Goal: Task Accomplishment & Management: Manage account settings

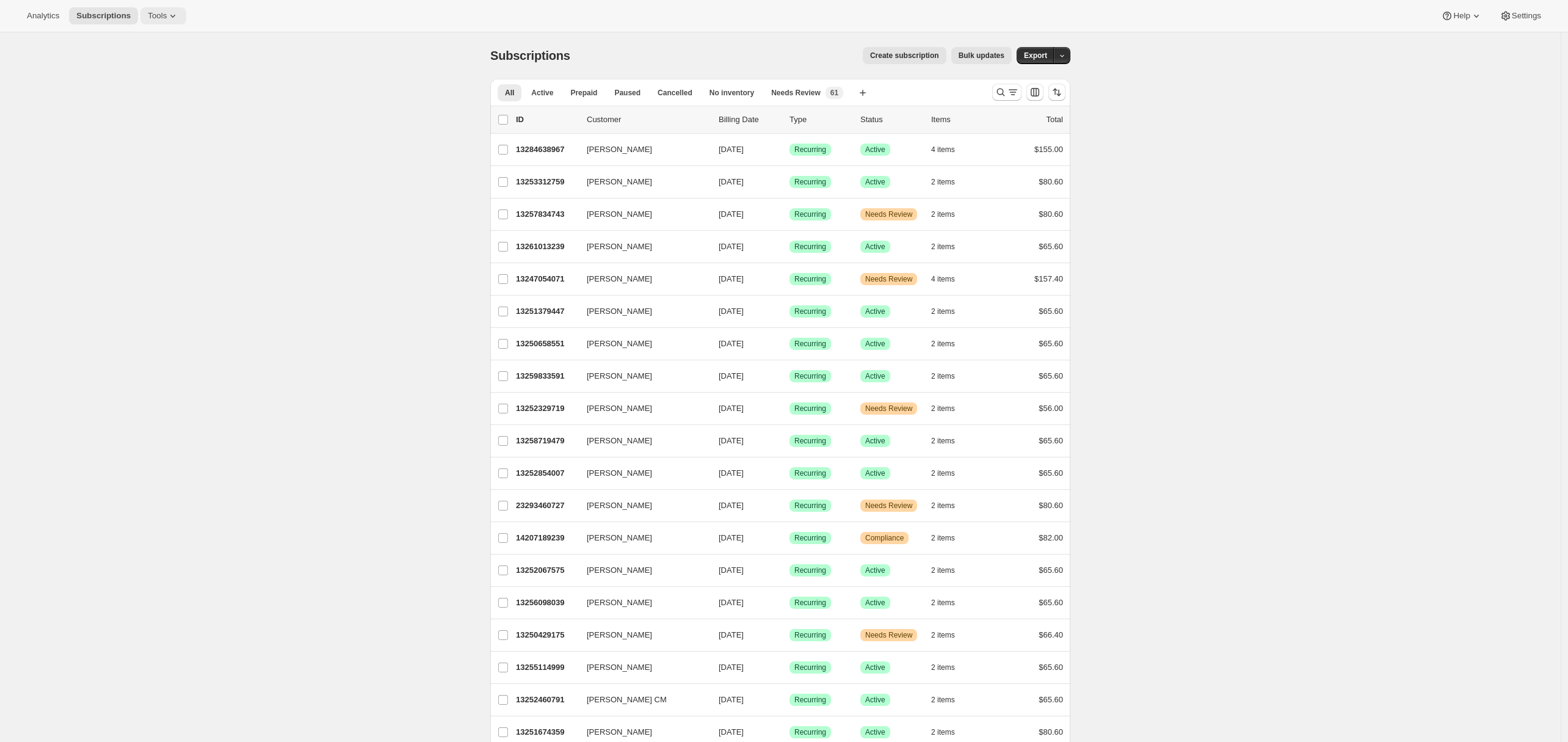
click at [162, 15] on span "Tools" at bounding box center [157, 15] width 19 height 9
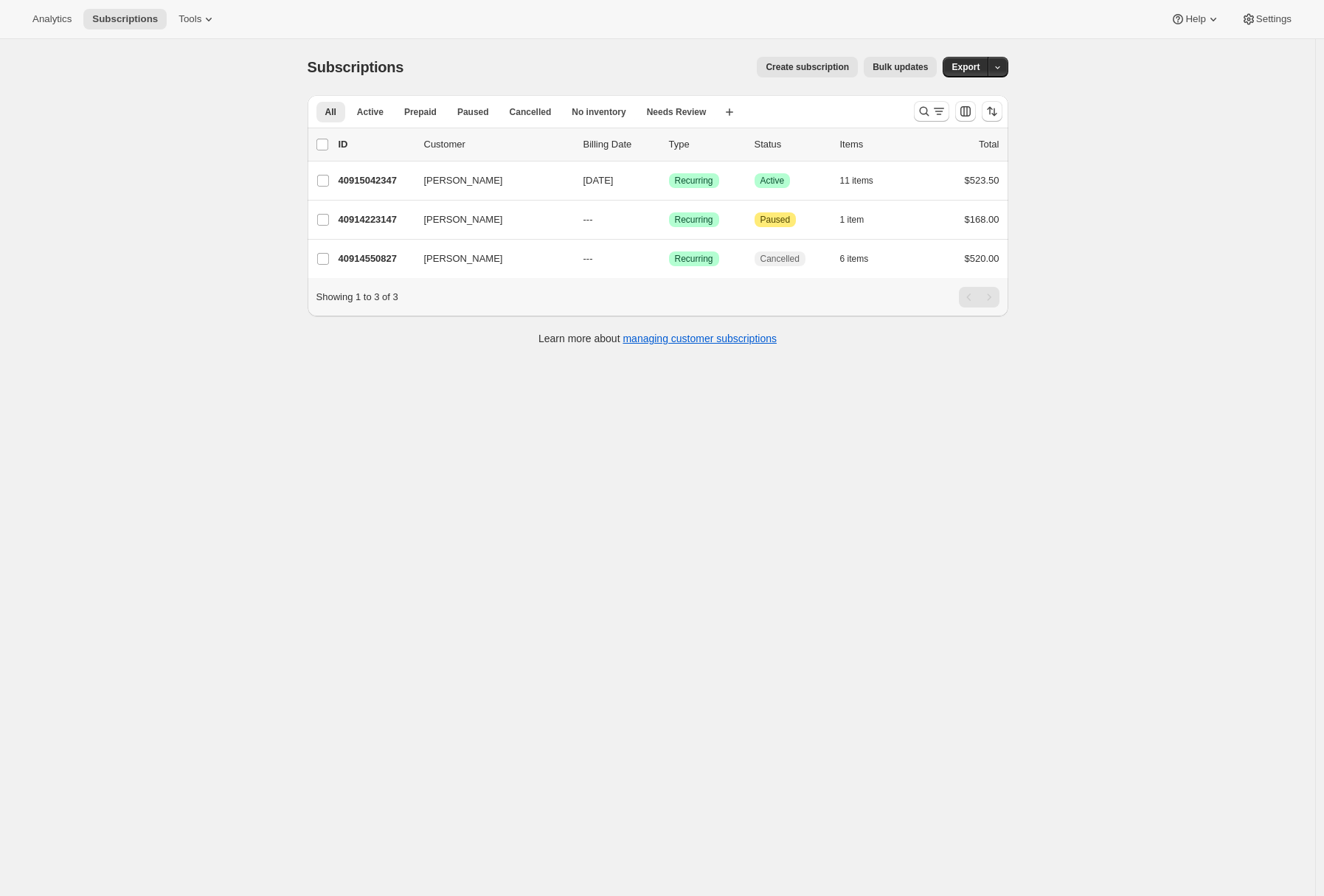
click at [142, 289] on div "Subscriptions. This page is ready Subscriptions Create subscription Bulk update…" at bounding box center [658, 487] width 1315 height 896
click at [229, 276] on div "Subscriptions. This page is ready Subscriptions Create subscription Bulk update…" at bounding box center [658, 487] width 1315 height 896
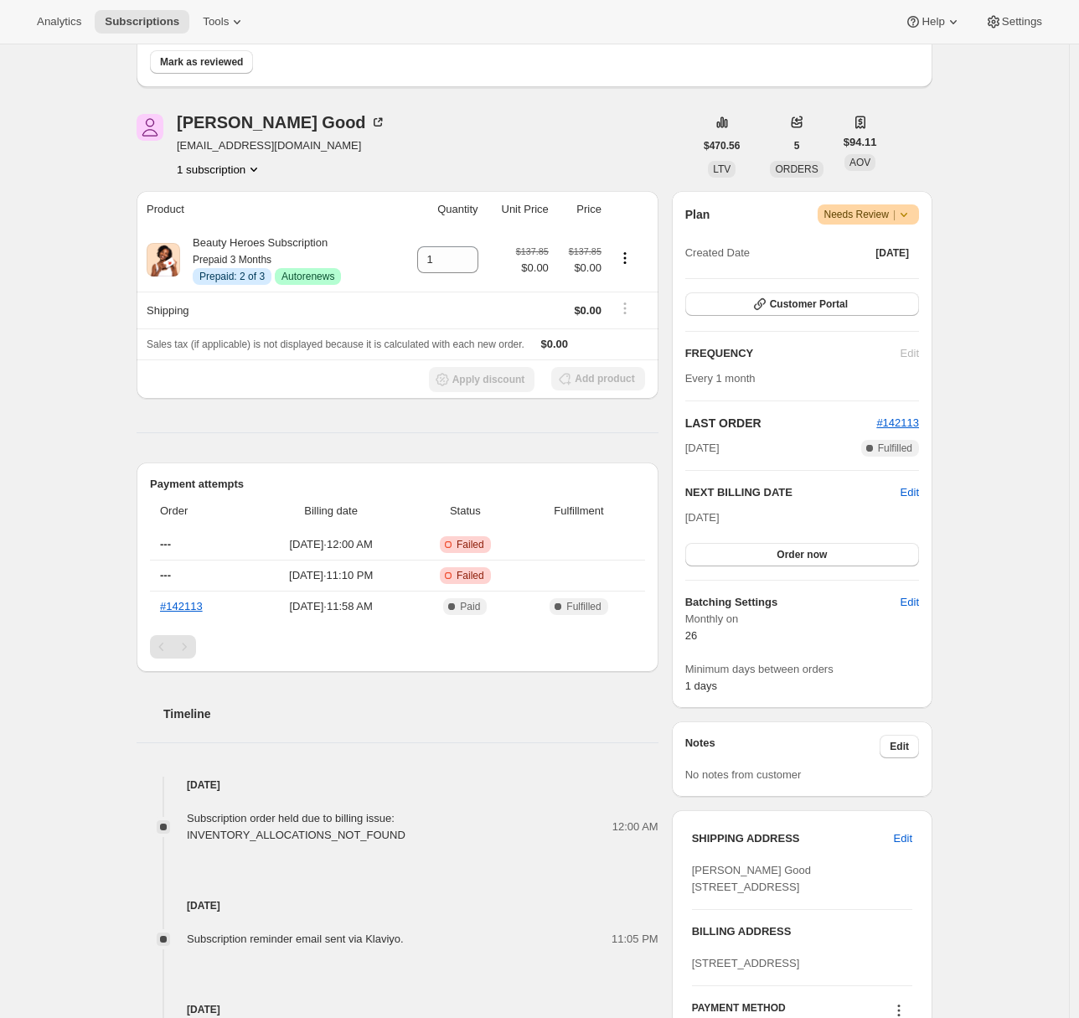
scroll to position [118, 0]
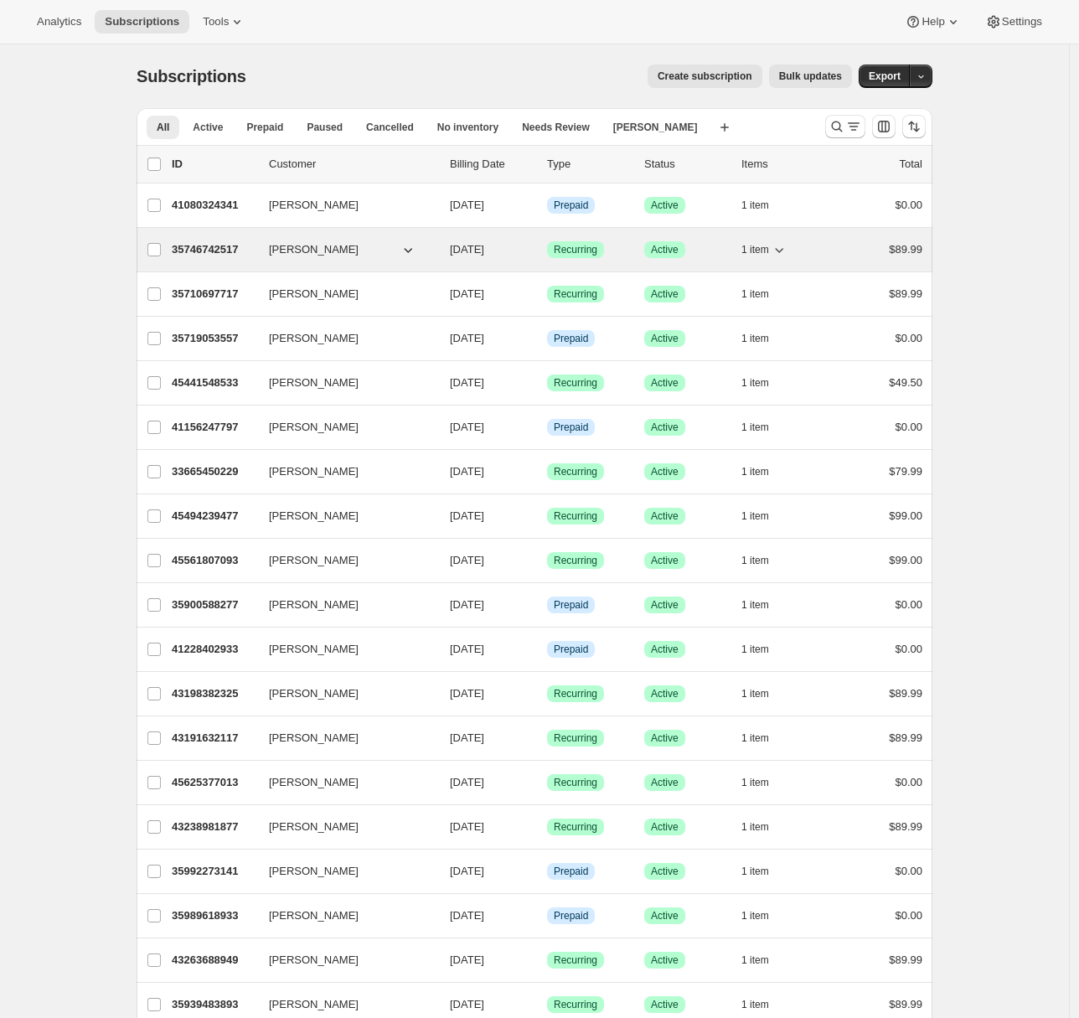
click at [186, 249] on p "35746742517" at bounding box center [214, 249] width 84 height 17
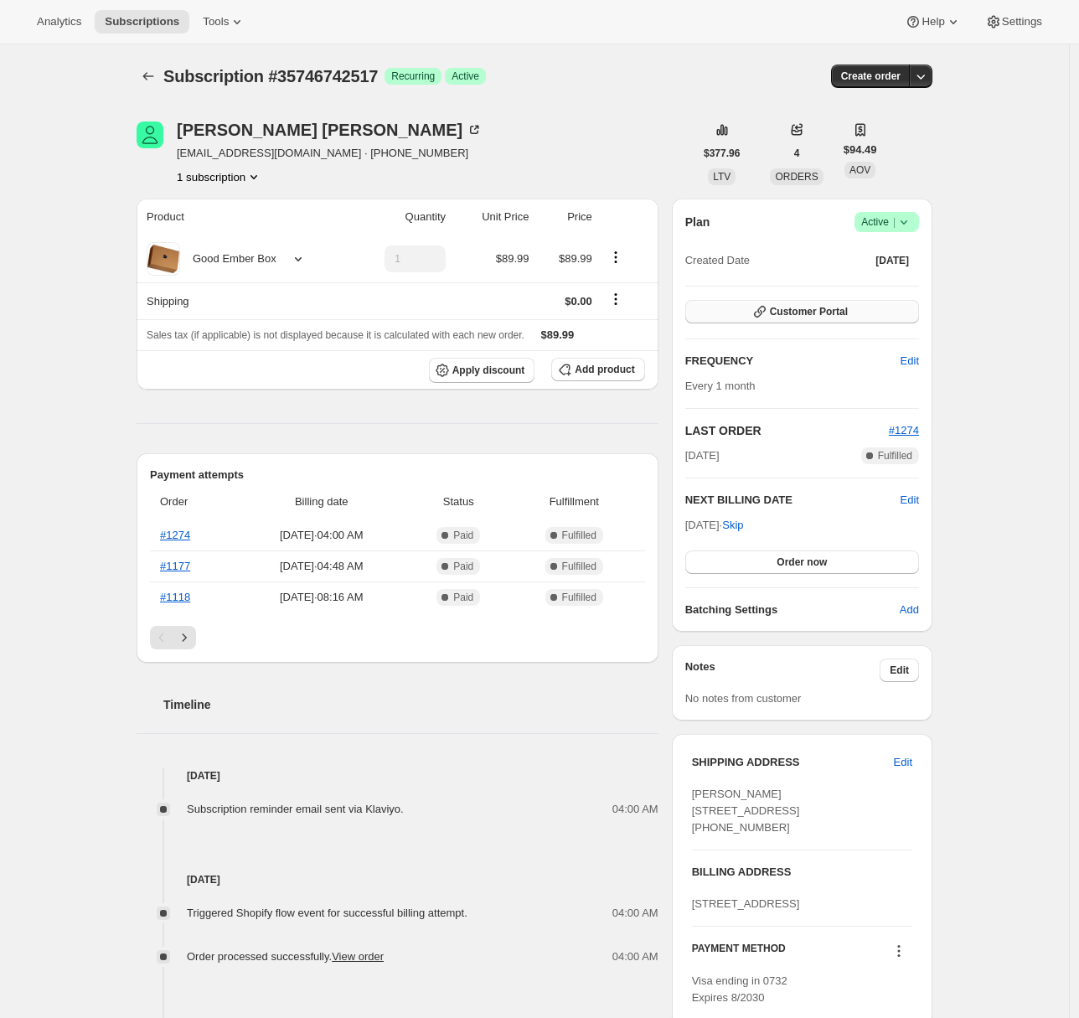
click at [860, 315] on button "Customer Portal" at bounding box center [802, 311] width 234 height 23
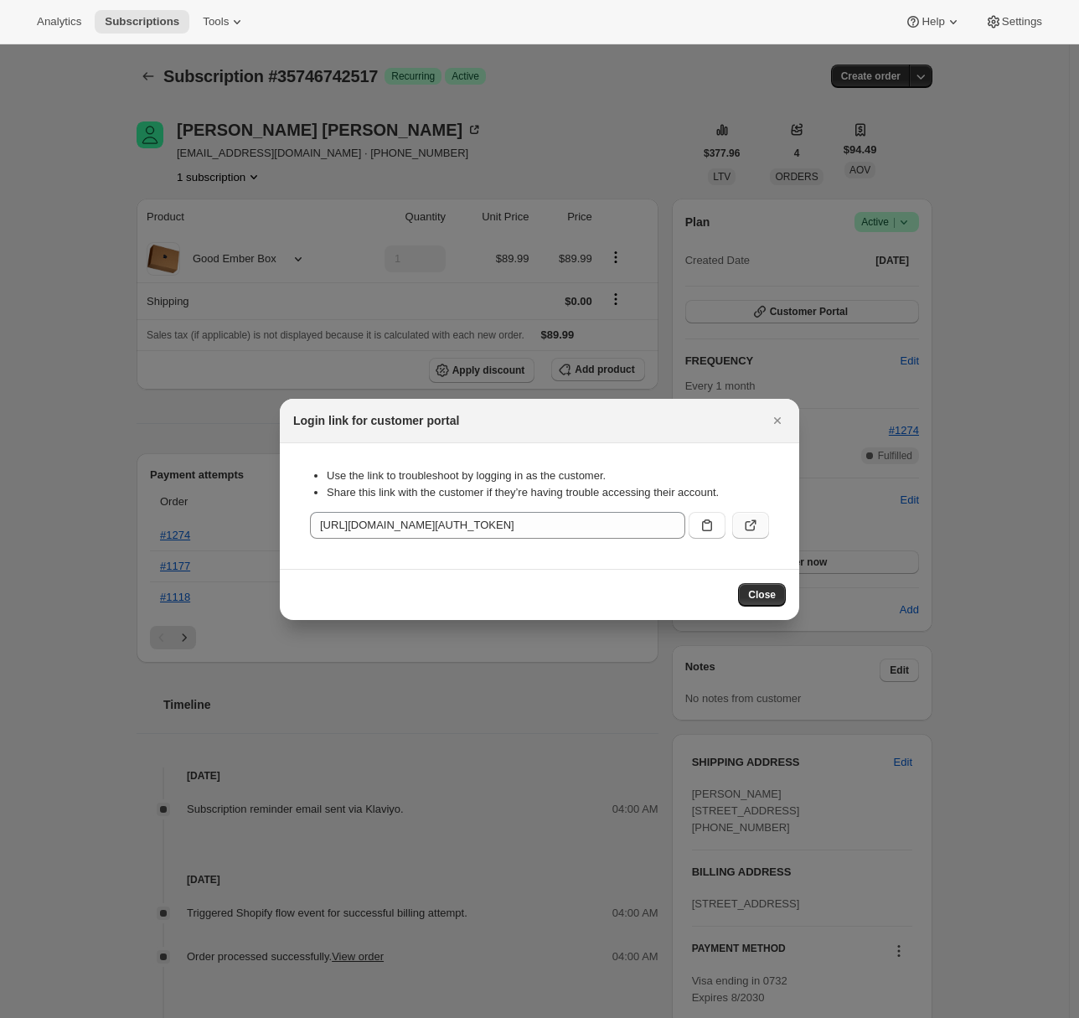
click at [751, 517] on icon ":rc0:" at bounding box center [750, 525] width 17 height 17
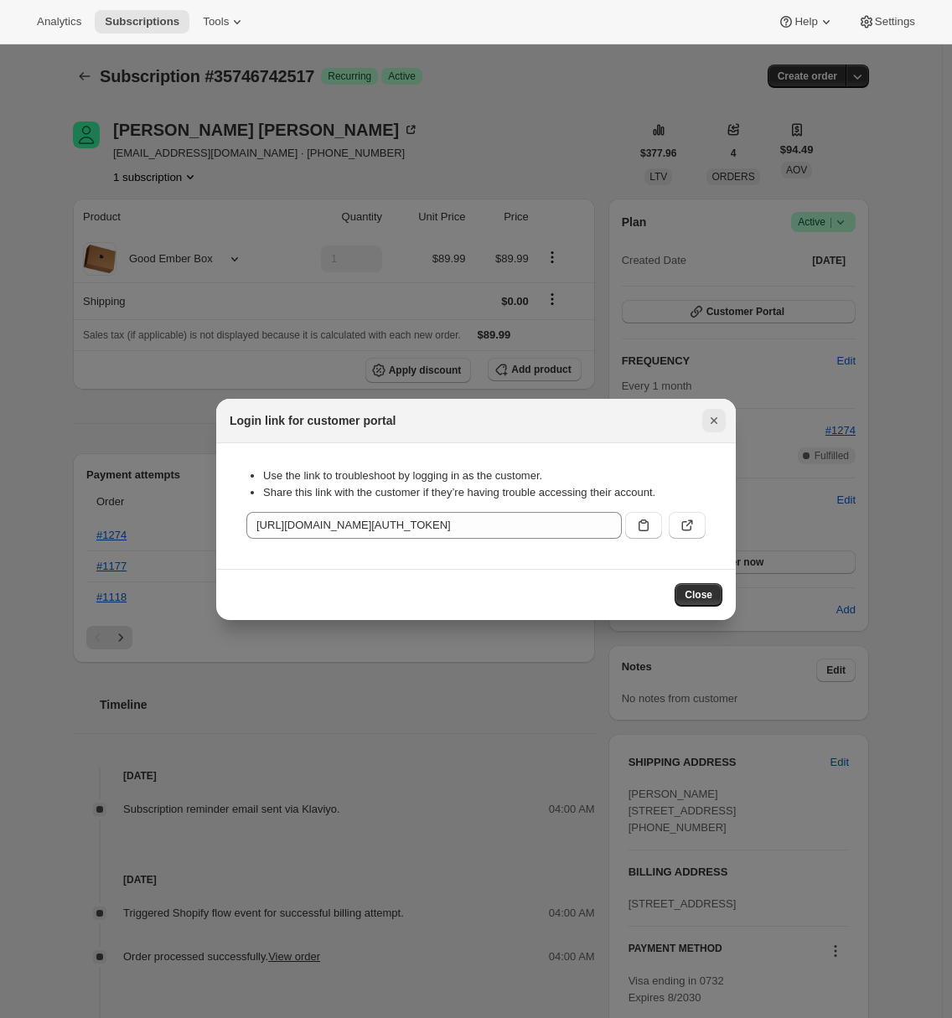
click at [720, 423] on icon "Close" at bounding box center [714, 420] width 17 height 17
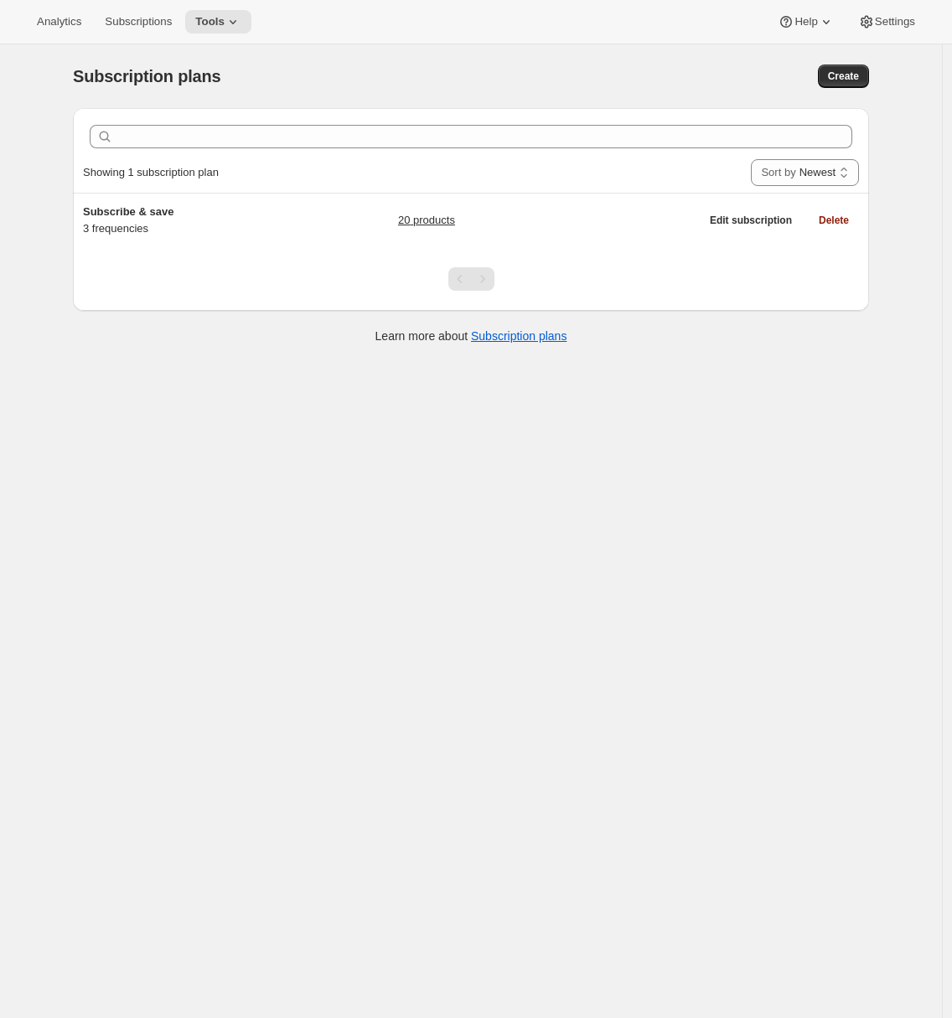
click at [40, 363] on div "Subscription plans. This page is ready Subscription plans Create Clear Showing …" at bounding box center [471, 553] width 942 height 1018
click at [225, 19] on span "Tools" at bounding box center [209, 21] width 29 height 13
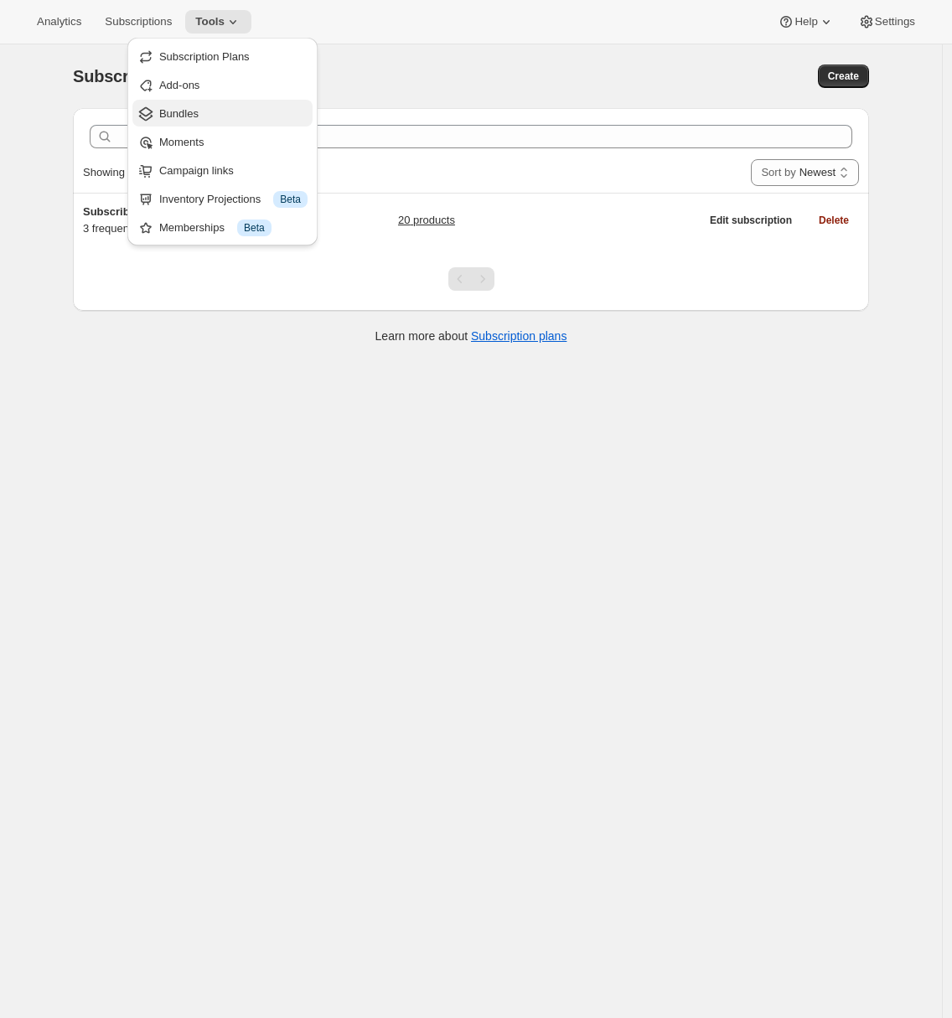
click at [192, 111] on span "Bundles" at bounding box center [178, 113] width 39 height 13
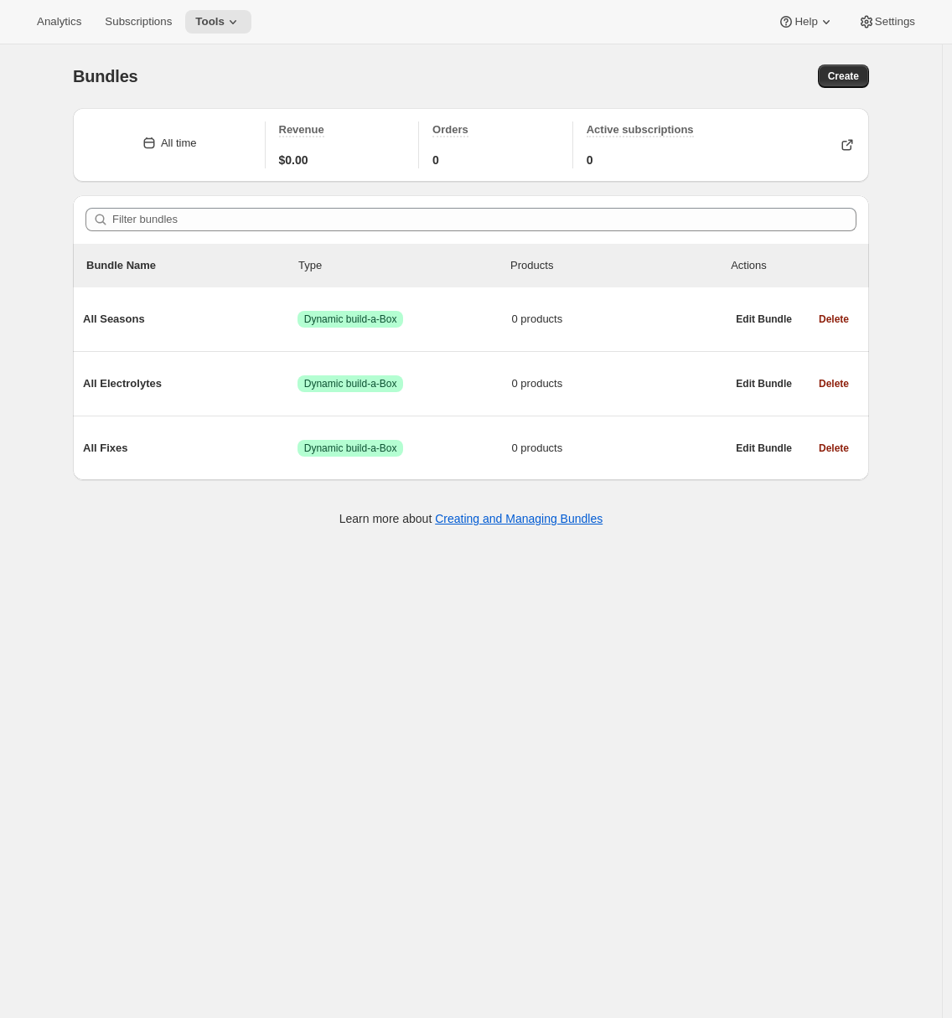
click at [25, 457] on div "Bundles. This page is ready Bundles Create All time Revenue $0.00 Orders 0 Acti…" at bounding box center [471, 553] width 942 height 1018
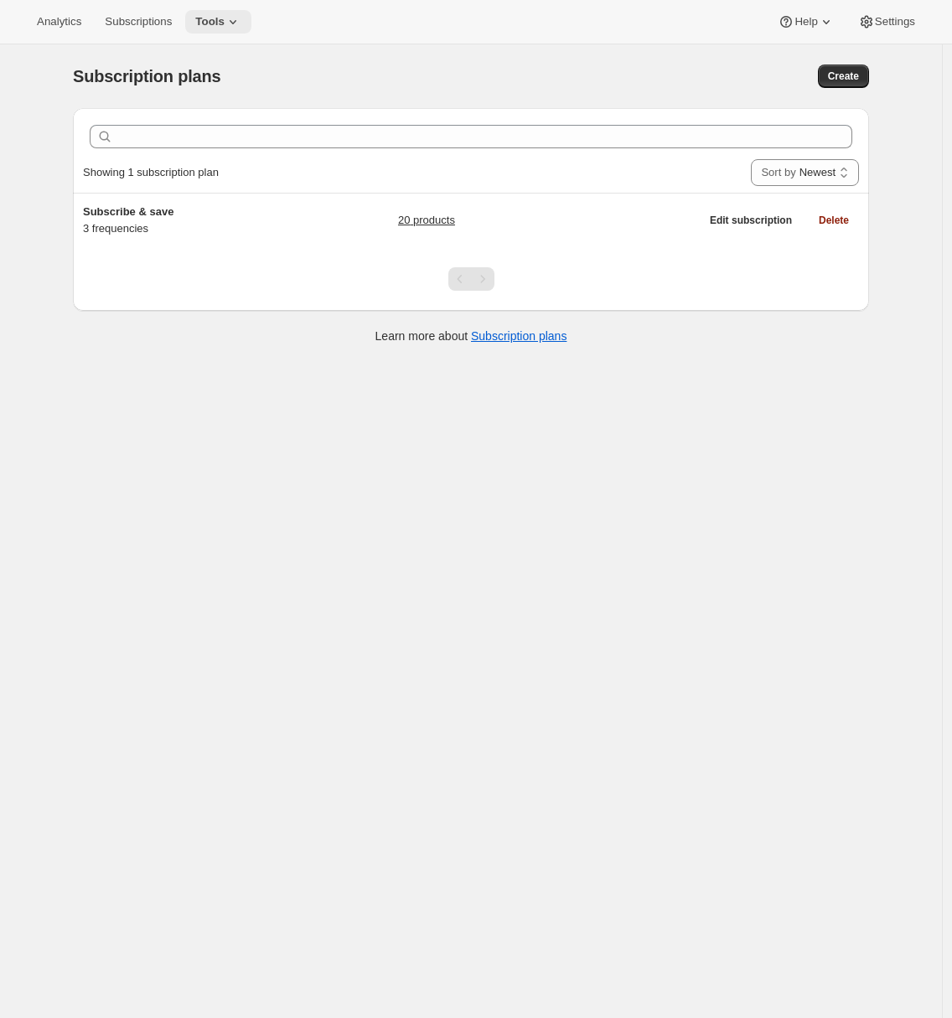
click at [234, 16] on icon at bounding box center [233, 21] width 17 height 17
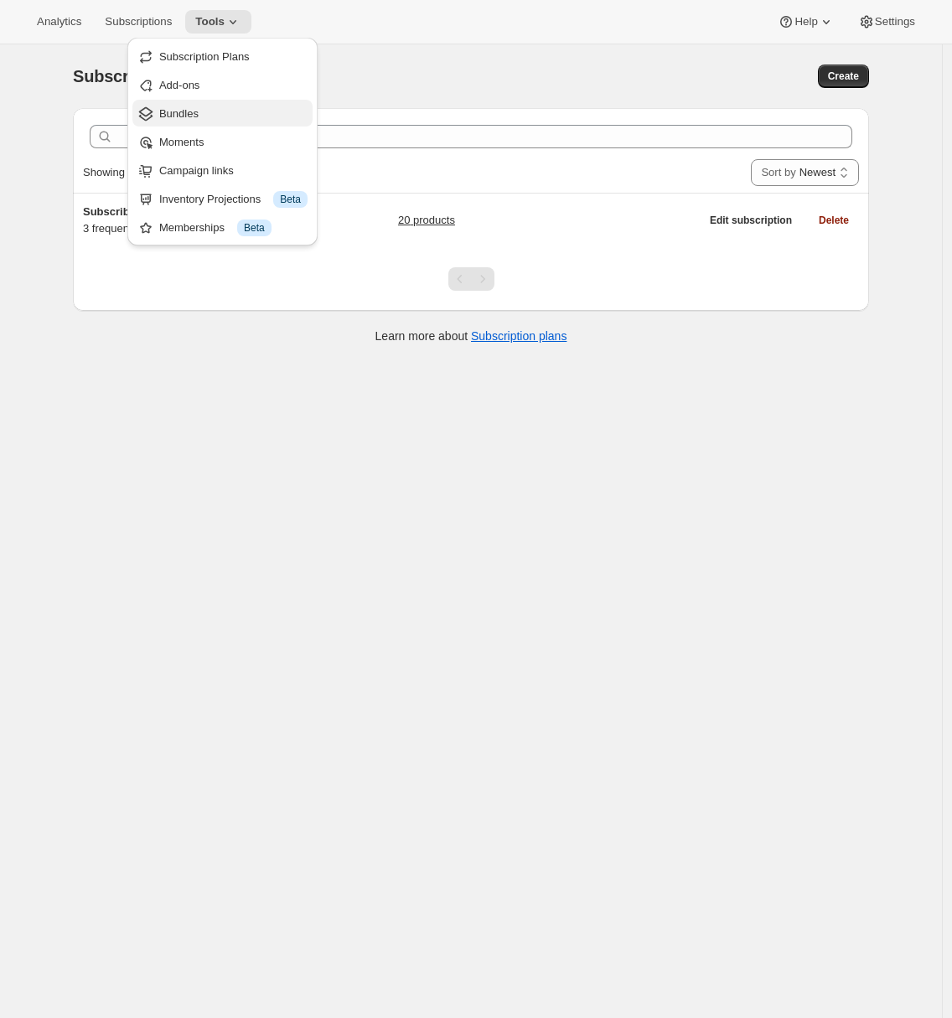
click at [195, 117] on span "Bundles" at bounding box center [178, 113] width 39 height 13
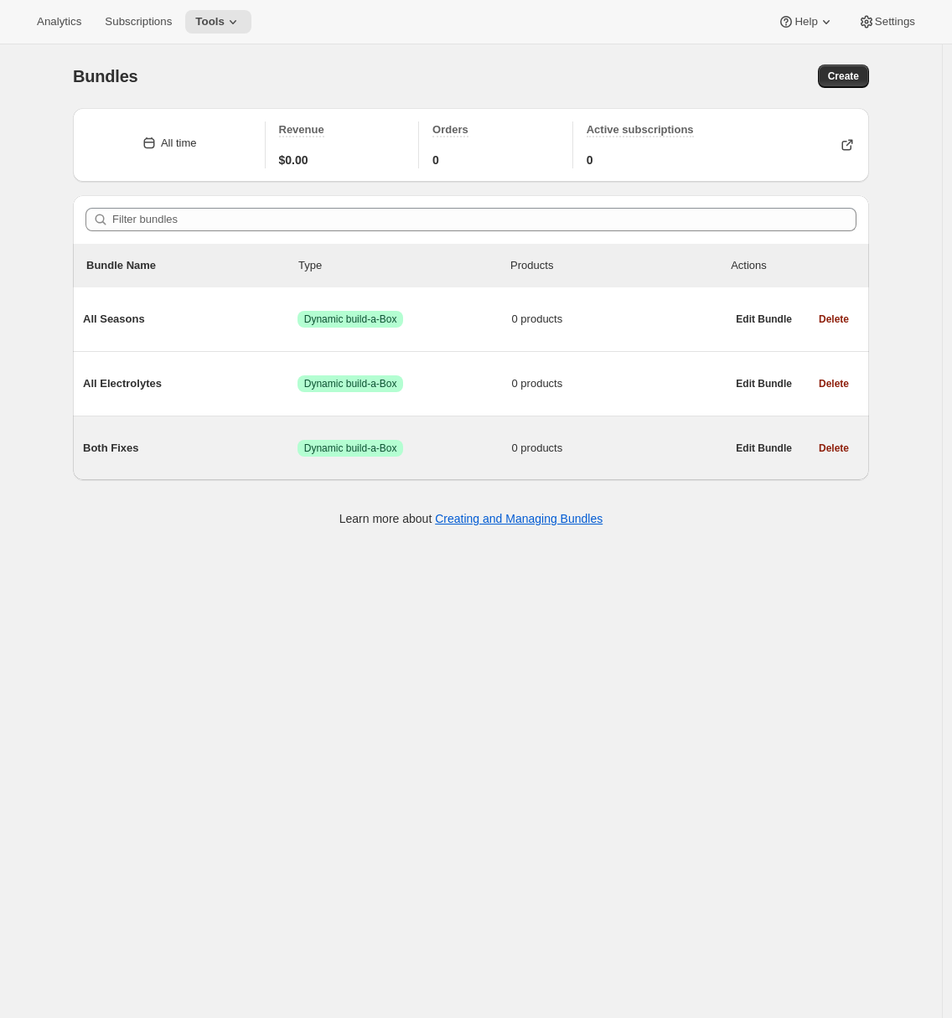
click at [205, 453] on span "Both Fixes" at bounding box center [190, 448] width 215 height 17
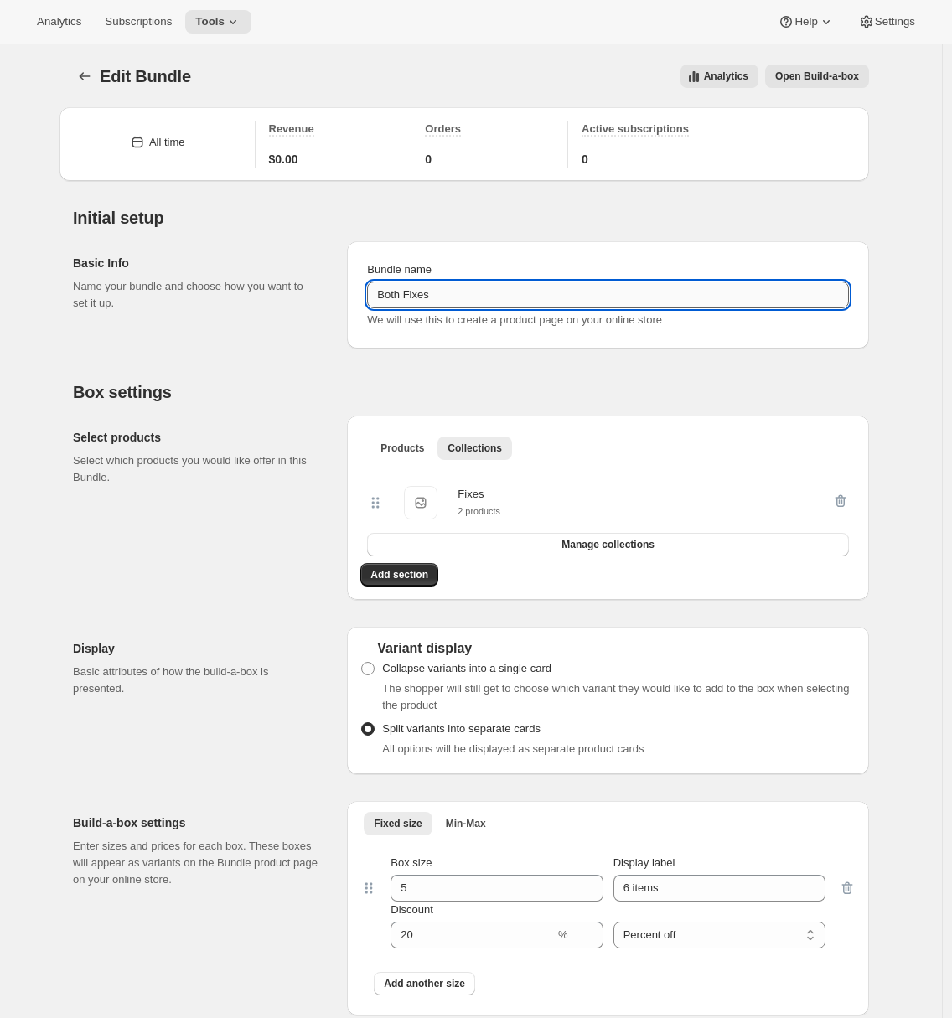
click at [390, 293] on input "Both Fixes" at bounding box center [608, 295] width 482 height 27
type input "All Fixes"
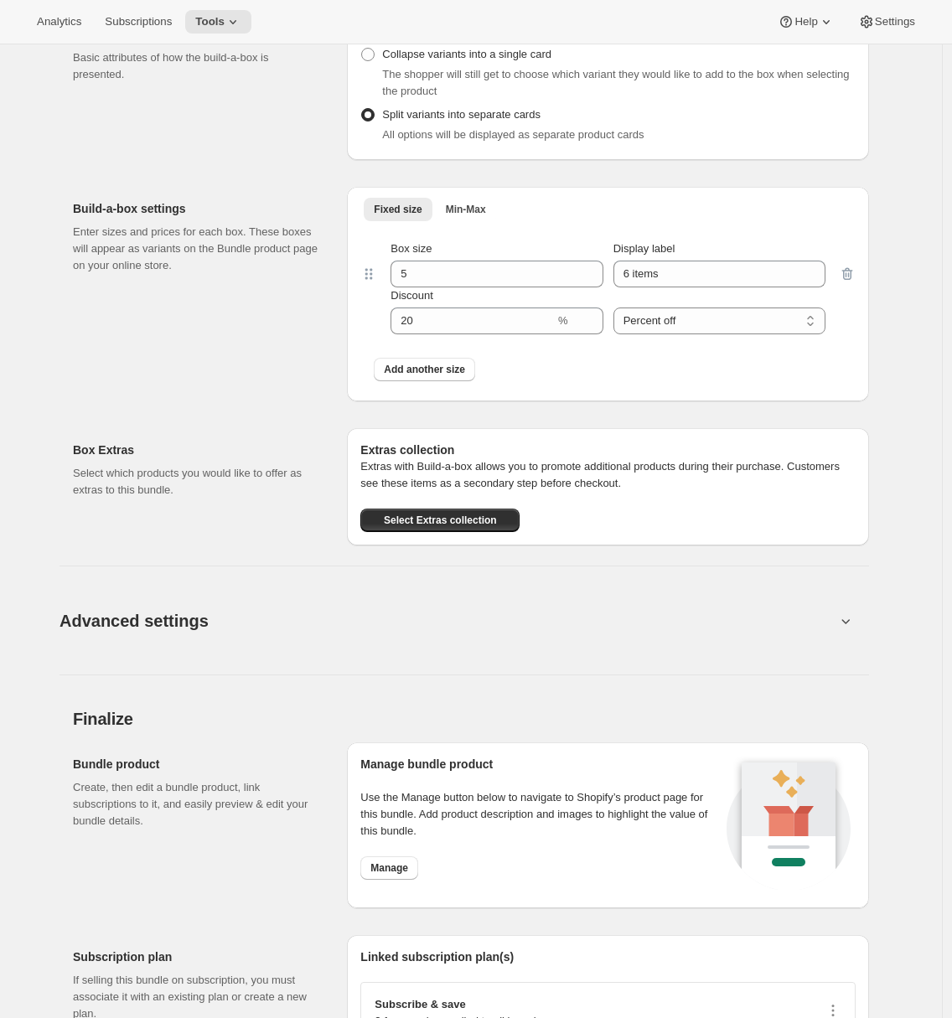
scroll to position [785, 0]
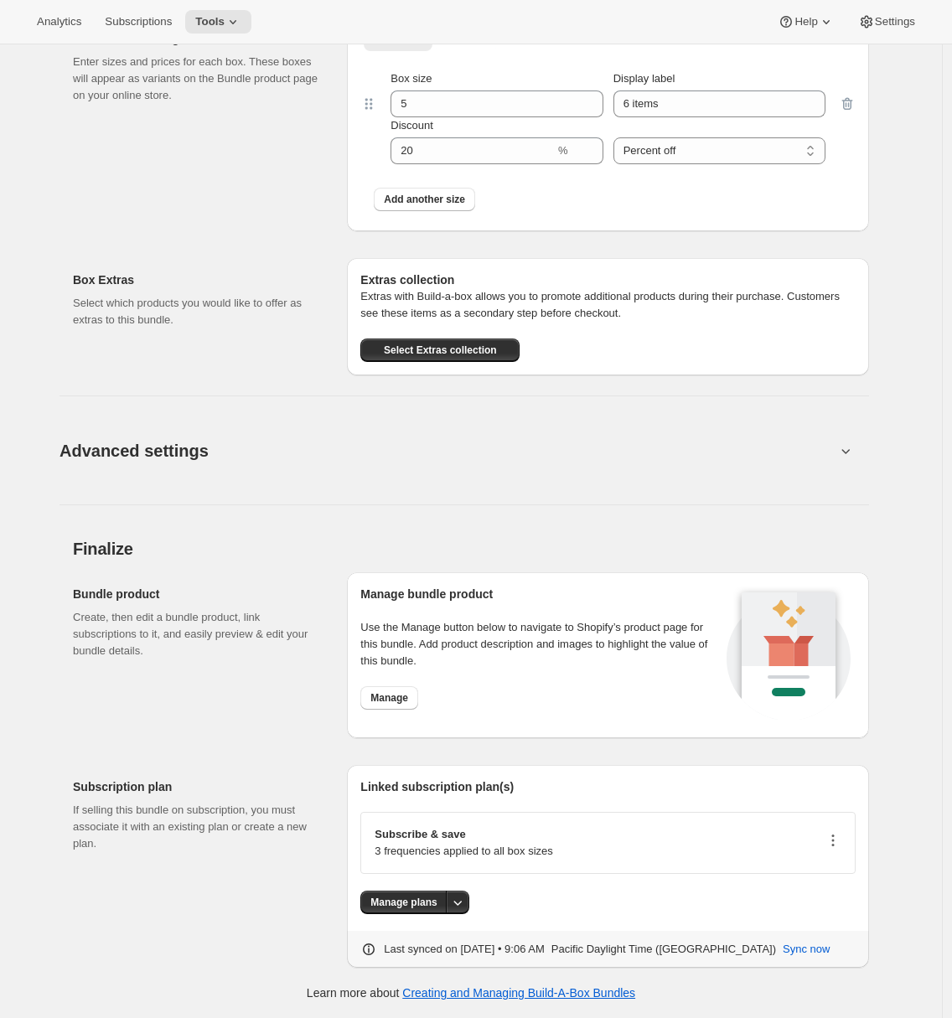
click at [835, 835] on icon "button" at bounding box center [833, 840] width 17 height 17
click at [800, 901] on span "Edit plan details" at bounding box center [811, 901] width 77 height 13
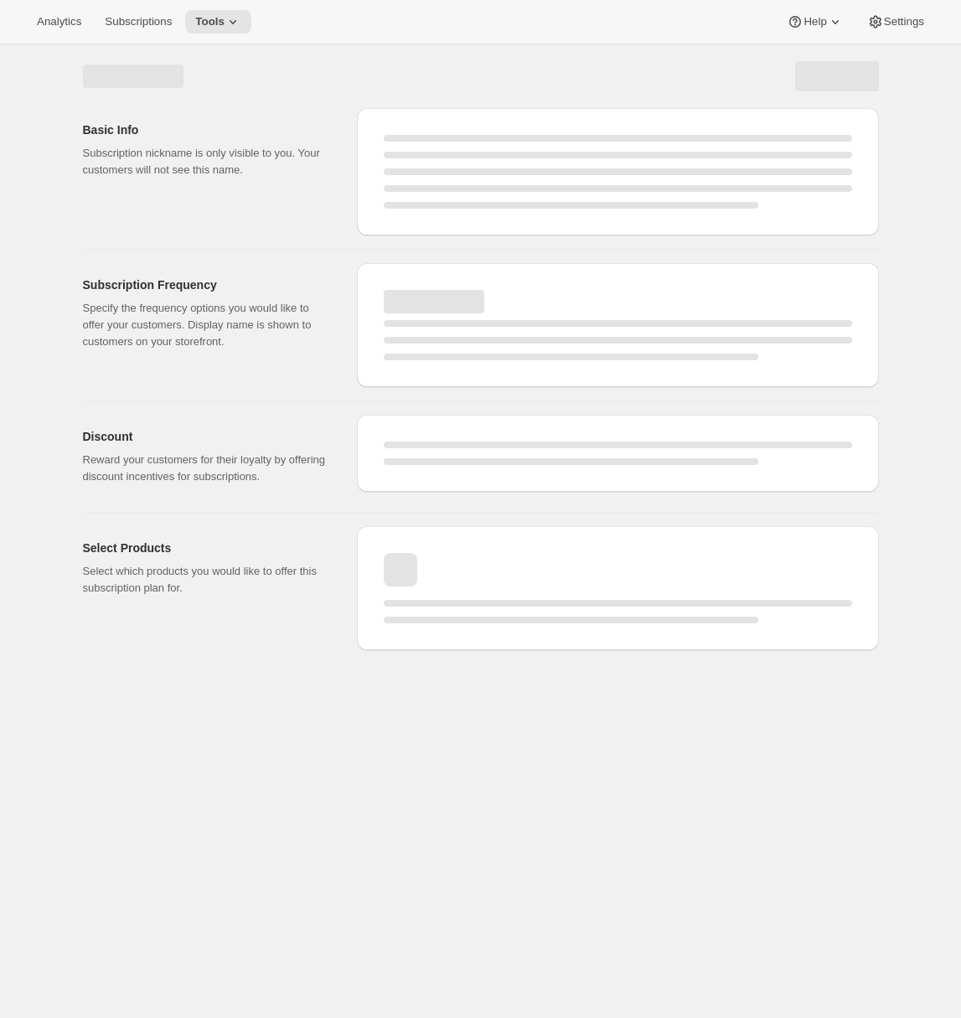
select select "WEEK"
select select "MONTH"
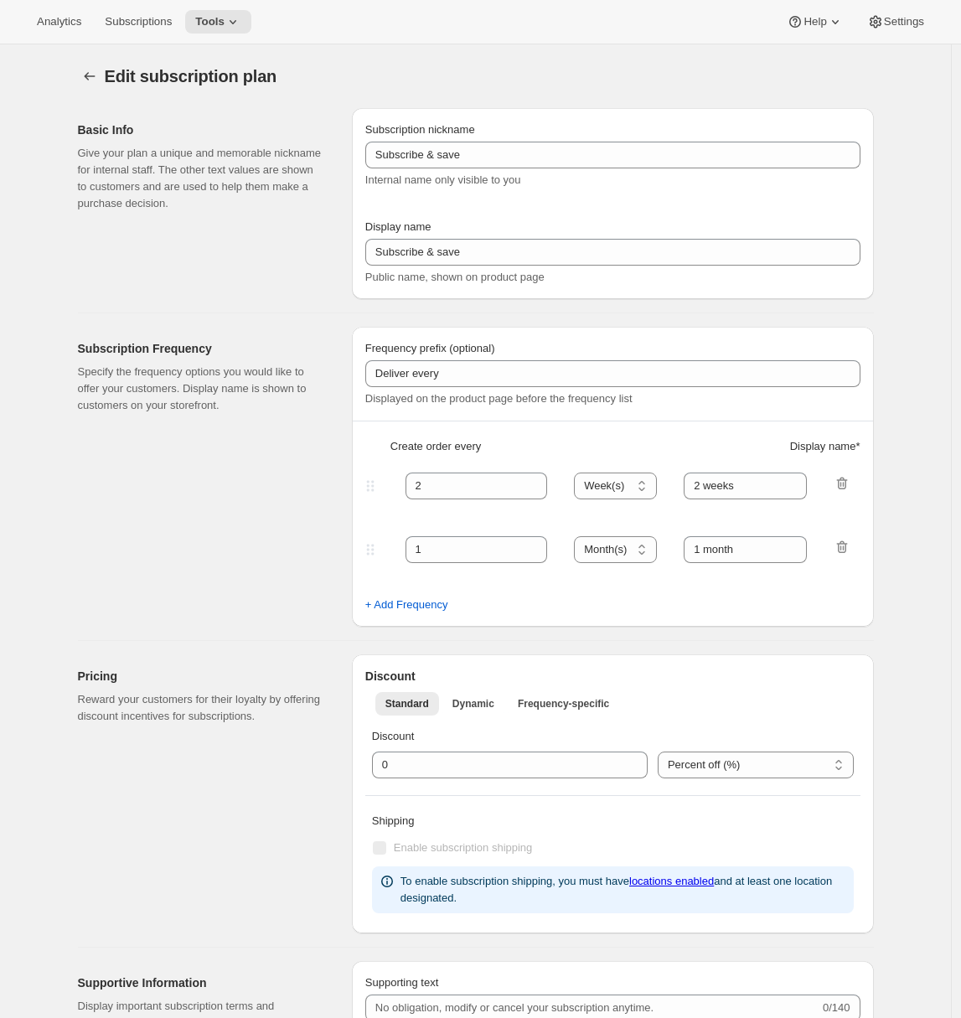
type input "1"
type input "Weekly"
type input "Monthly"
type input "10"
select select "MONTH"
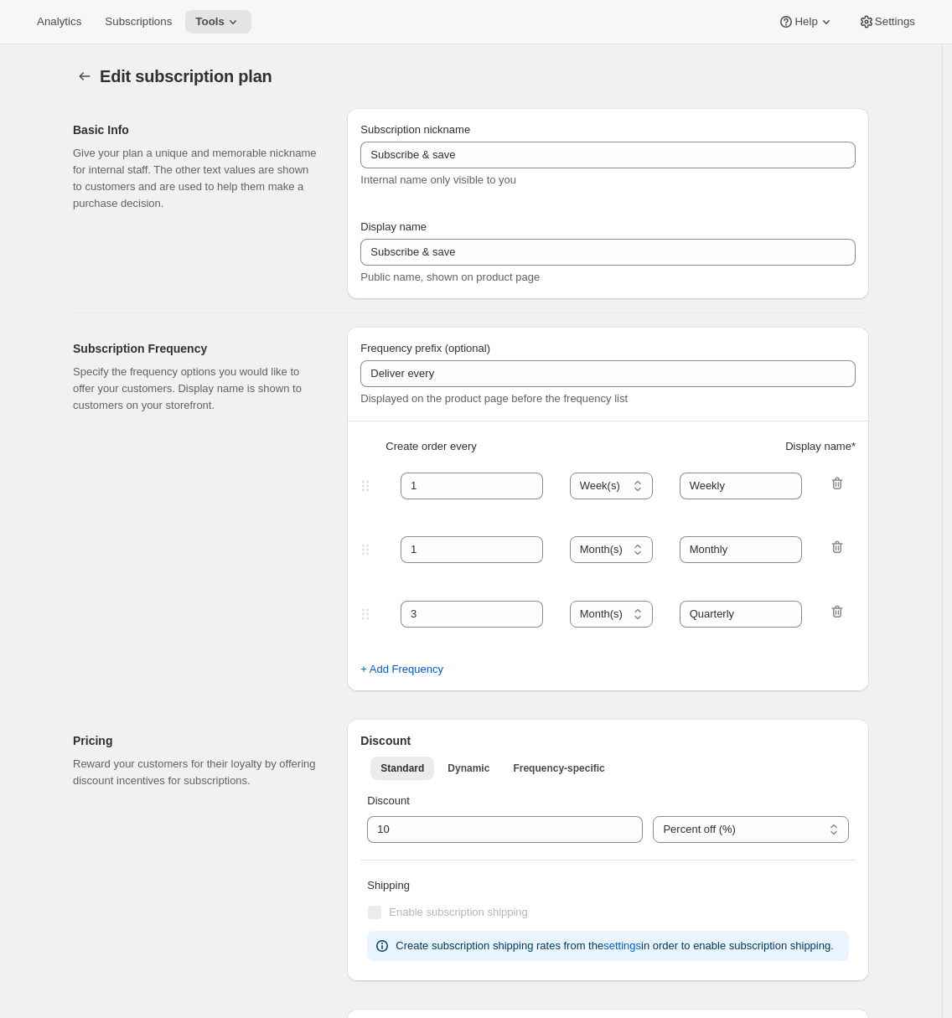
click at [295, 224] on div "Basic Info Give your plan a unique and memorable nickname for internal staff. T…" at bounding box center [203, 203] width 261 height 191
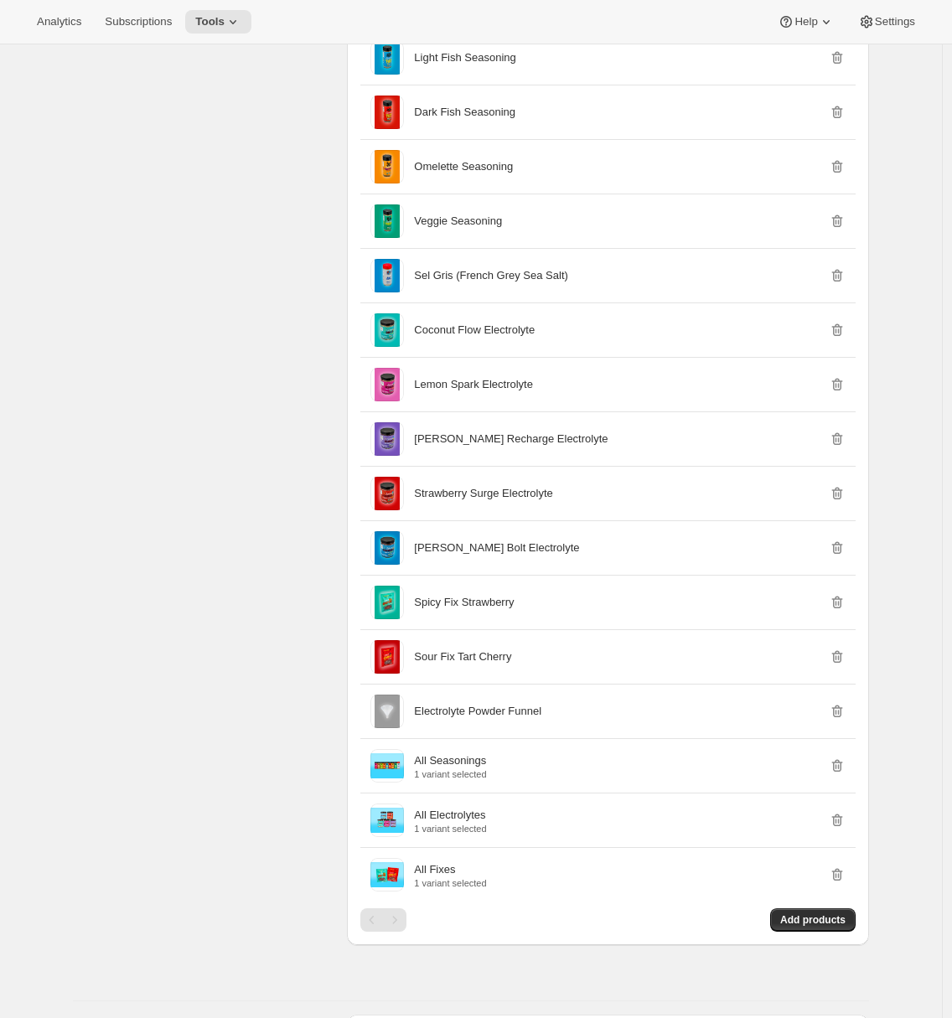
scroll to position [739, 0]
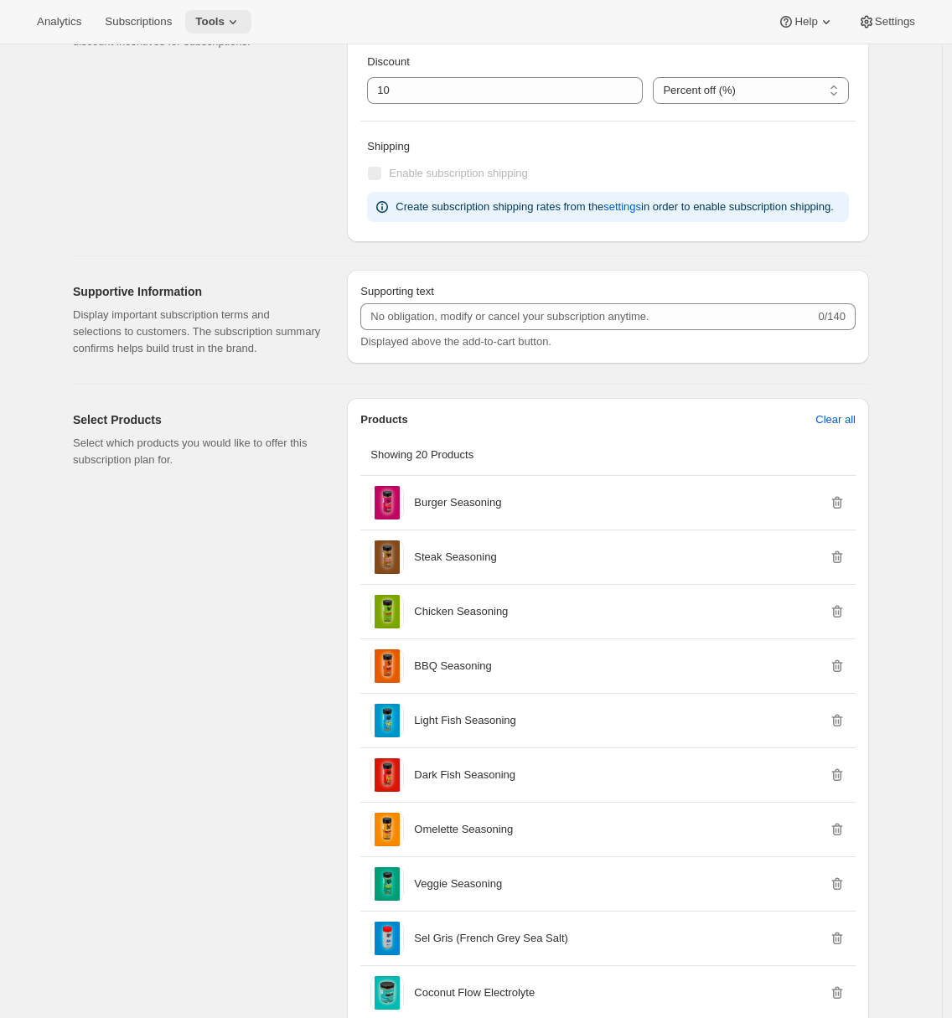
click at [225, 25] on span "Tools" at bounding box center [209, 21] width 29 height 13
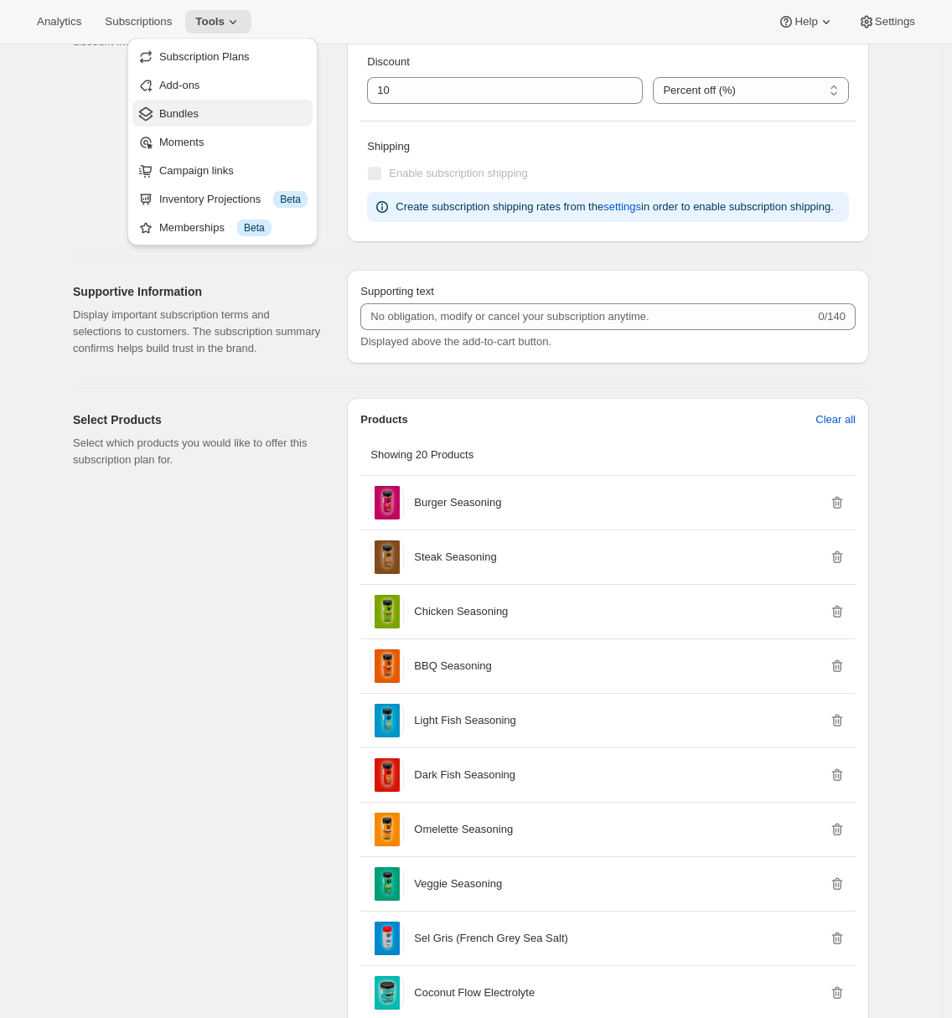
click at [218, 121] on span "Bundles" at bounding box center [233, 114] width 148 height 17
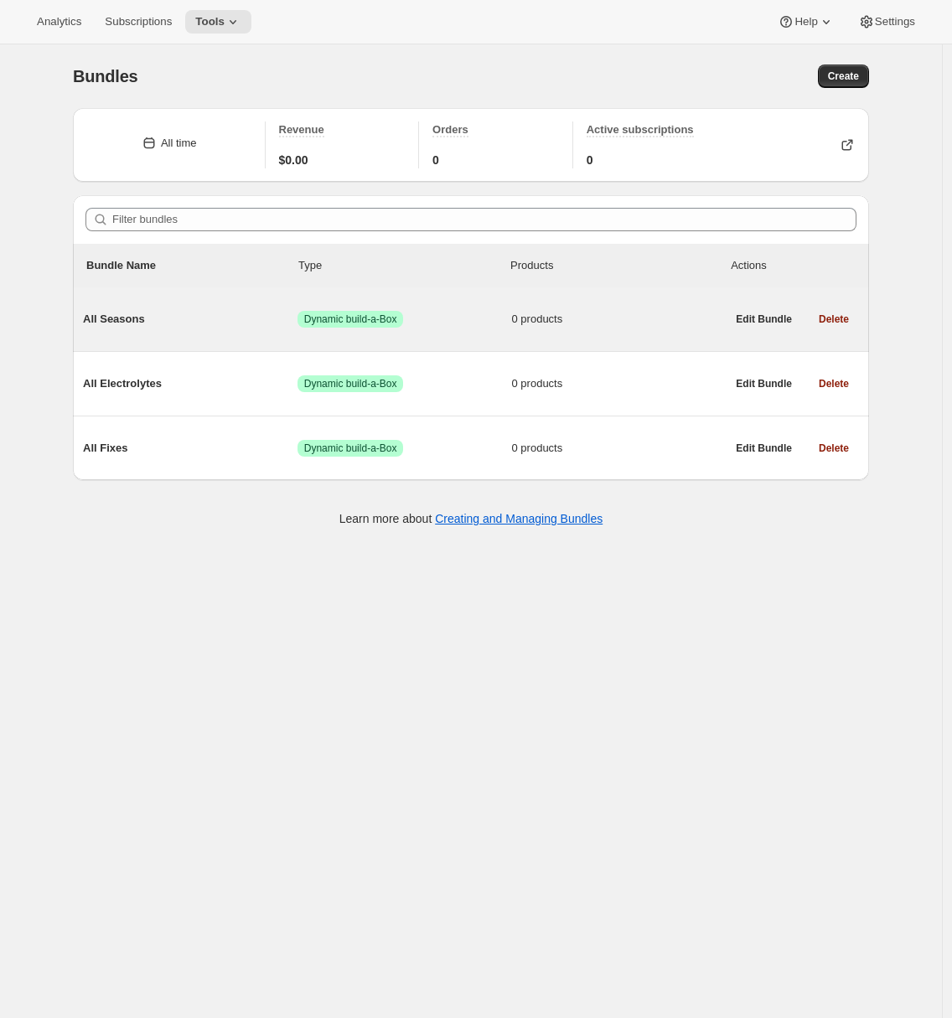
click at [168, 334] on div "All Seasons Success Dynamic build-a-Box 0 products" at bounding box center [404, 319] width 643 height 44
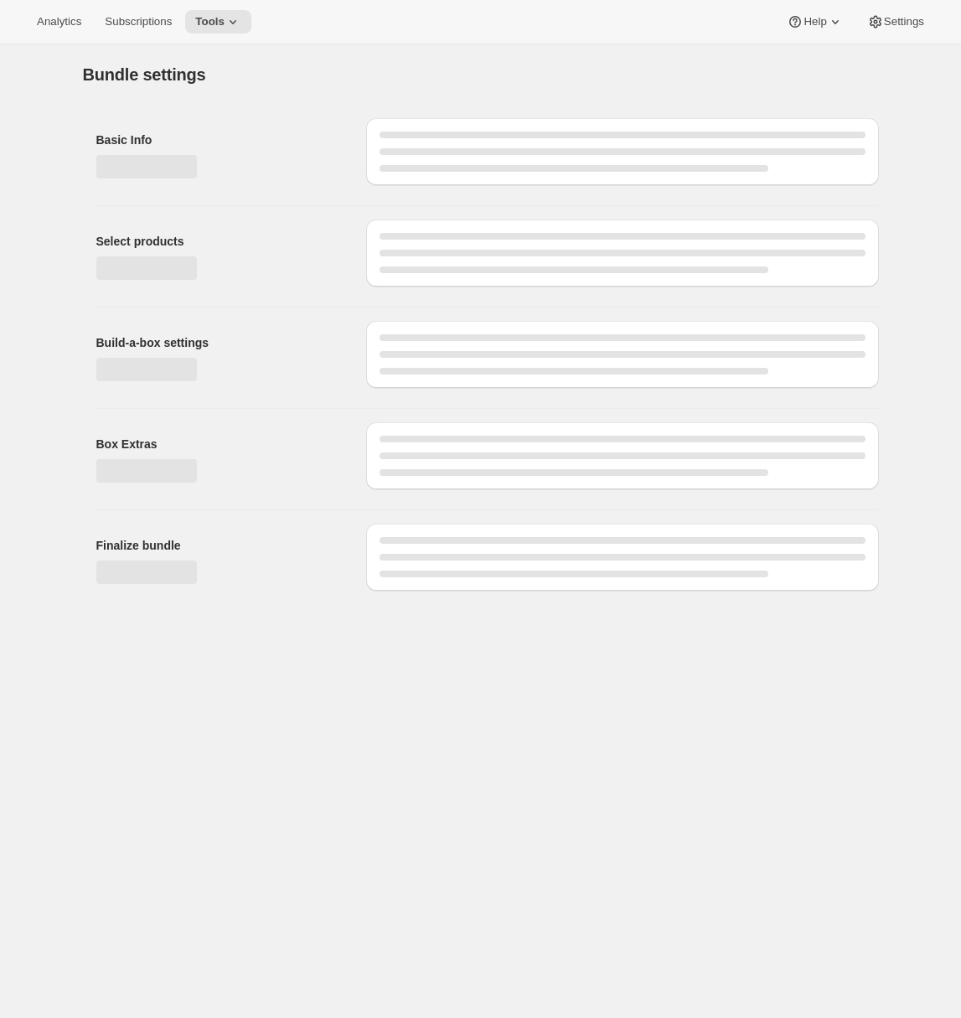
type input "All Seasons"
radio input "true"
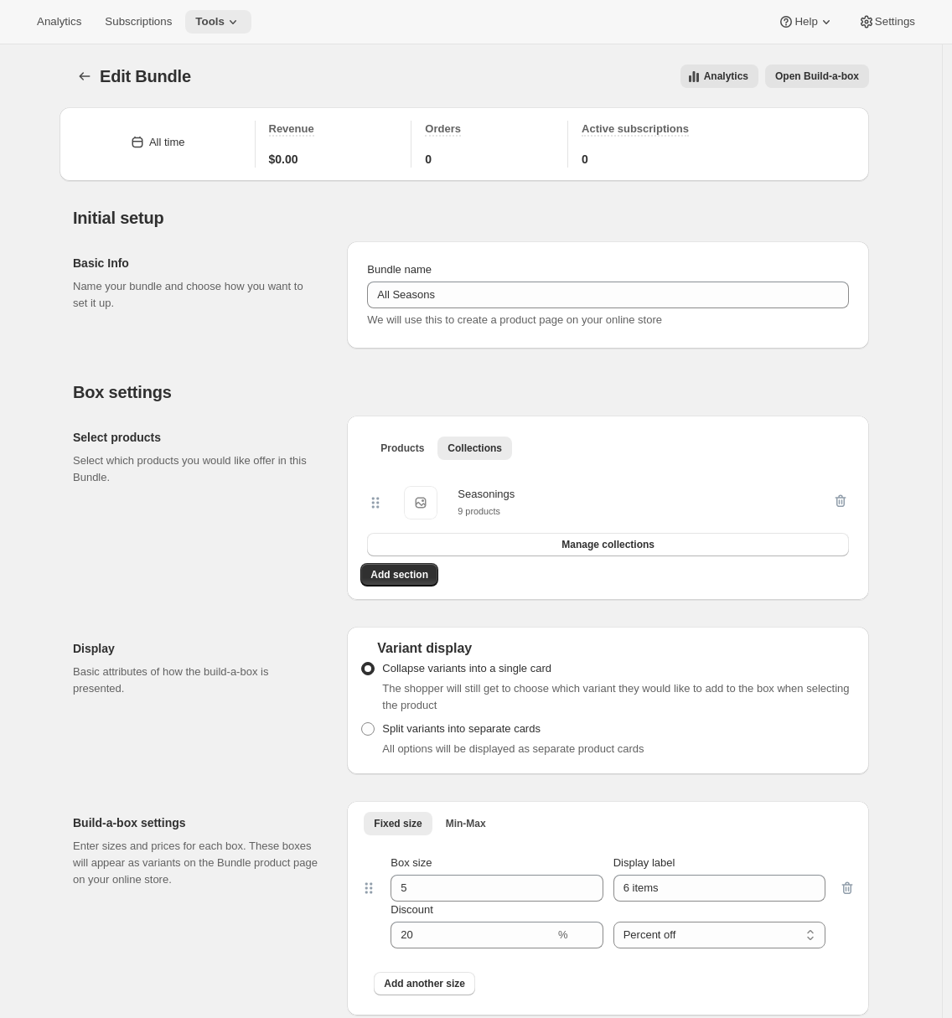
click at [239, 20] on icon at bounding box center [233, 21] width 17 height 17
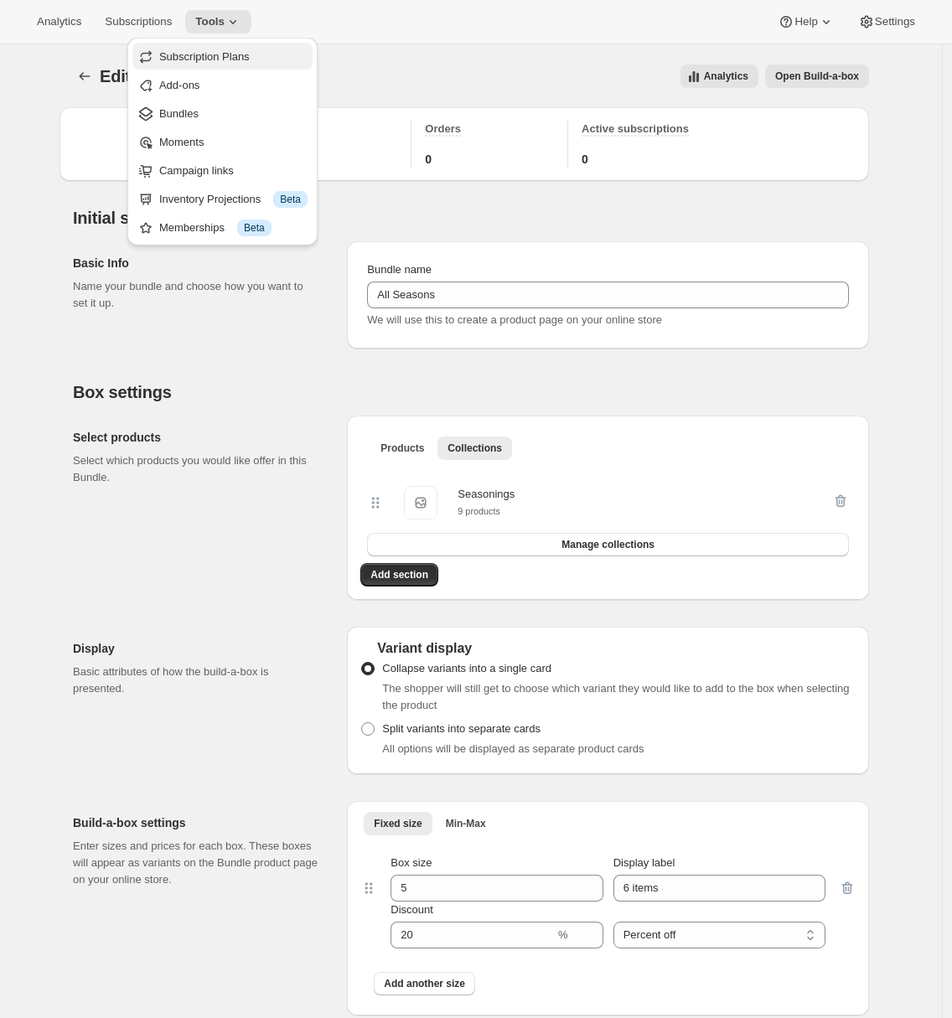
click at [213, 57] on span "Subscription Plans" at bounding box center [204, 56] width 91 height 13
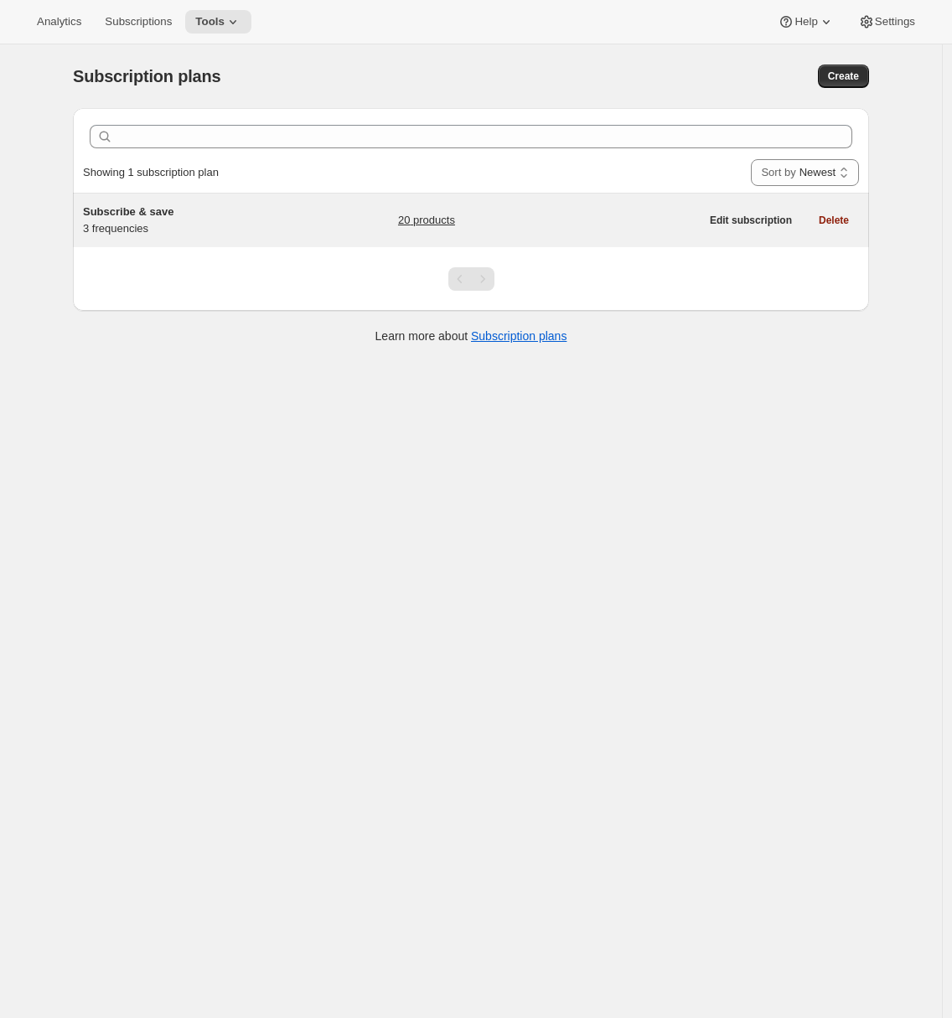
click at [274, 220] on div "Subscribe & save 3 frequencies" at bounding box center [187, 221] width 209 height 34
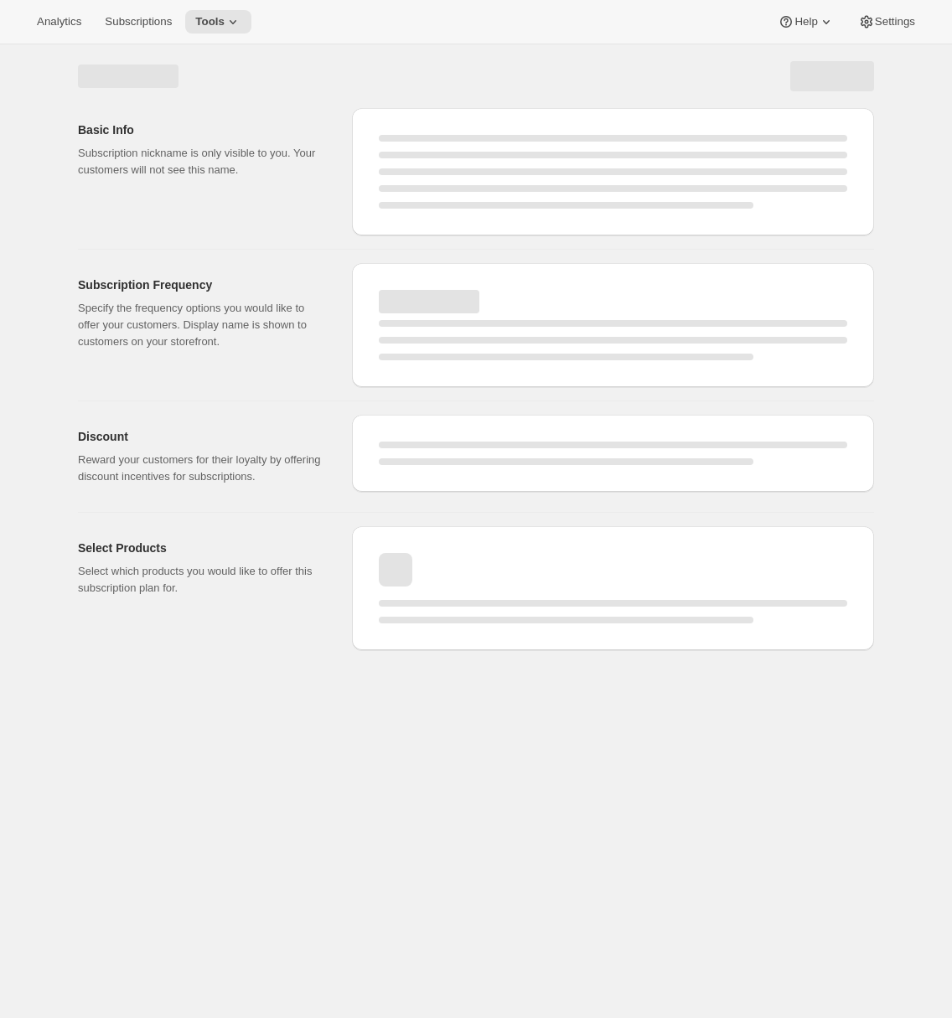
select select "WEEK"
select select "MONTH"
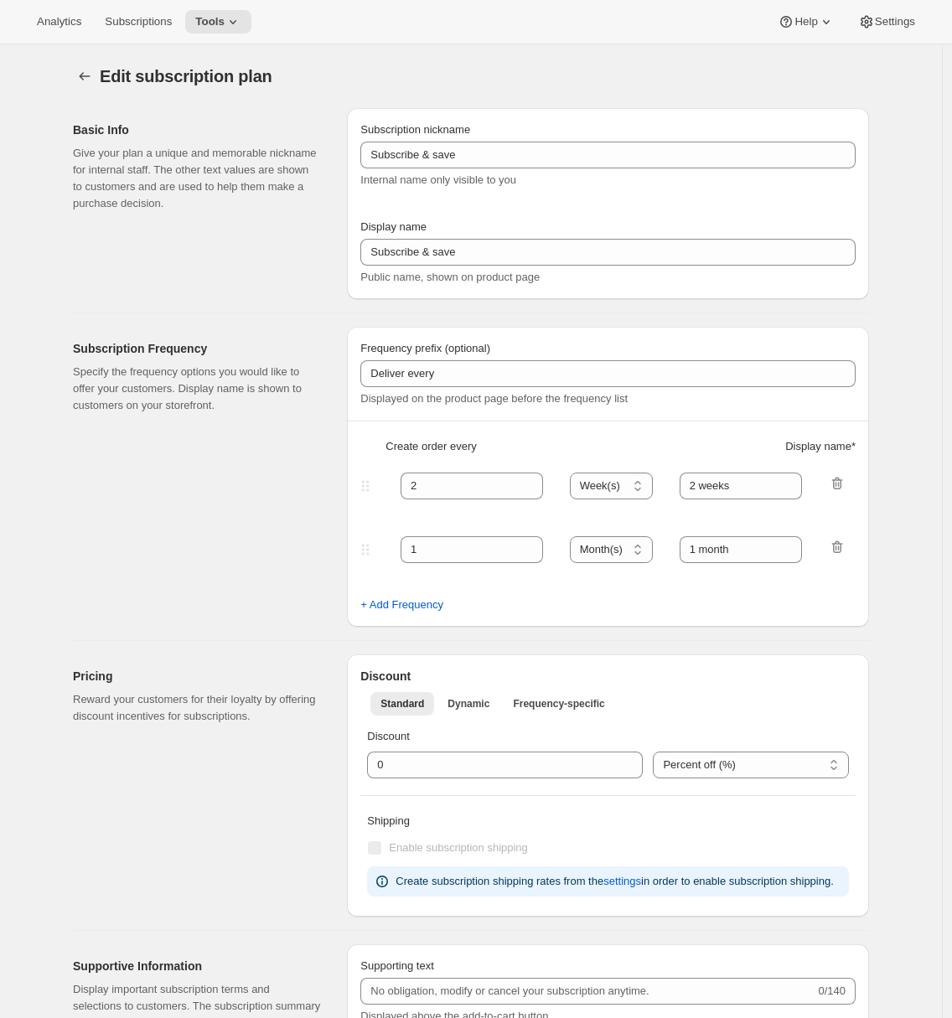
type input "1"
type input "Weekly"
type input "Monthly"
type input "10"
select select "MONTH"
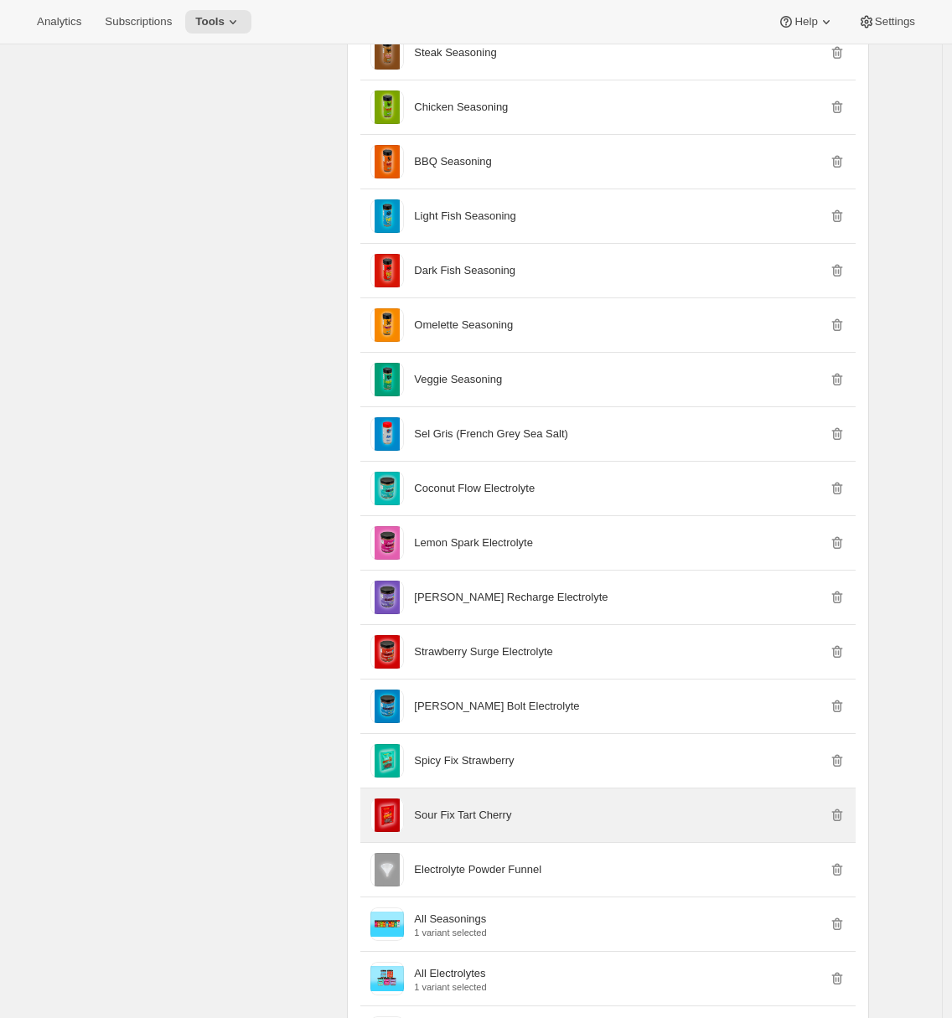
scroll to position [1071, 0]
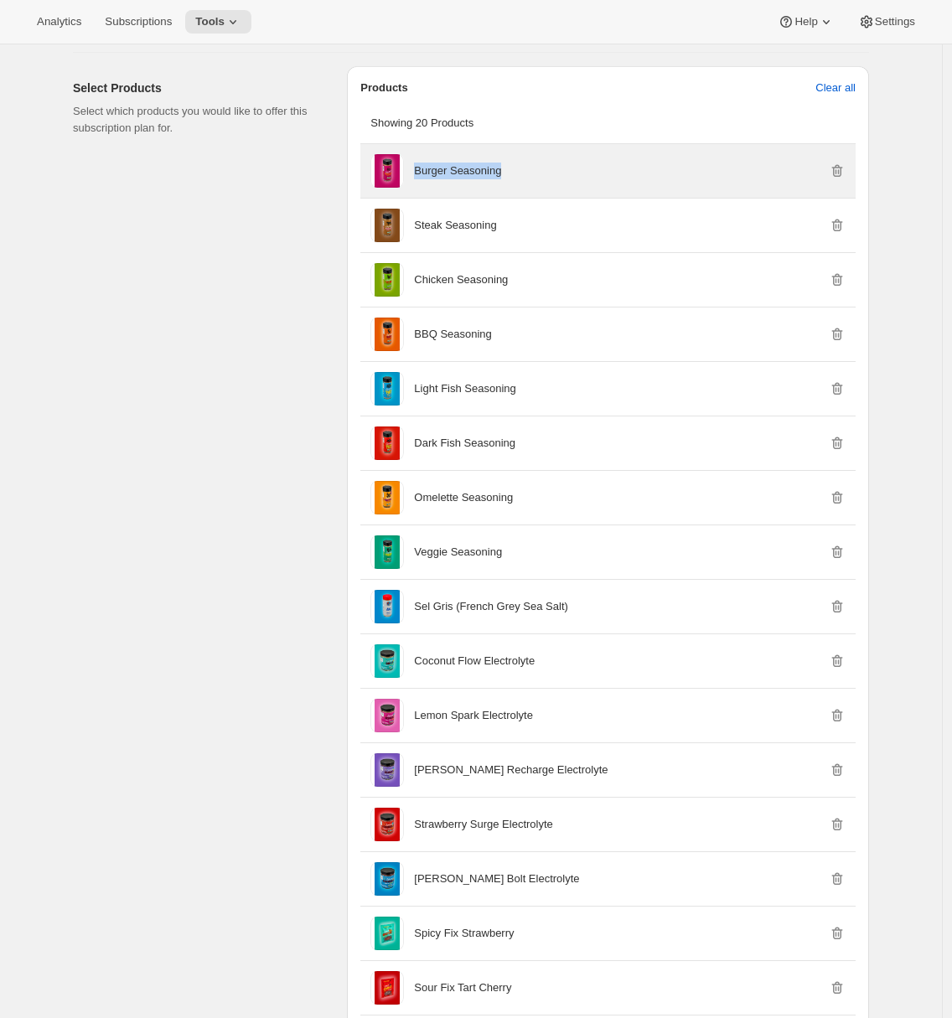
drag, startPoint x: 490, startPoint y: 198, endPoint x: 419, endPoint y: 200, distance: 71.3
click at [418, 179] on div "Burger Seasoning" at bounding box center [630, 171] width 432 height 17
copy p "Burger Seasoning"
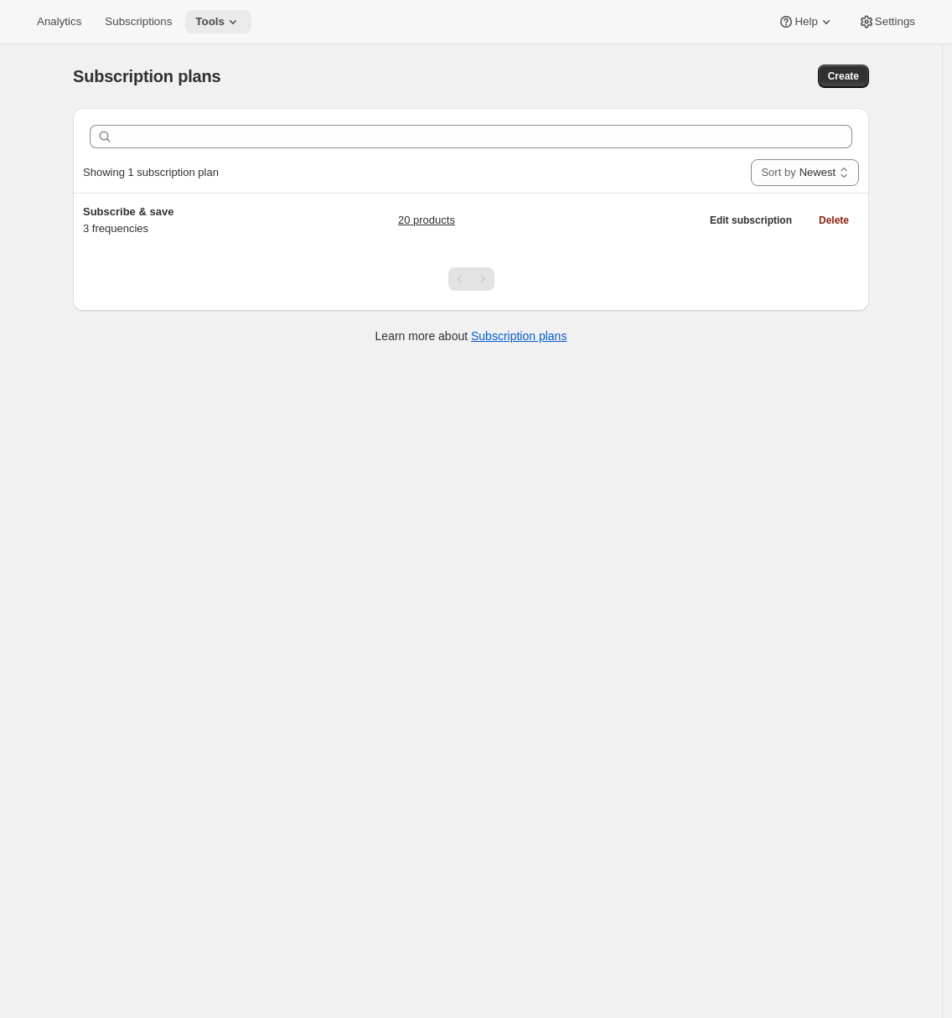
click at [216, 26] on span "Tools" at bounding box center [209, 21] width 29 height 13
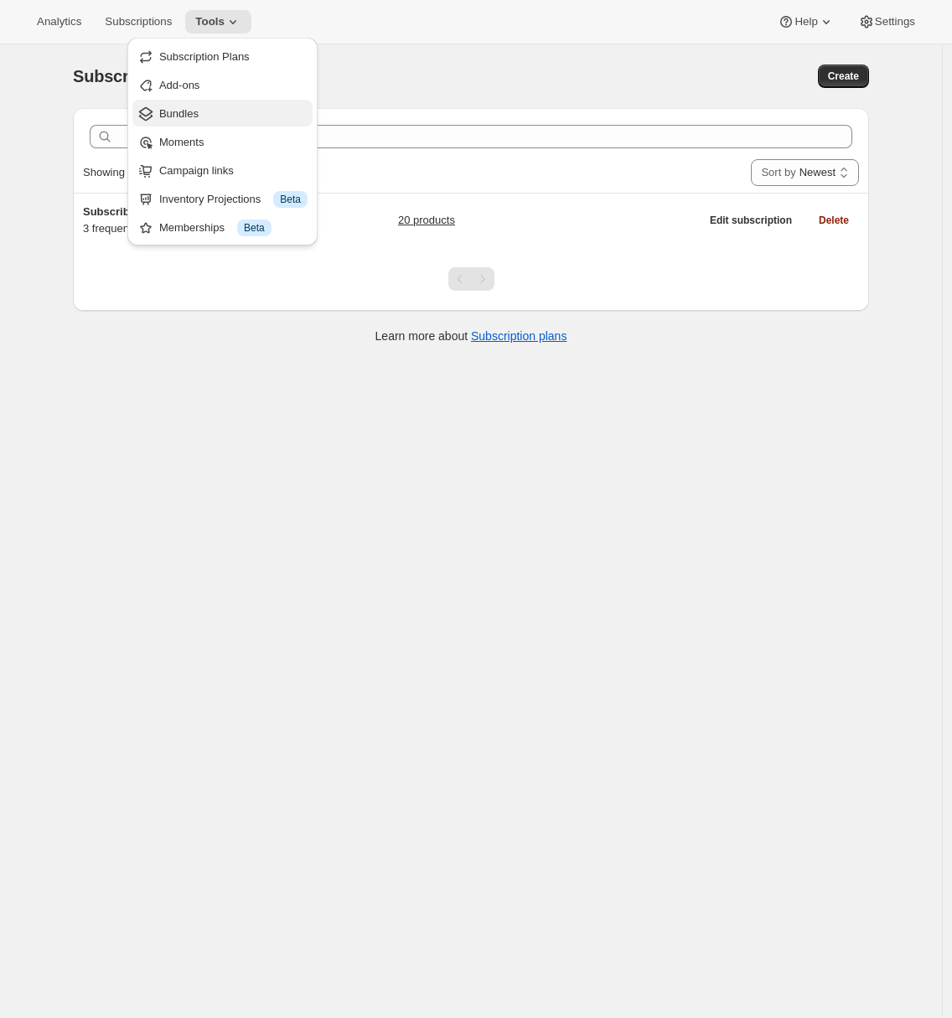
click at [209, 124] on button "Bundles" at bounding box center [222, 113] width 180 height 27
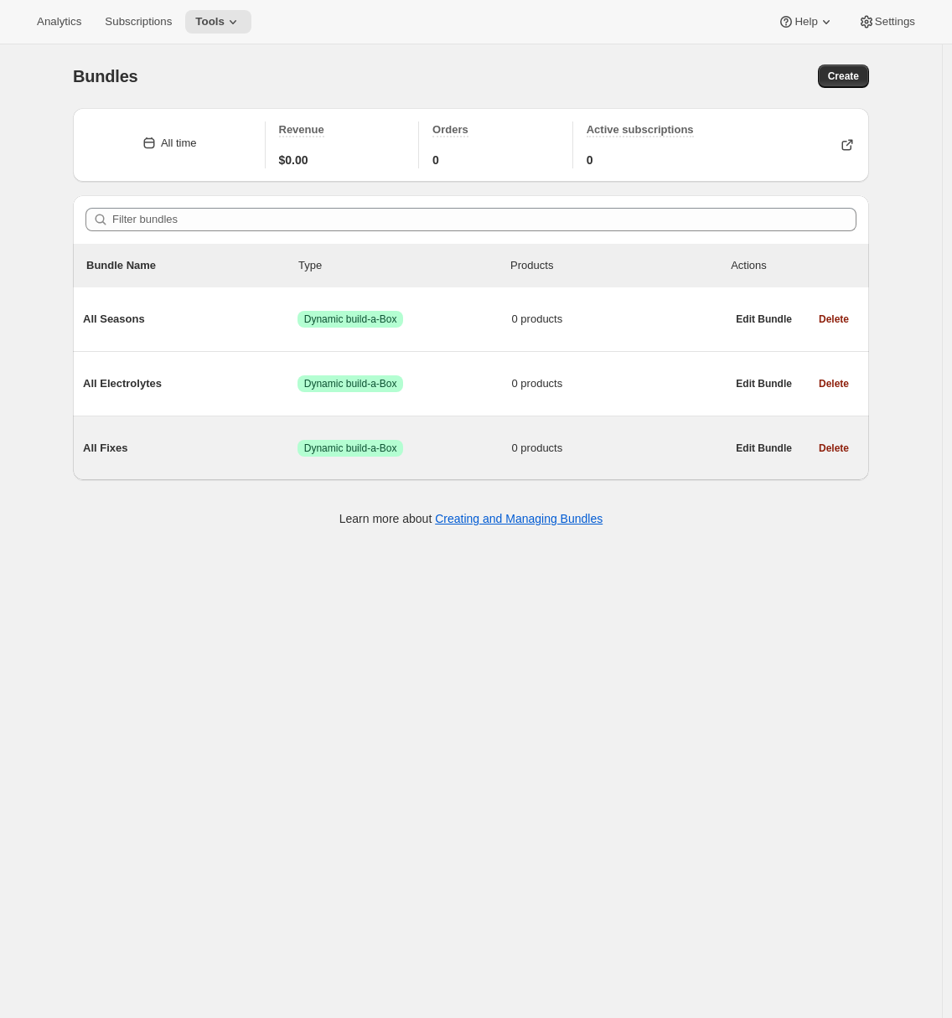
click at [178, 445] on span "All Fixes" at bounding box center [190, 448] width 215 height 17
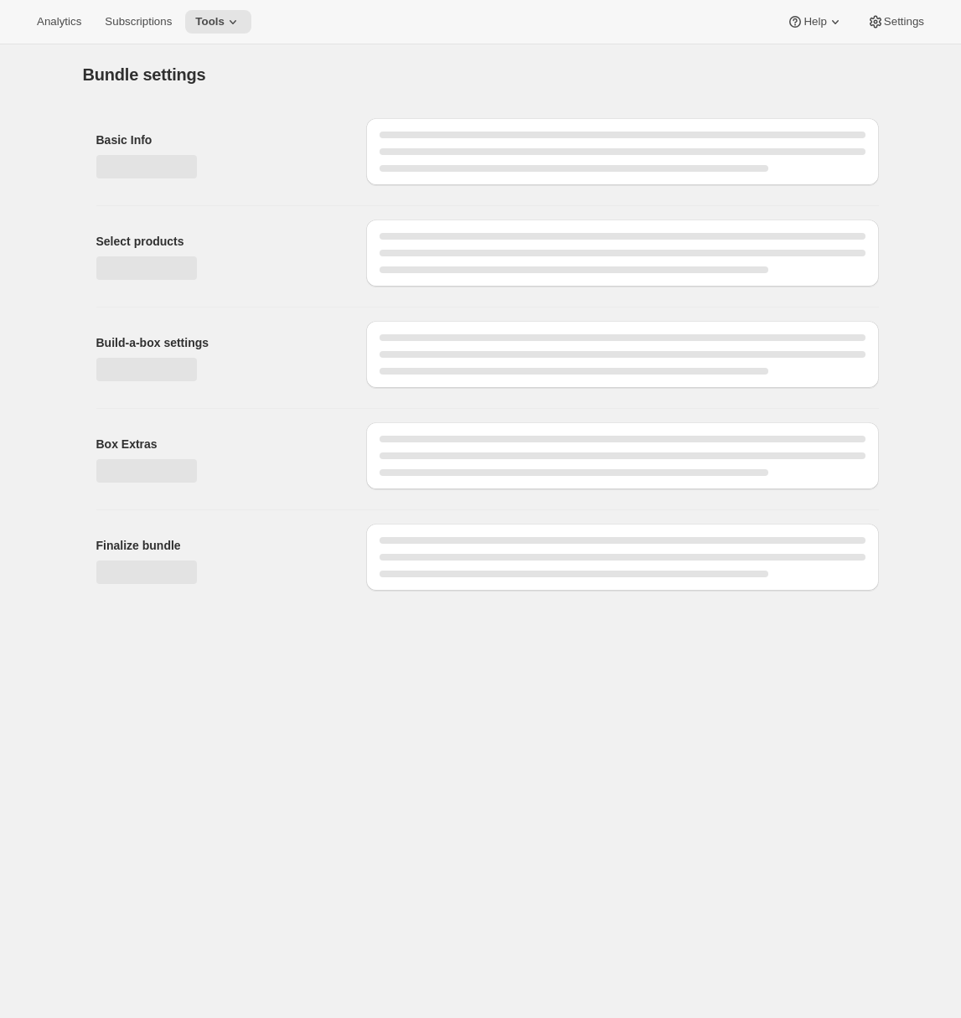
type input "All Fixes"
radio input "true"
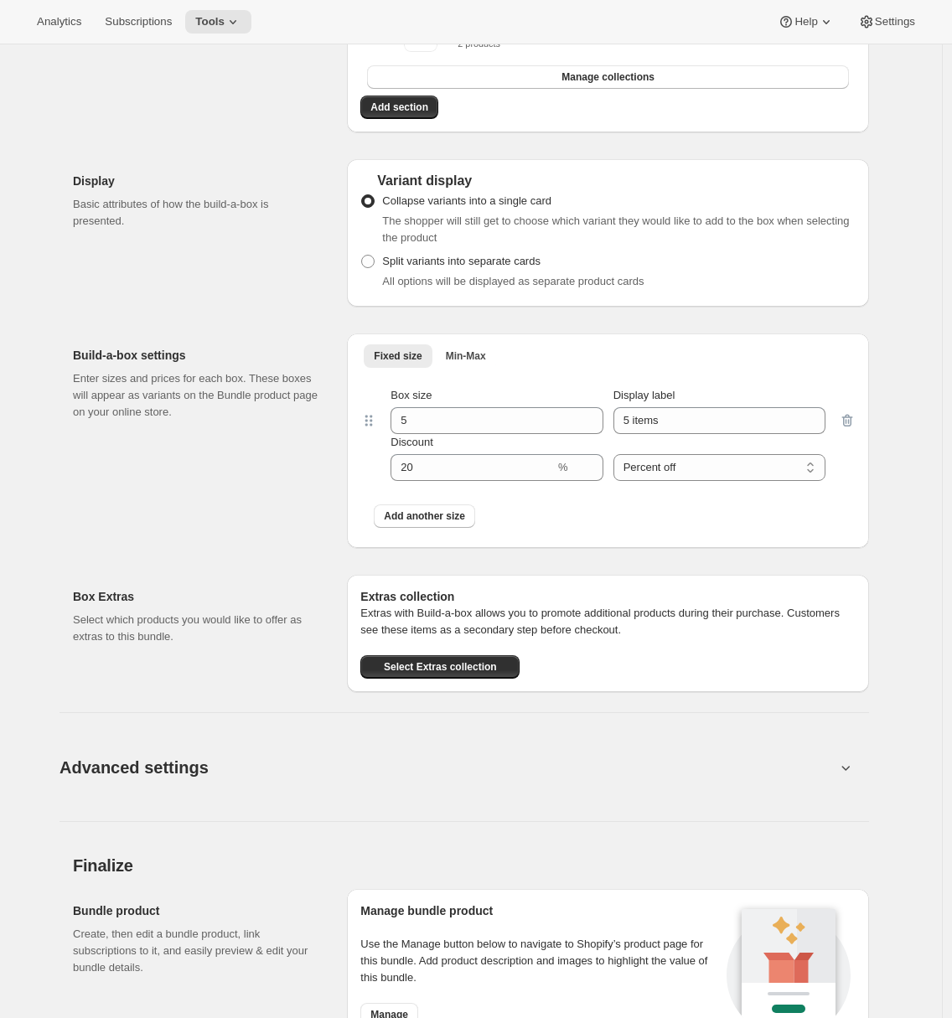
scroll to position [809, 0]
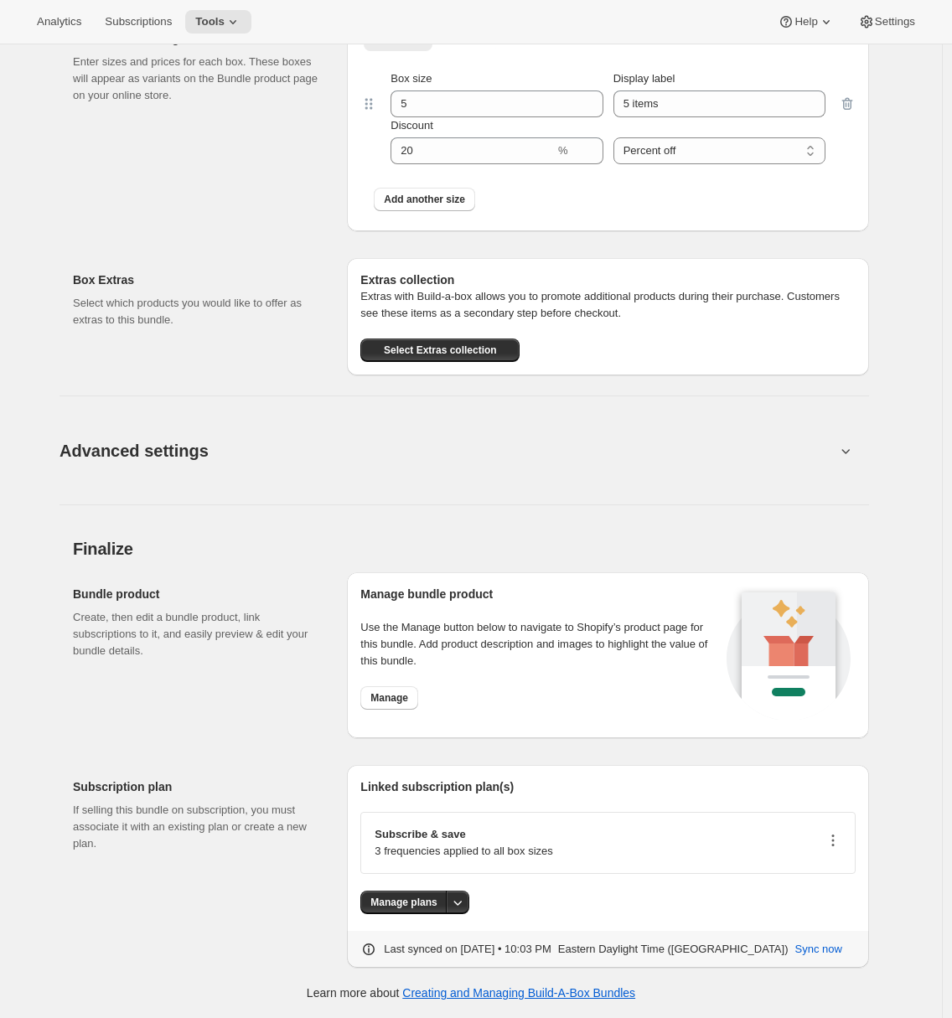
click at [835, 832] on icon "button" at bounding box center [833, 840] width 17 height 17
click at [817, 895] on span "Edit plan details" at bounding box center [811, 901] width 77 height 13
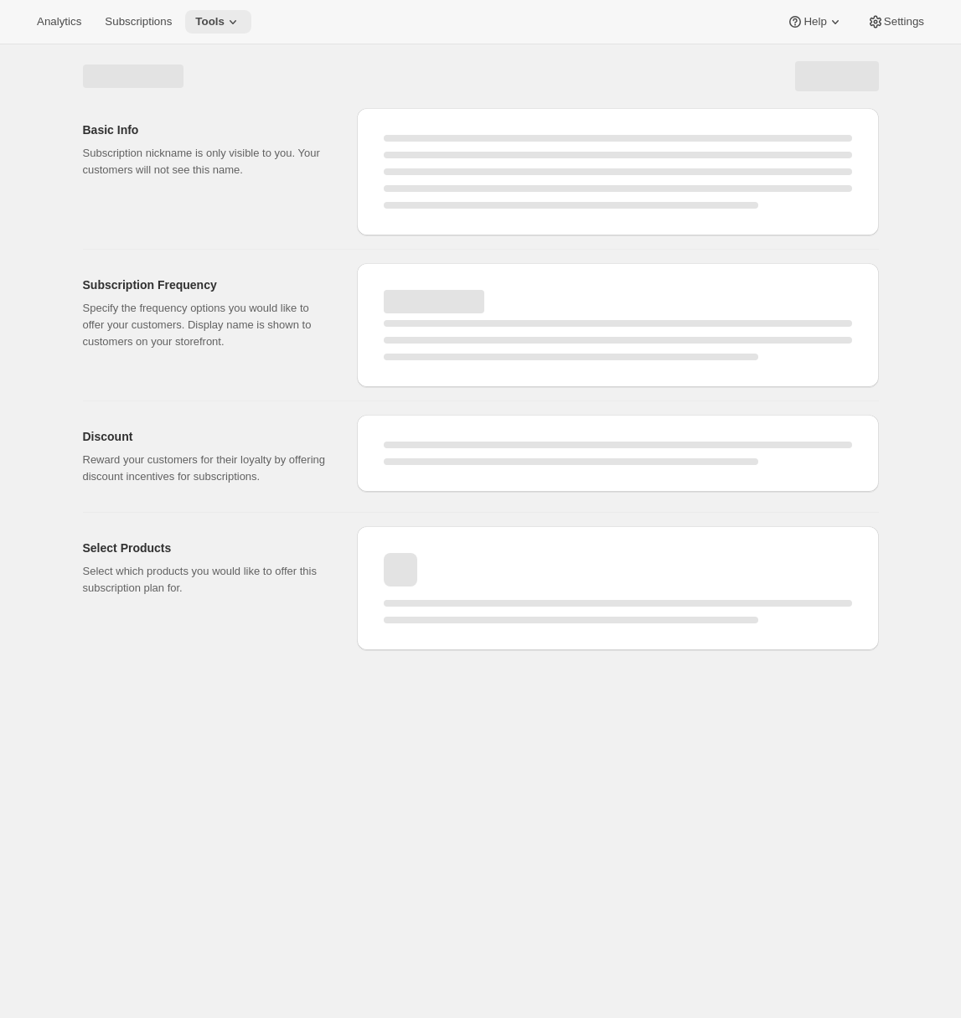
select select "WEEK"
select select "MONTH"
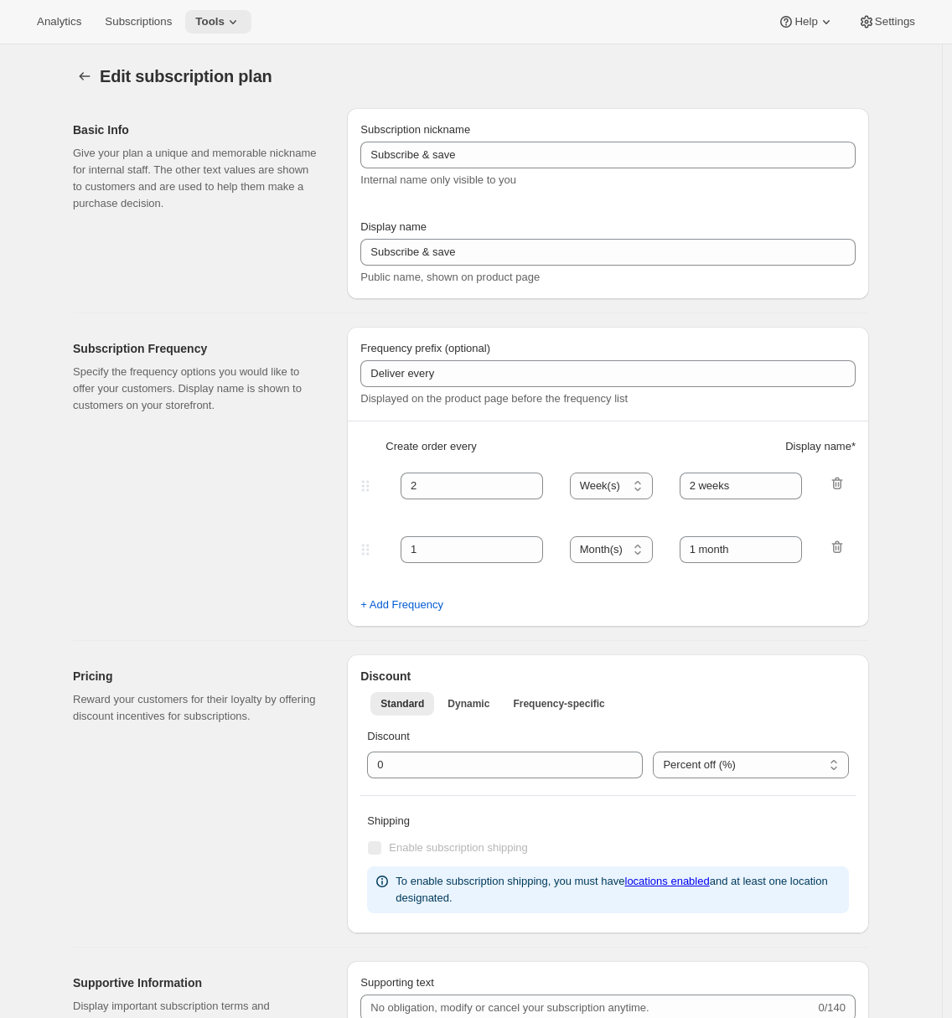
type input "1"
type input "Weekly"
type input "Monthly"
type input "10"
select select "MONTH"
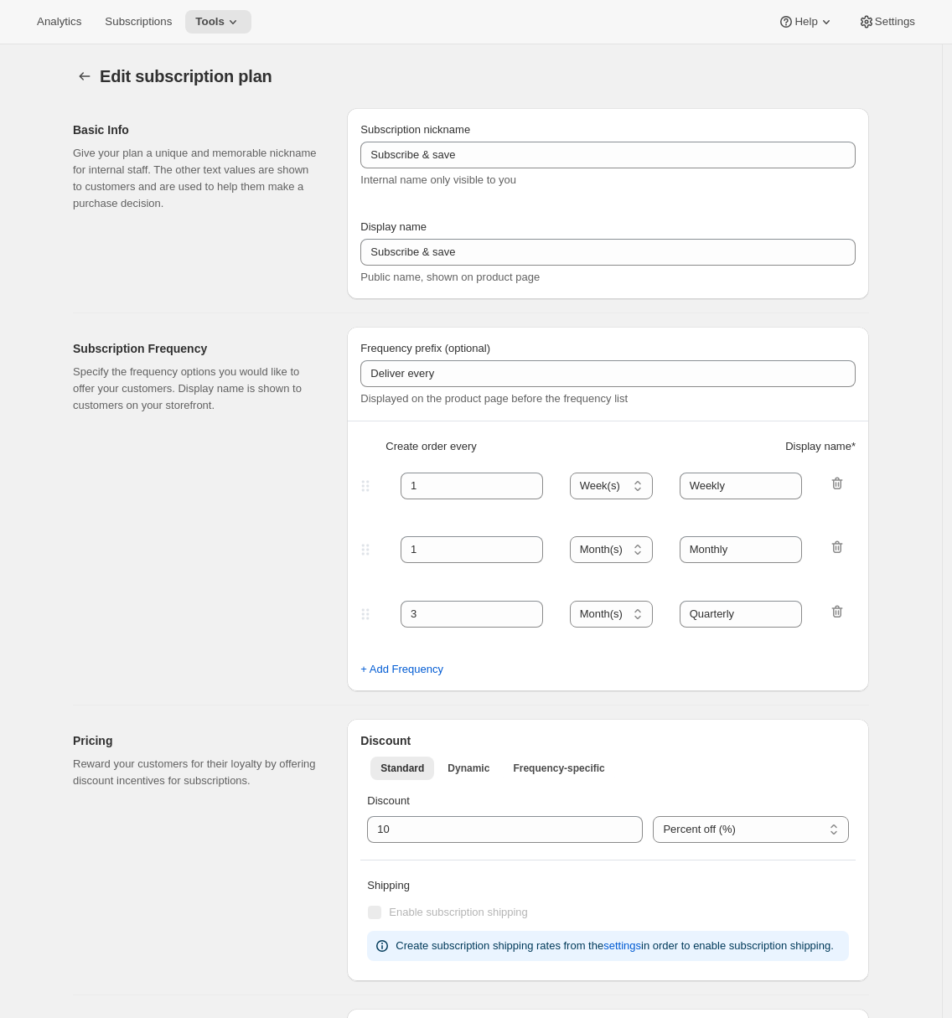
scroll to position [370, 0]
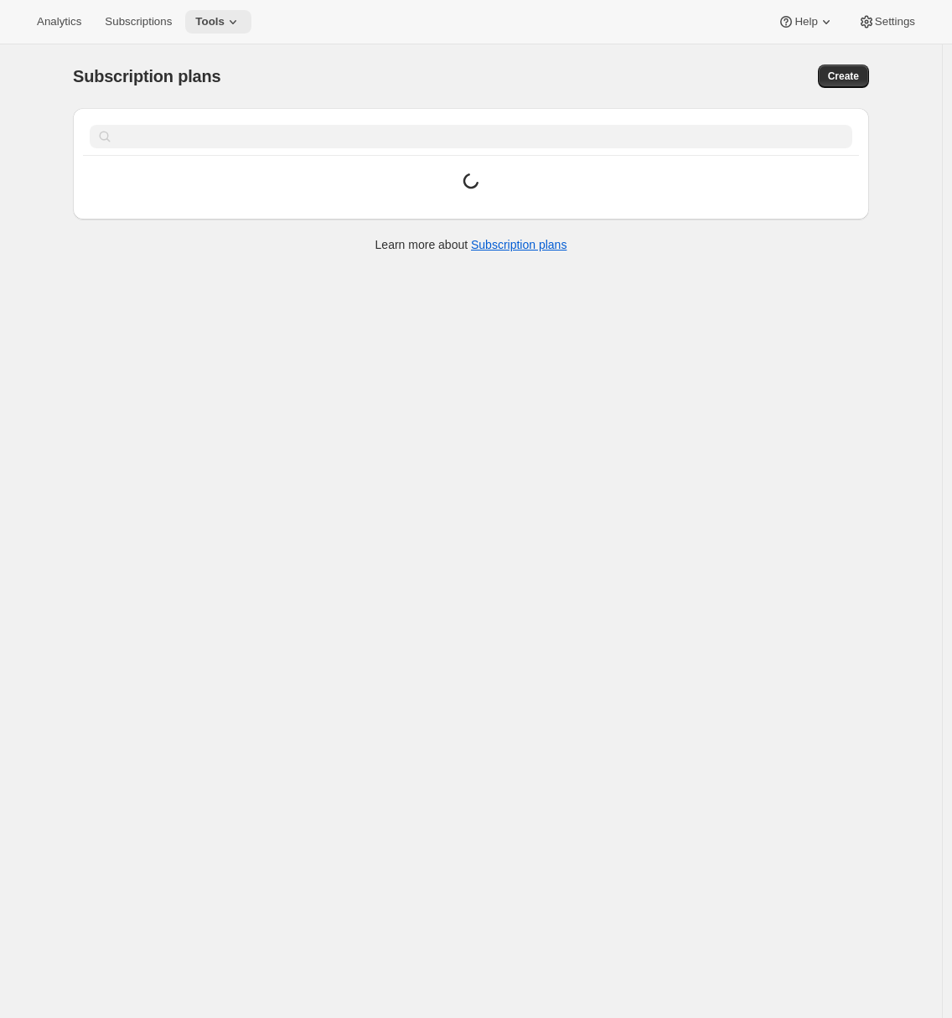
click at [220, 30] on button "Tools" at bounding box center [218, 21] width 66 height 23
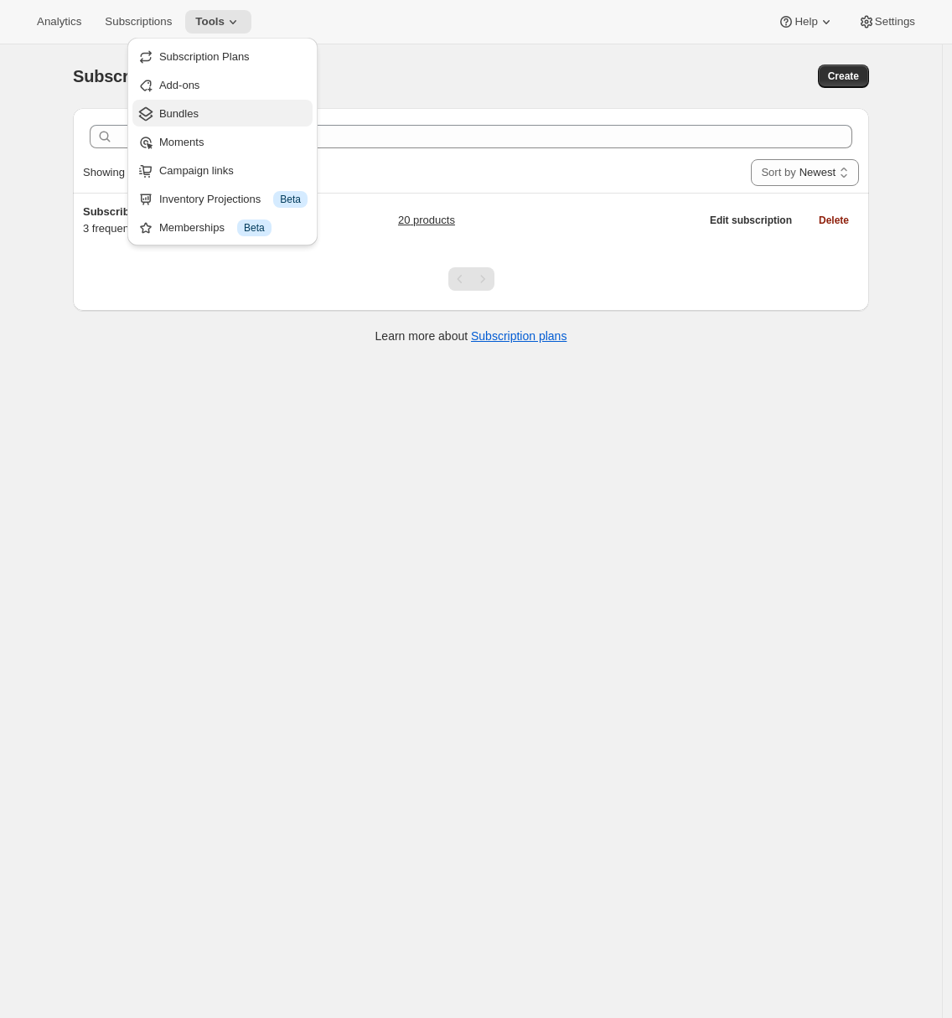
click at [210, 121] on span "Bundles" at bounding box center [233, 114] width 148 height 17
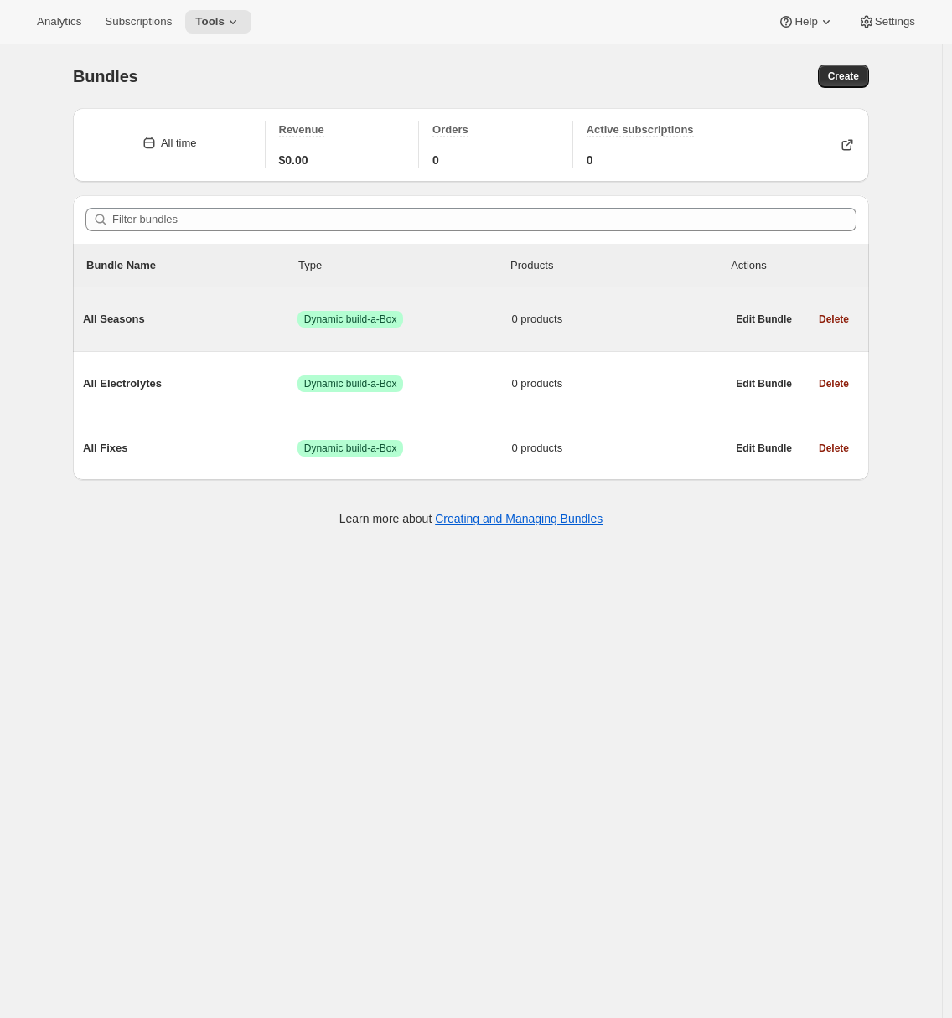
click at [237, 316] on span "All Seasons" at bounding box center [190, 319] width 215 height 17
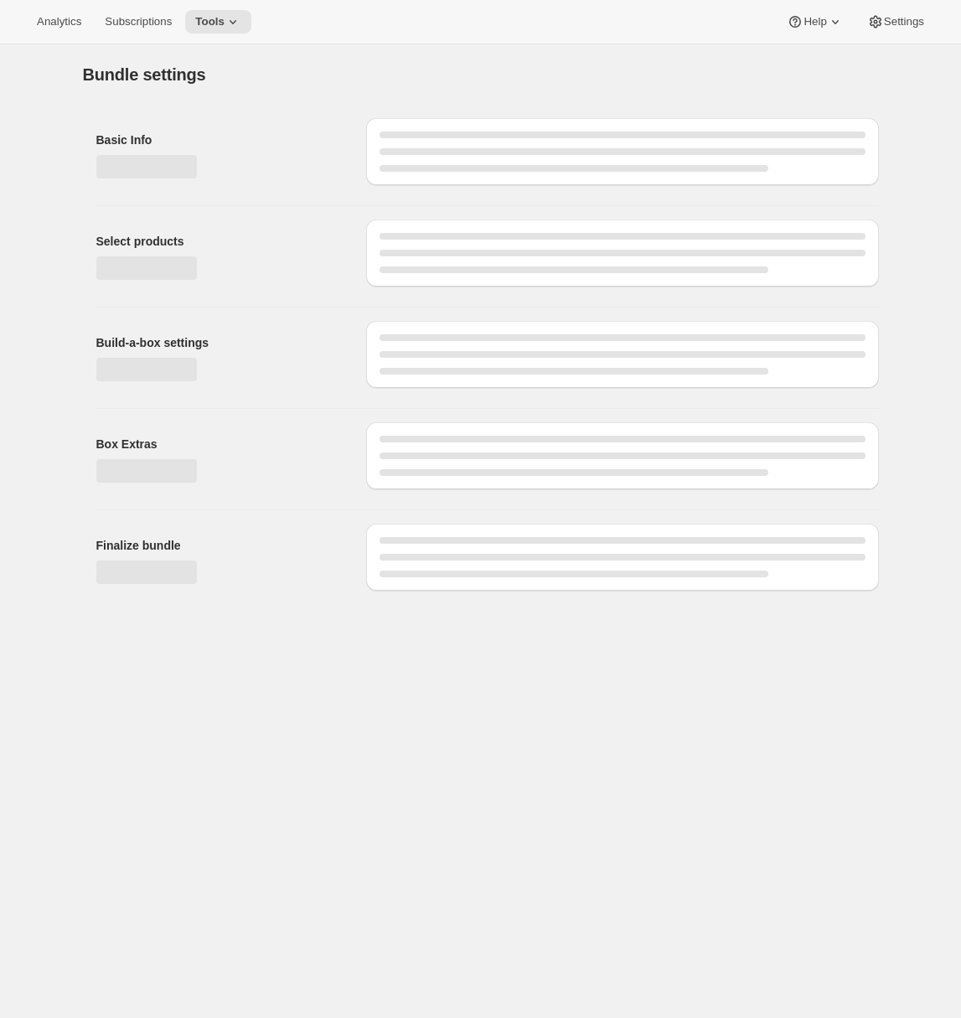
type input "All Seasons"
radio input "true"
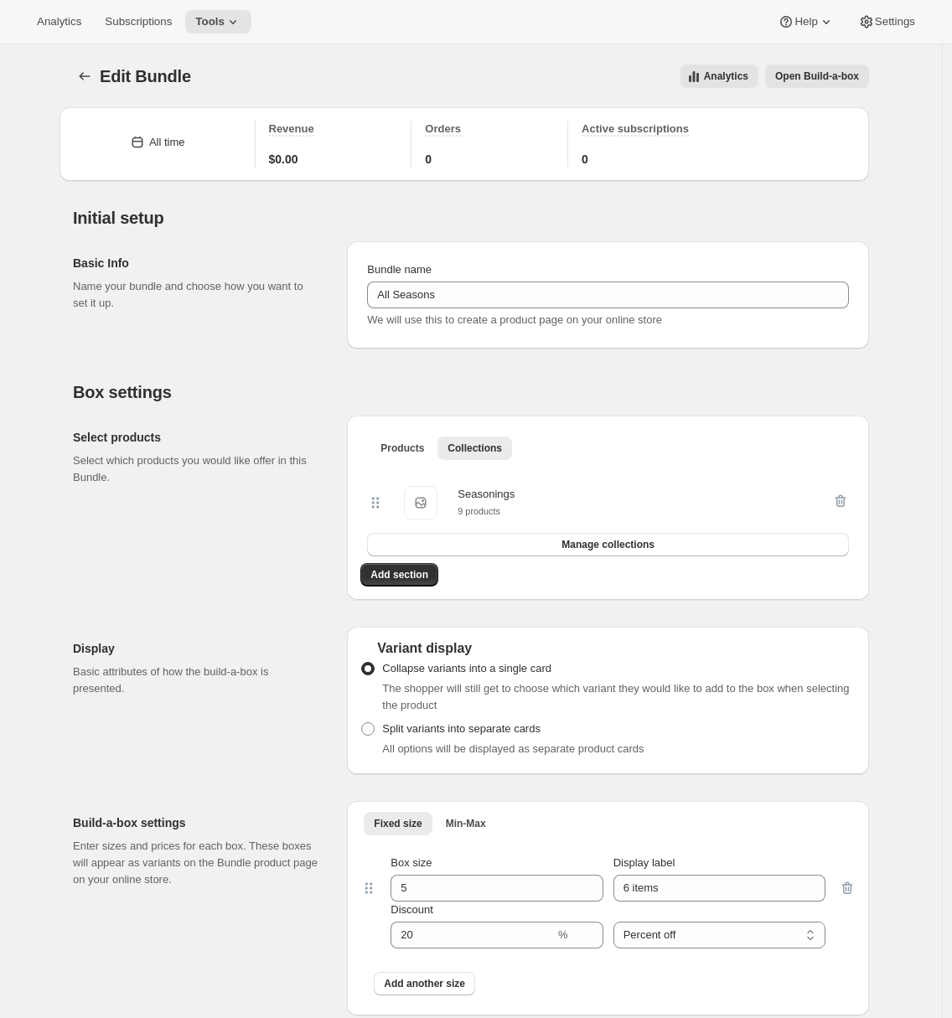
click at [816, 73] on span "Open Build-a-box" at bounding box center [817, 76] width 84 height 13
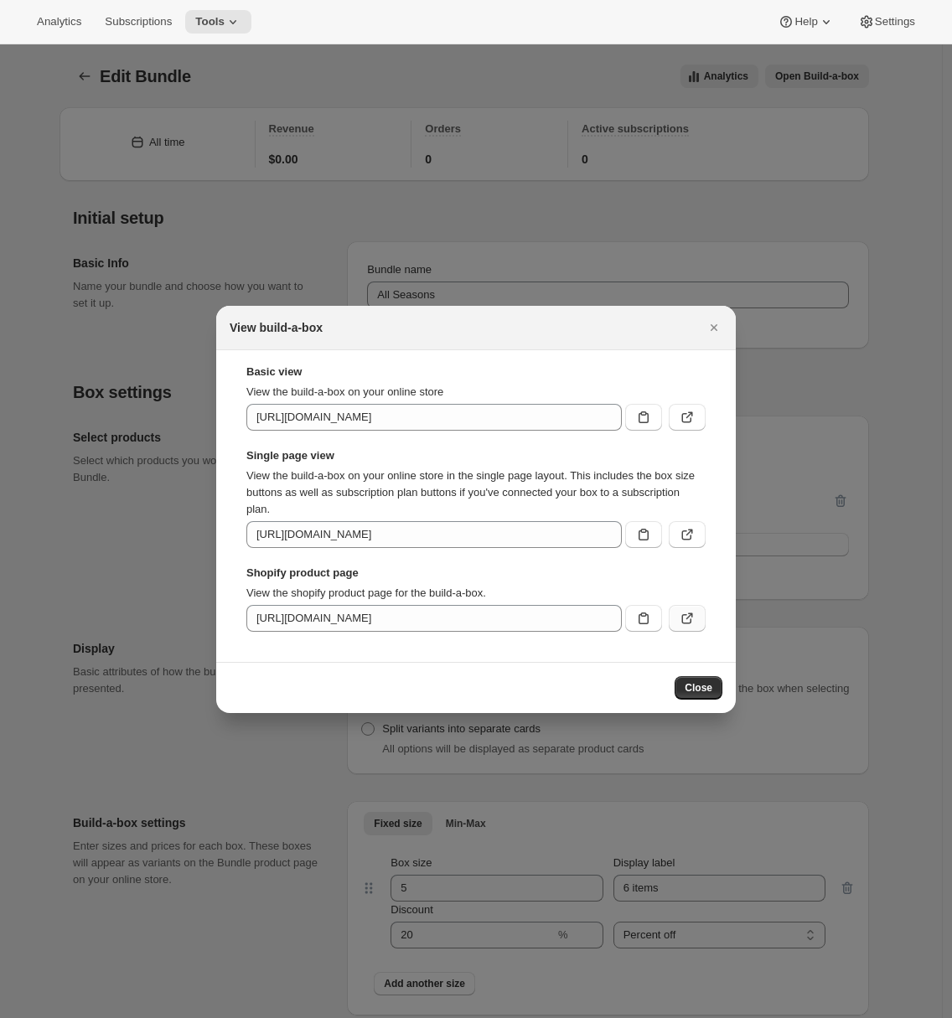
click at [688, 623] on icon ":r33:" at bounding box center [687, 618] width 17 height 17
click at [722, 318] on button "Close" at bounding box center [713, 327] width 23 height 23
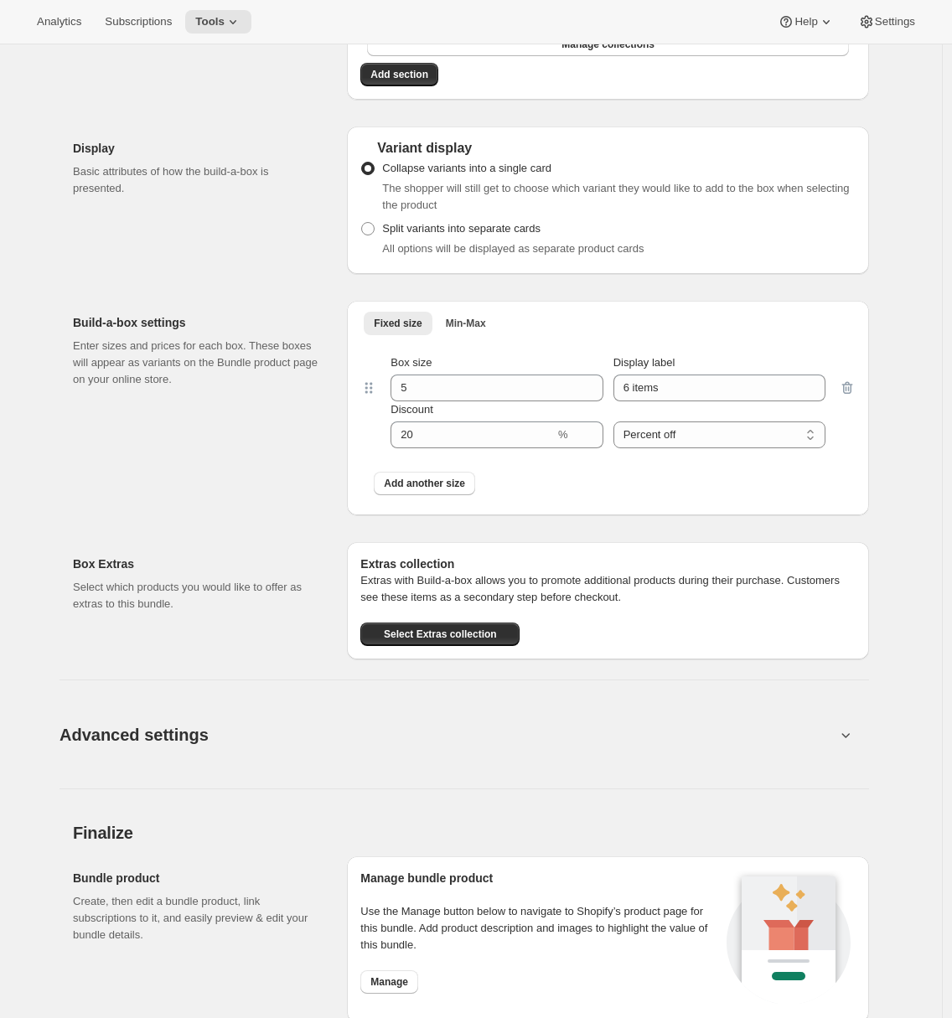
scroll to position [785, 0]
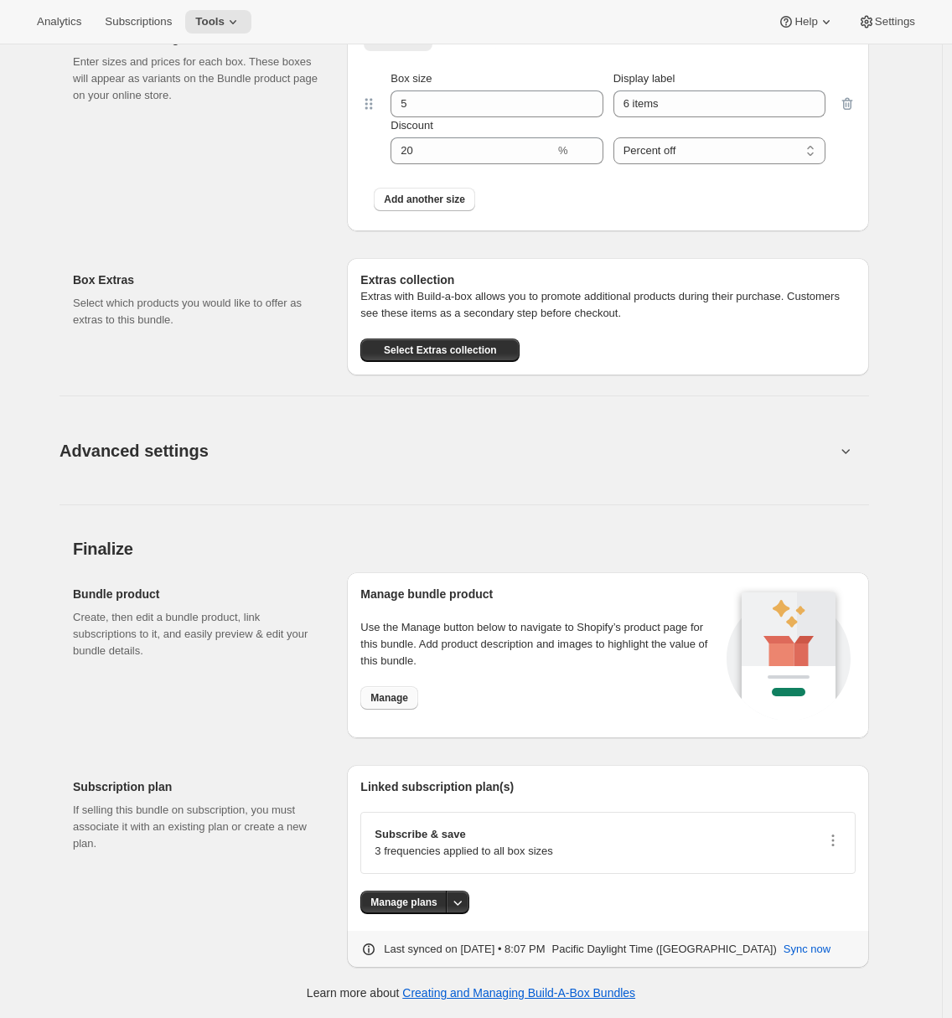
click at [382, 704] on span "Manage" at bounding box center [389, 697] width 38 height 13
click at [285, 584] on div "Bundle product Create, then edit a bundle product, link subscriptions to it, an…" at bounding box center [203, 655] width 261 height 166
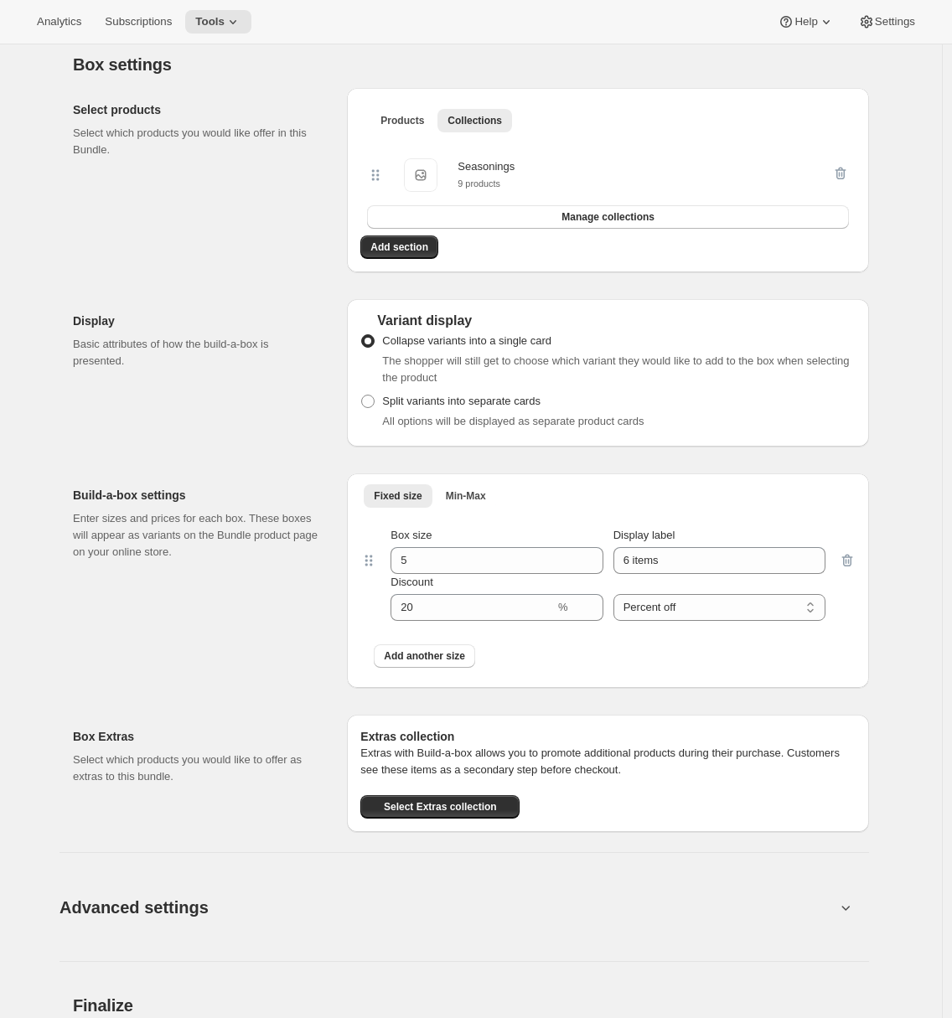
scroll to position [0, 0]
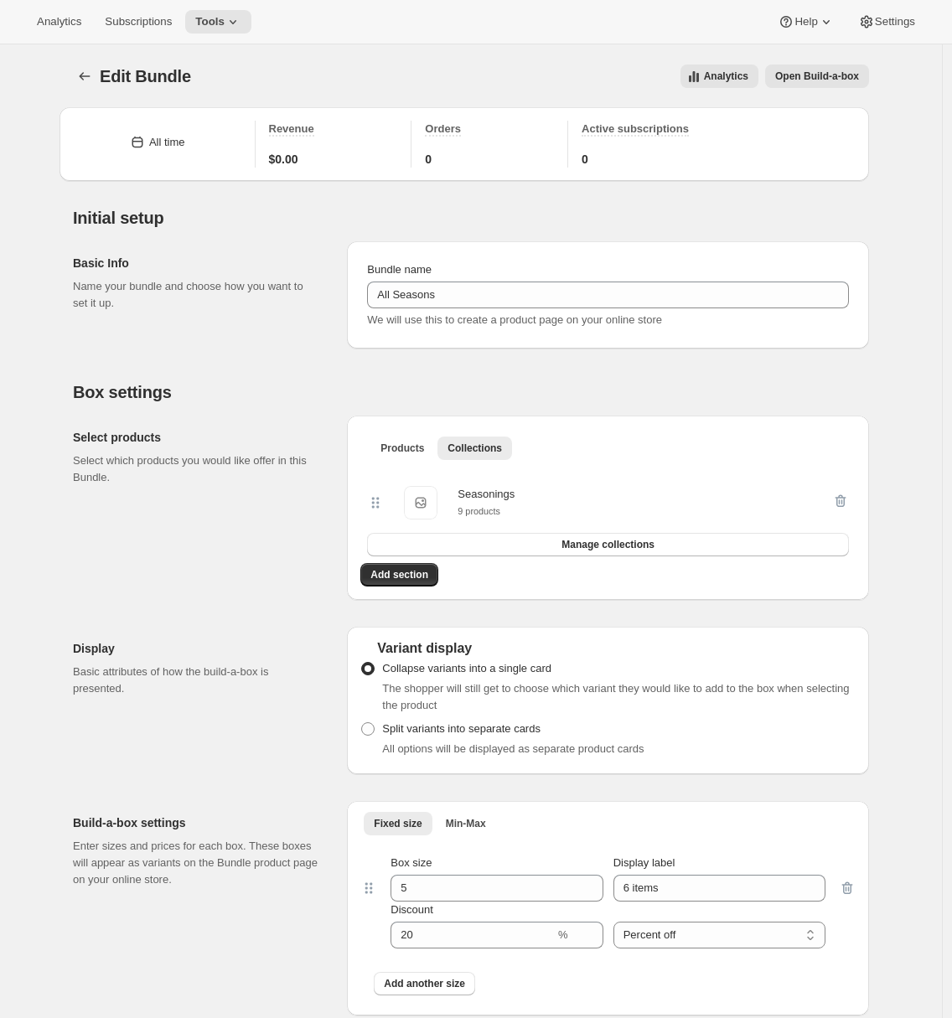
click at [825, 81] on span "Open Build-a-box" at bounding box center [817, 76] width 84 height 13
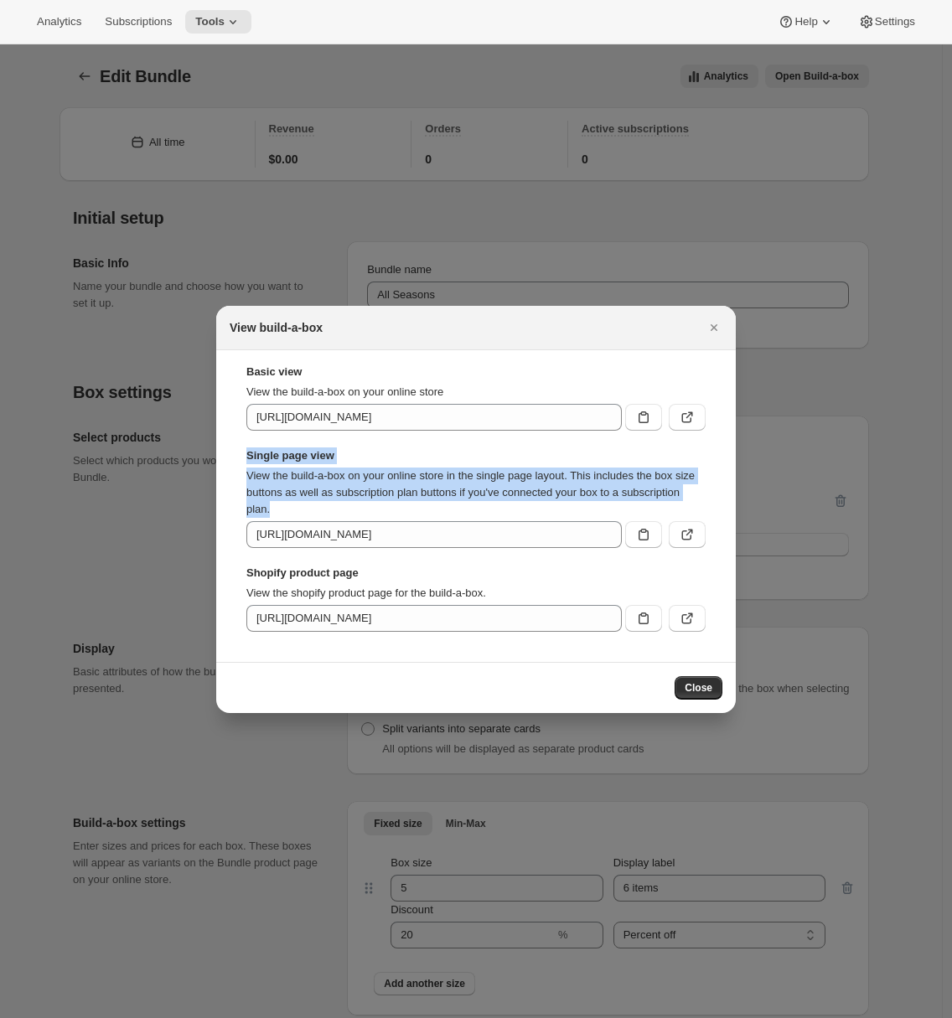
drag, startPoint x: 248, startPoint y: 454, endPoint x: 423, endPoint y: 514, distance: 185.0
click at [423, 514] on div "Single page view View the build-a-box on your online store in the single page l…" at bounding box center [475, 497] width 459 height 101
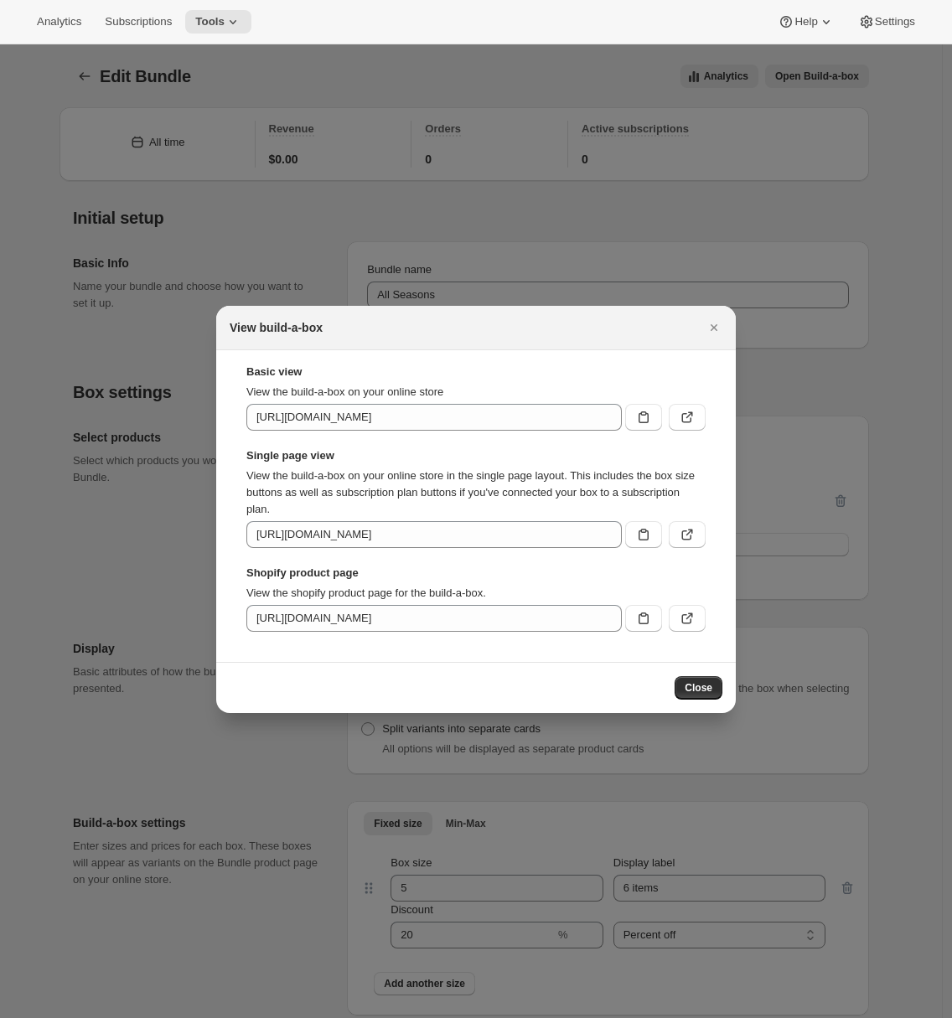
drag, startPoint x: 714, startPoint y: 513, endPoint x: 712, endPoint y: 522, distance: 9.4
click at [714, 513] on div "Basic view View the build-a-box on your online store https://gdsytg-gf.myshopif…" at bounding box center [476, 506] width 493 height 285
click at [695, 538] on icon ":r33:" at bounding box center [687, 534] width 17 height 17
click at [715, 325] on icon "Close" at bounding box center [714, 327] width 7 height 7
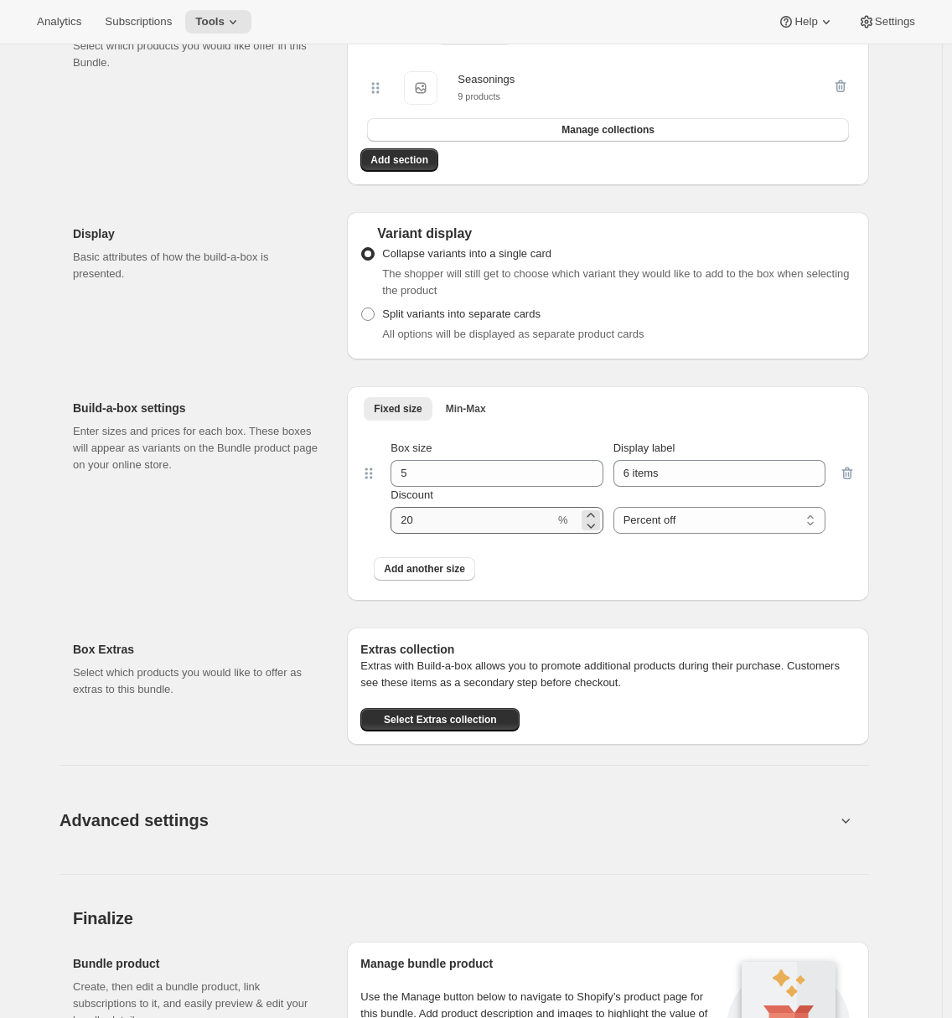
scroll to position [785, 0]
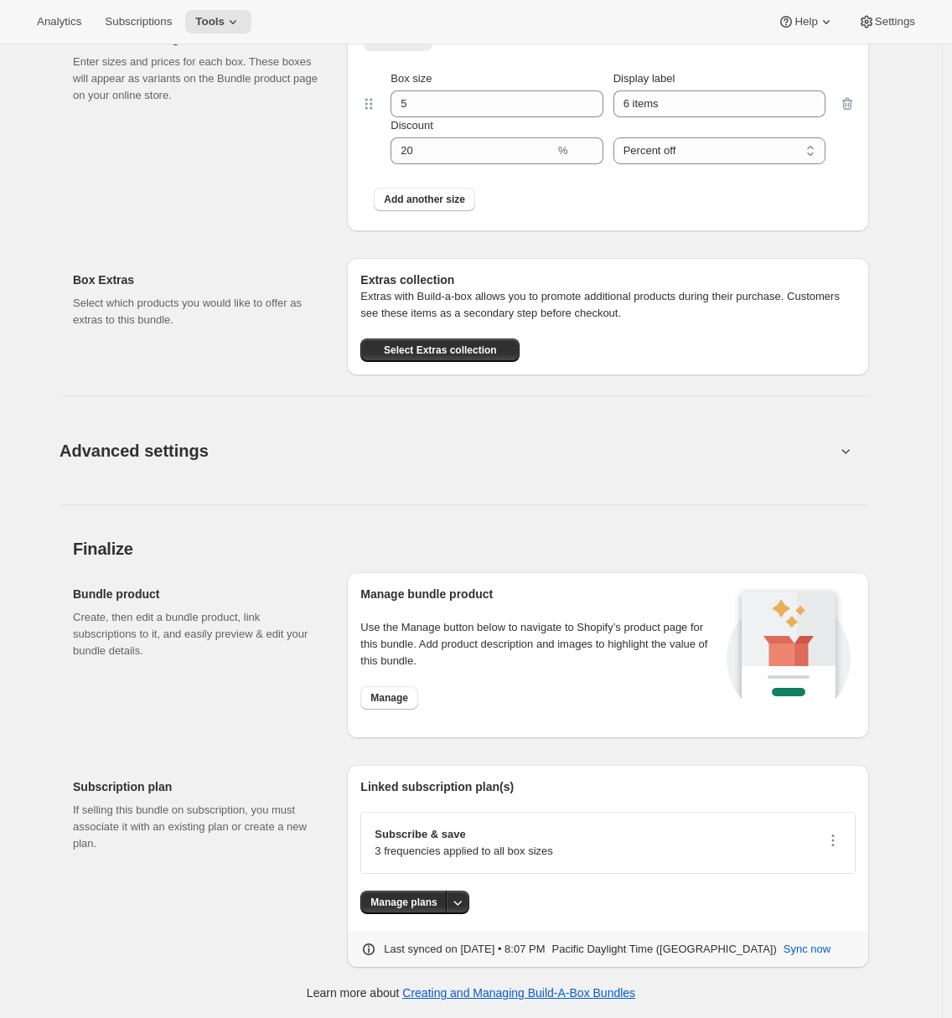
click at [390, 685] on div "Manage bundle product Use the Manage button below to navigate to Shopify’s prod…" at bounding box center [540, 655] width 361 height 139
click at [394, 697] on span "Manage" at bounding box center [389, 697] width 38 height 13
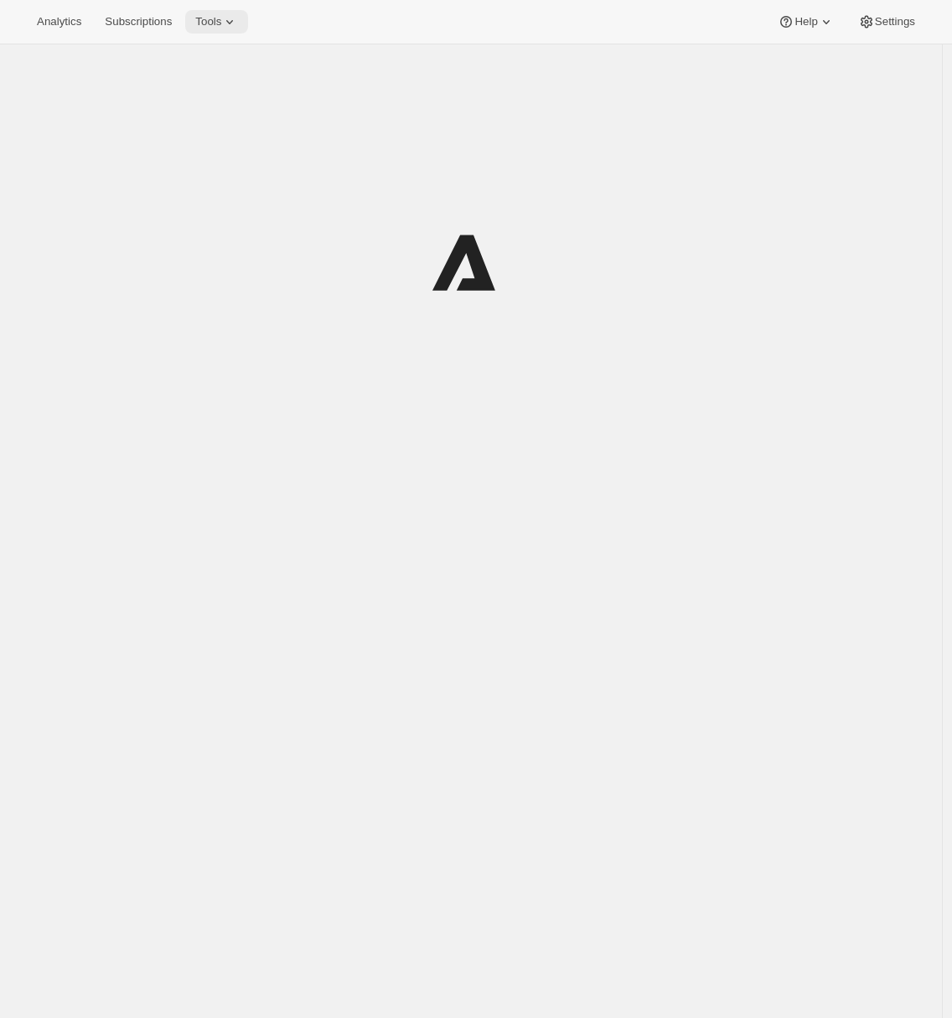
click at [205, 19] on span "Tools" at bounding box center [208, 21] width 26 height 13
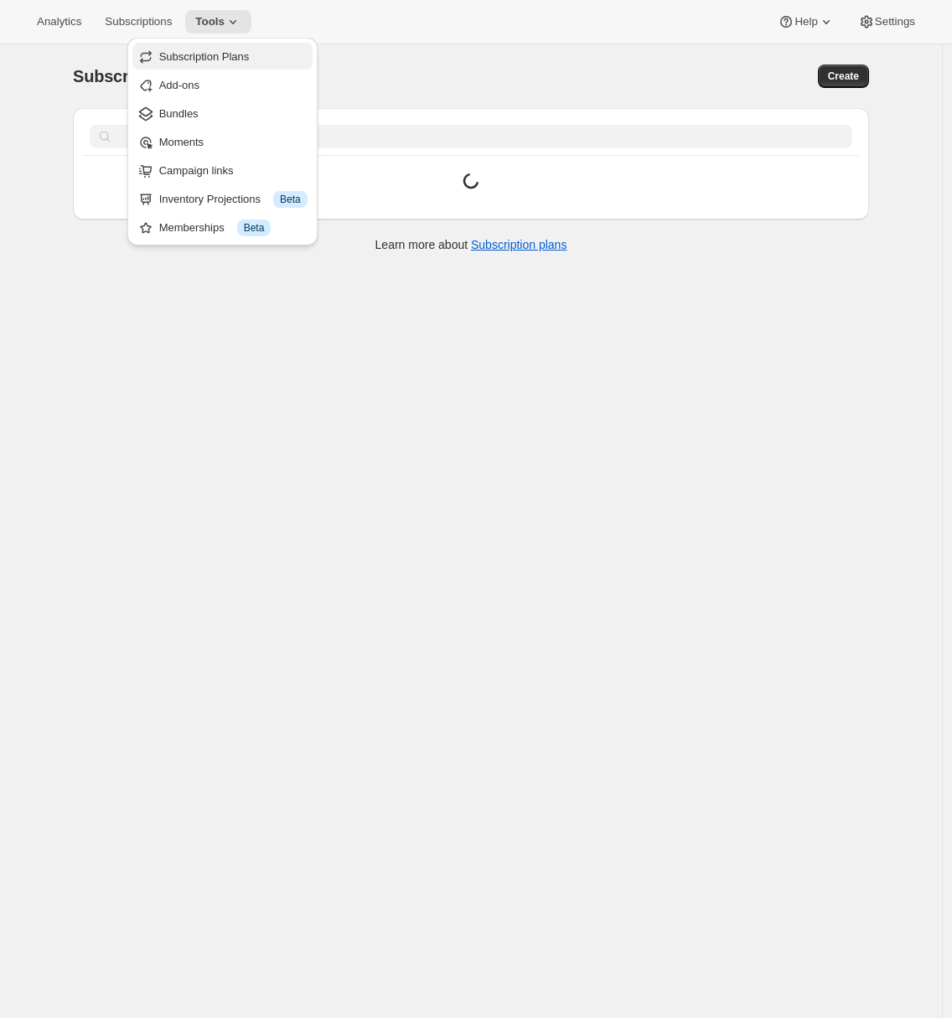
click at [220, 58] on span "Subscription Plans" at bounding box center [204, 56] width 91 height 13
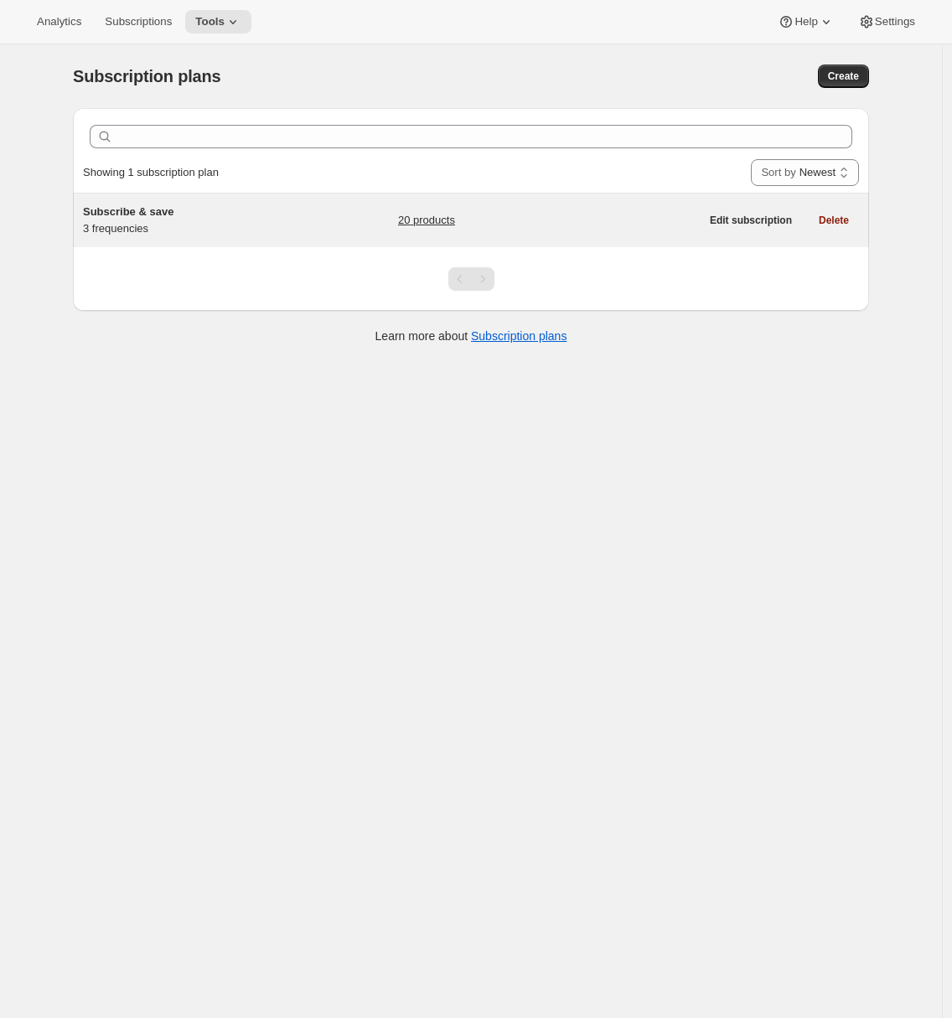
click at [195, 220] on div "Subscribe & save 3 frequencies" at bounding box center [187, 221] width 209 height 34
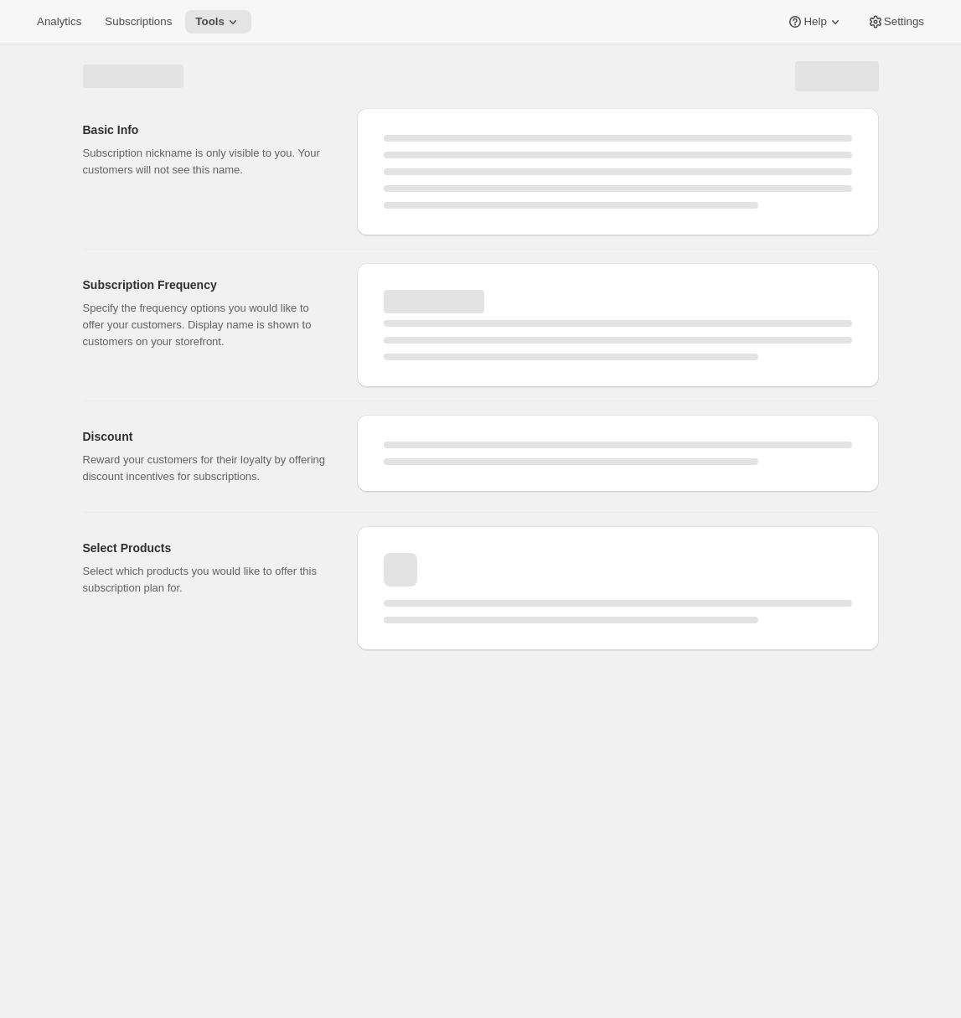
select select "WEEK"
select select "MONTH"
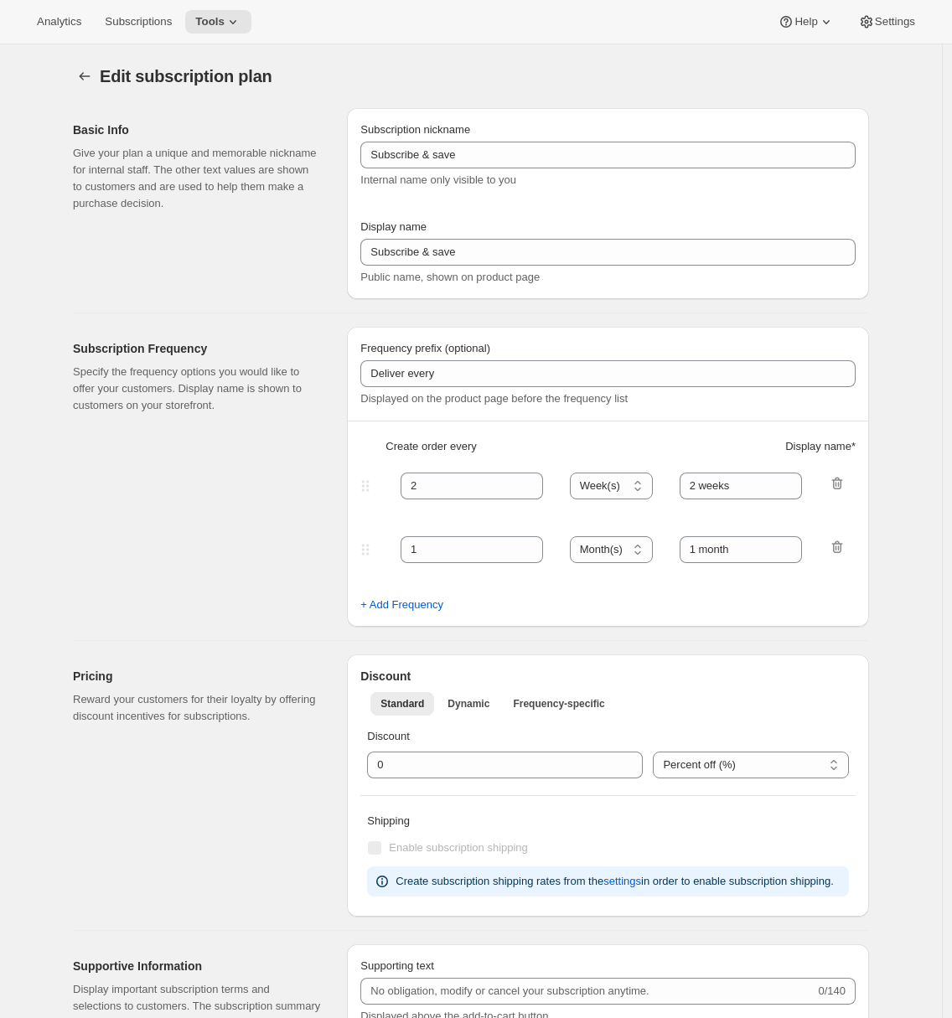
type input "1"
type input "Weekly"
type input "Monthly"
type input "10"
select select "MONTH"
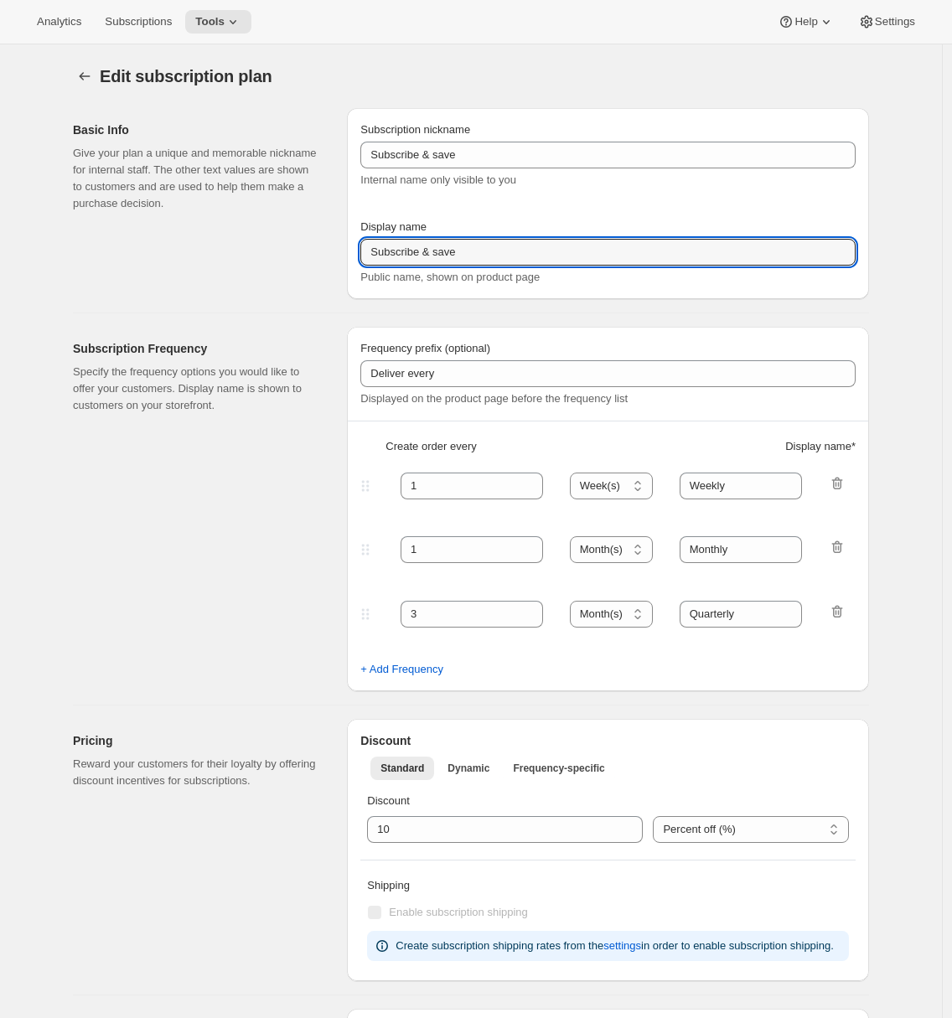
drag, startPoint x: 494, startPoint y: 250, endPoint x: 361, endPoint y: 251, distance: 133.2
click at [361, 251] on div "Subscription nickname Subscribe & save Internal name only visible to you Displa…" at bounding box center [608, 203] width 522 height 191
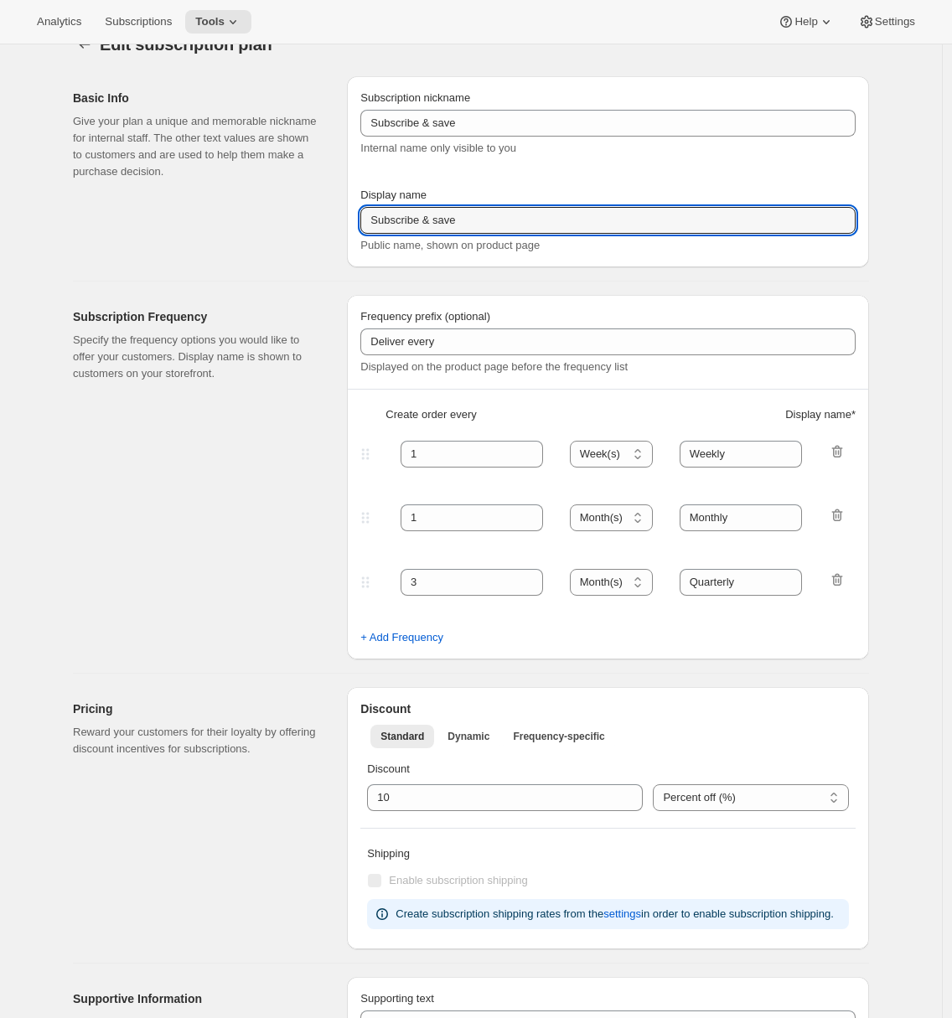
scroll to position [55, 0]
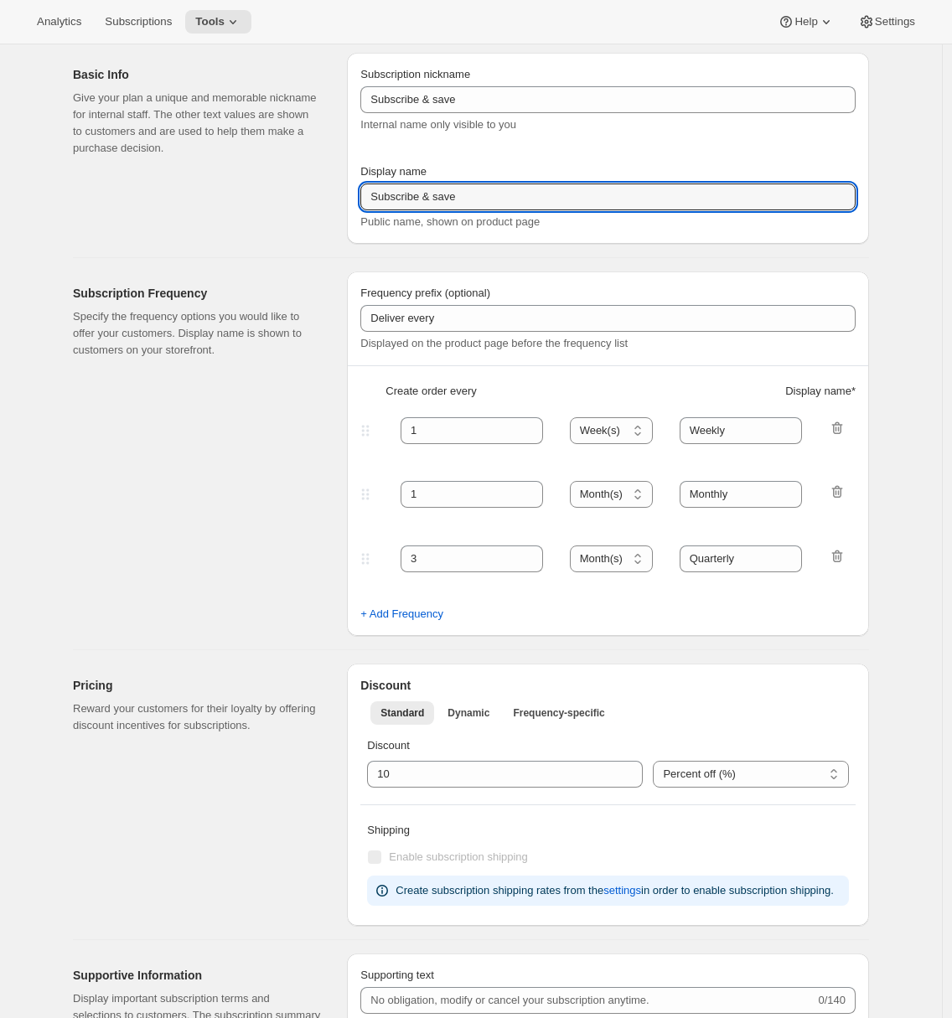
click at [313, 217] on div "Basic Info Give your plan a unique and memorable nickname for internal staff. T…" at bounding box center [203, 148] width 261 height 191
drag, startPoint x: 489, startPoint y: 202, endPoint x: 363, endPoint y: 198, distance: 125.8
click at [363, 198] on div "Subscription nickname Subscribe & save Internal name only visible to you Displa…" at bounding box center [608, 148] width 522 height 191
click at [344, 307] on div "Subscription Frequency Specify the frequency options you would like to offer yo…" at bounding box center [463, 447] width 809 height 378
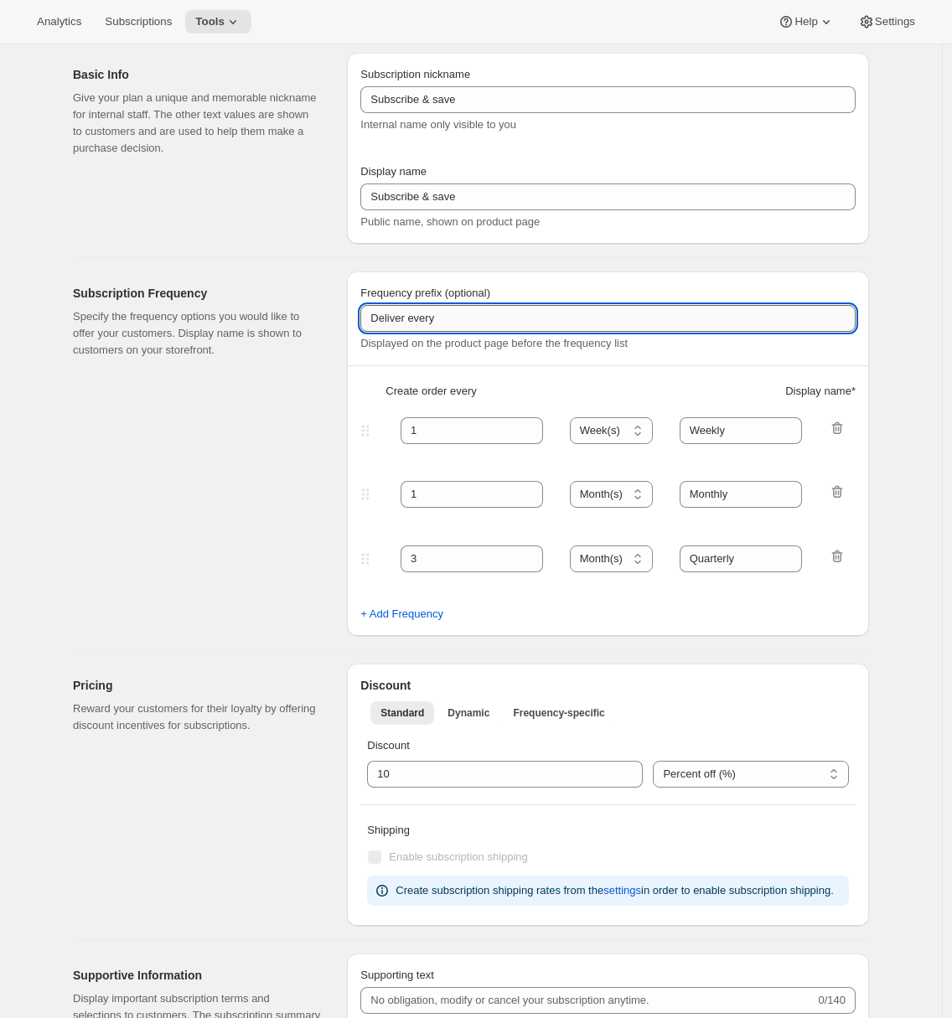
drag, startPoint x: 372, startPoint y: 318, endPoint x: 448, endPoint y: 326, distance: 76.6
click at [448, 326] on input "Deliver every" at bounding box center [607, 318] width 495 height 27
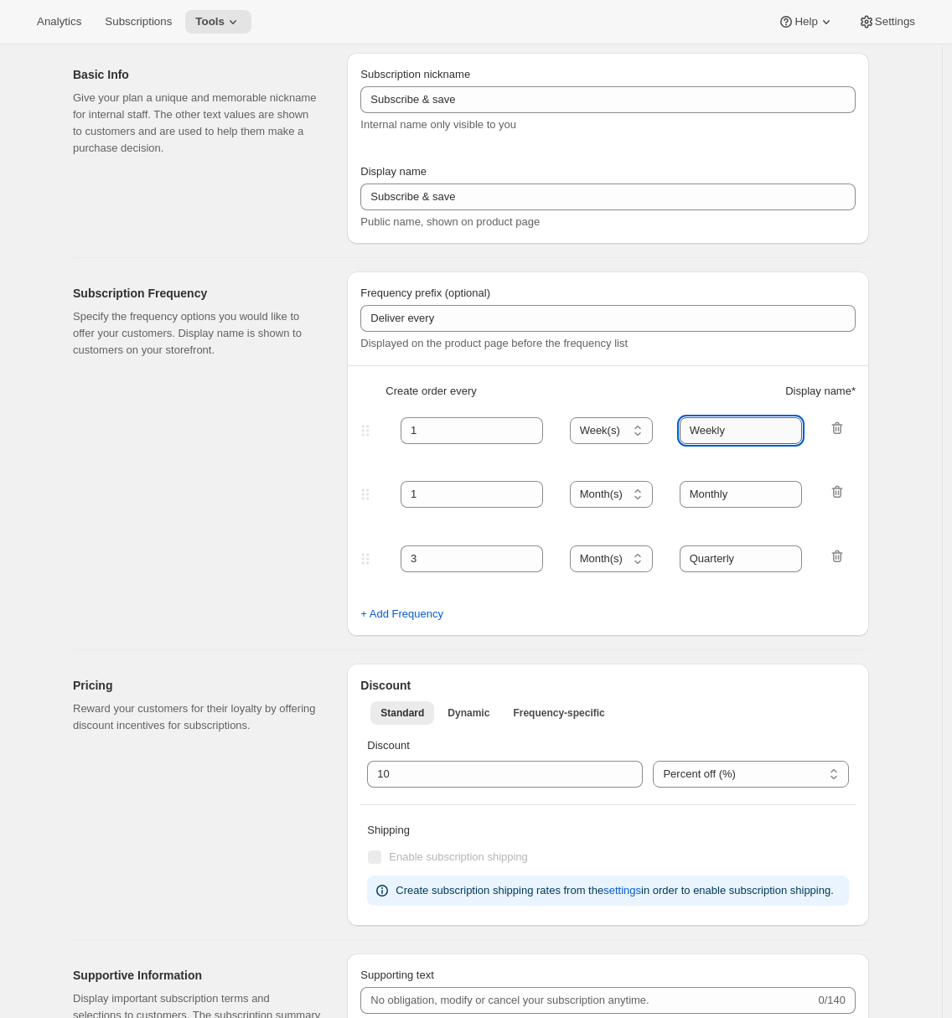
click at [738, 436] on input "Weekly" at bounding box center [741, 430] width 123 height 27
click at [754, 493] on input "Monthly" at bounding box center [741, 494] width 123 height 27
click at [752, 561] on input "Quarterly" at bounding box center [741, 559] width 123 height 27
click at [277, 458] on div "Subscription Frequency Specify the frequency options you would like to offer yo…" at bounding box center [203, 454] width 261 height 365
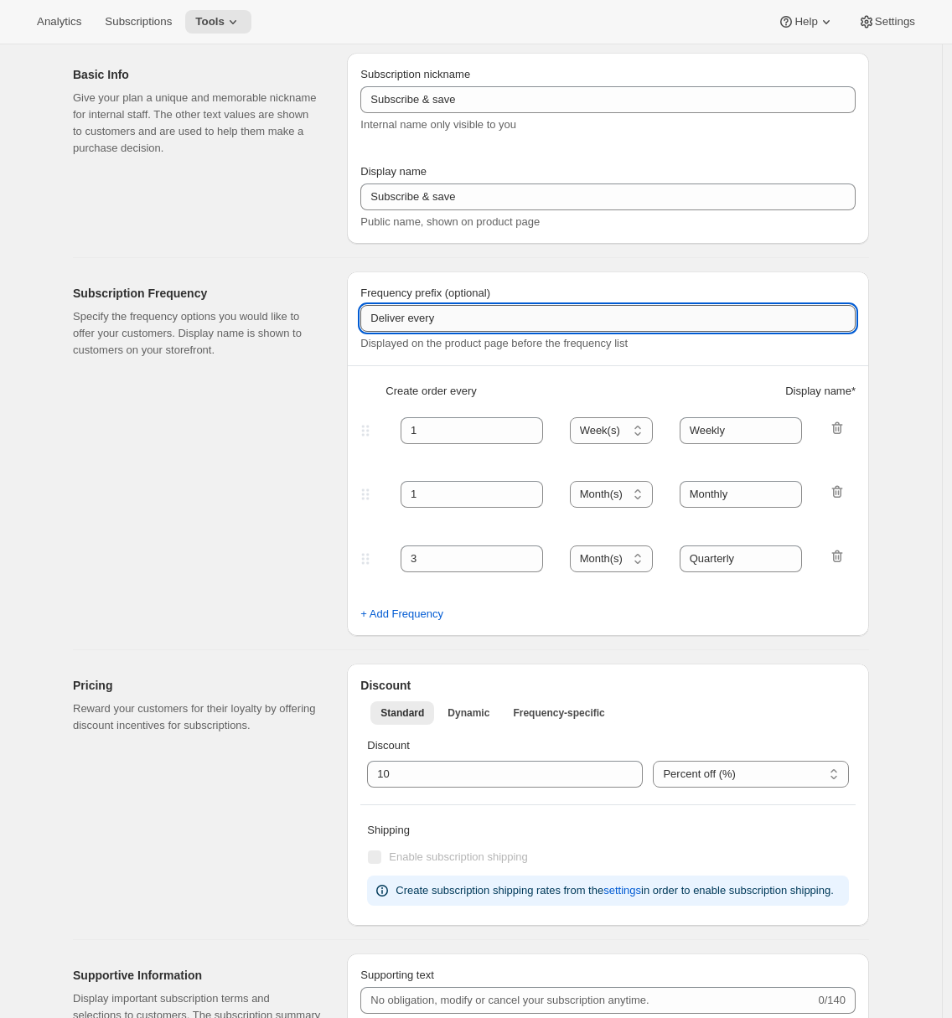
drag, startPoint x: 414, startPoint y: 318, endPoint x: 463, endPoint y: 318, distance: 48.6
click at [463, 318] on input "Deliver every" at bounding box center [607, 318] width 495 height 27
click at [421, 318] on input "Deliver every" at bounding box center [607, 318] width 495 height 27
click at [732, 440] on input "Weekly" at bounding box center [741, 430] width 123 height 27
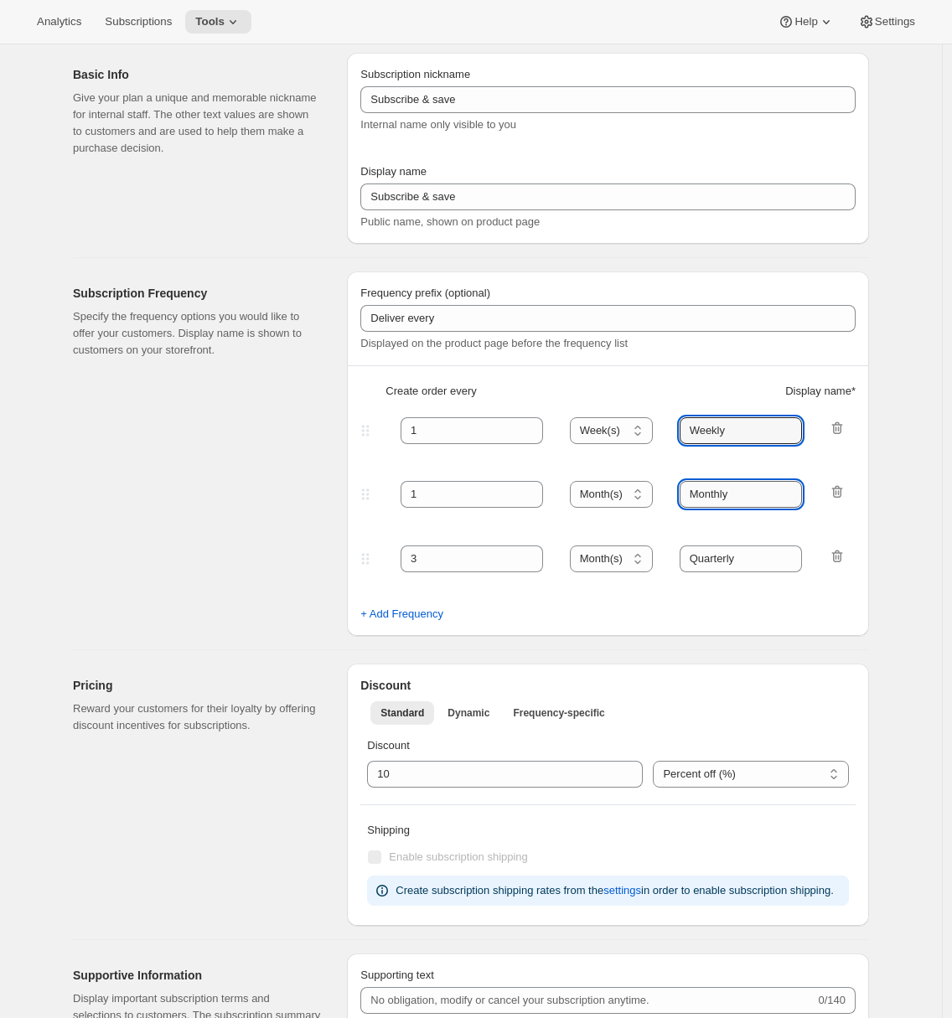
click at [731, 495] on input "Monthly" at bounding box center [741, 494] width 123 height 27
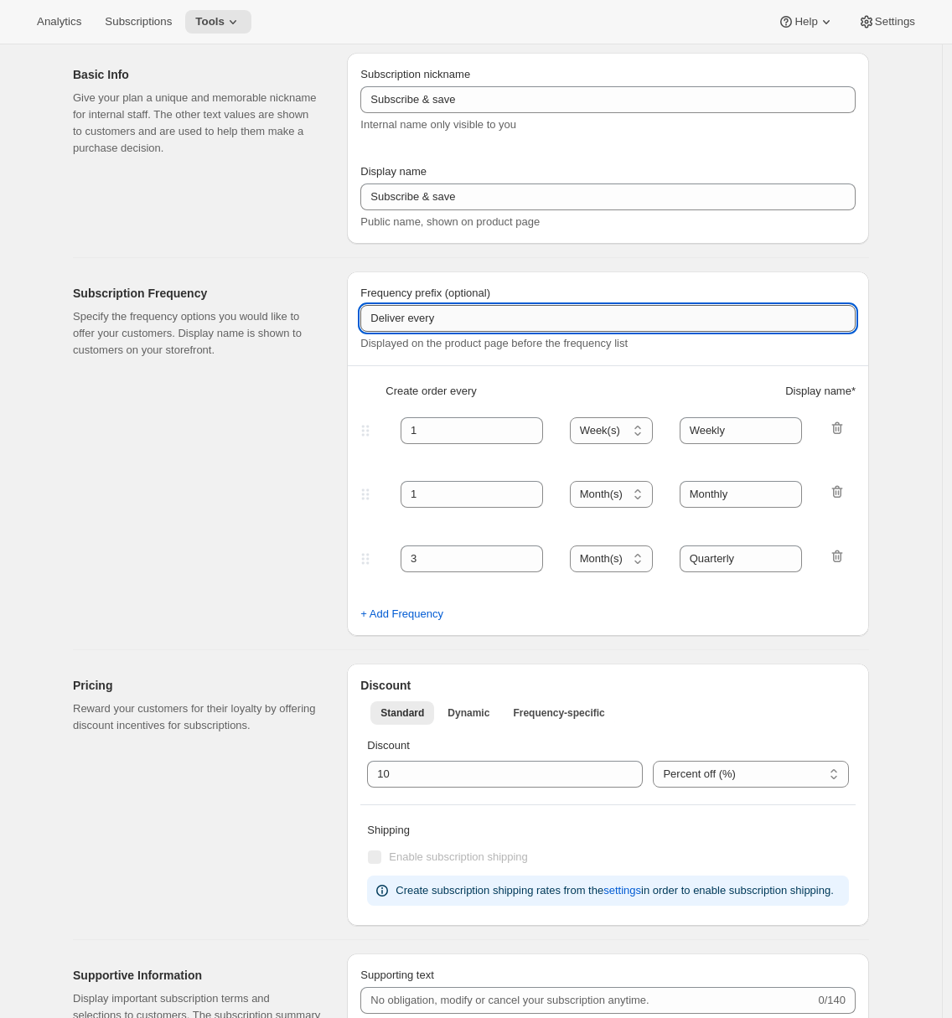
click at [430, 323] on input "Deliver every" at bounding box center [607, 318] width 495 height 27
type input "Deliver"
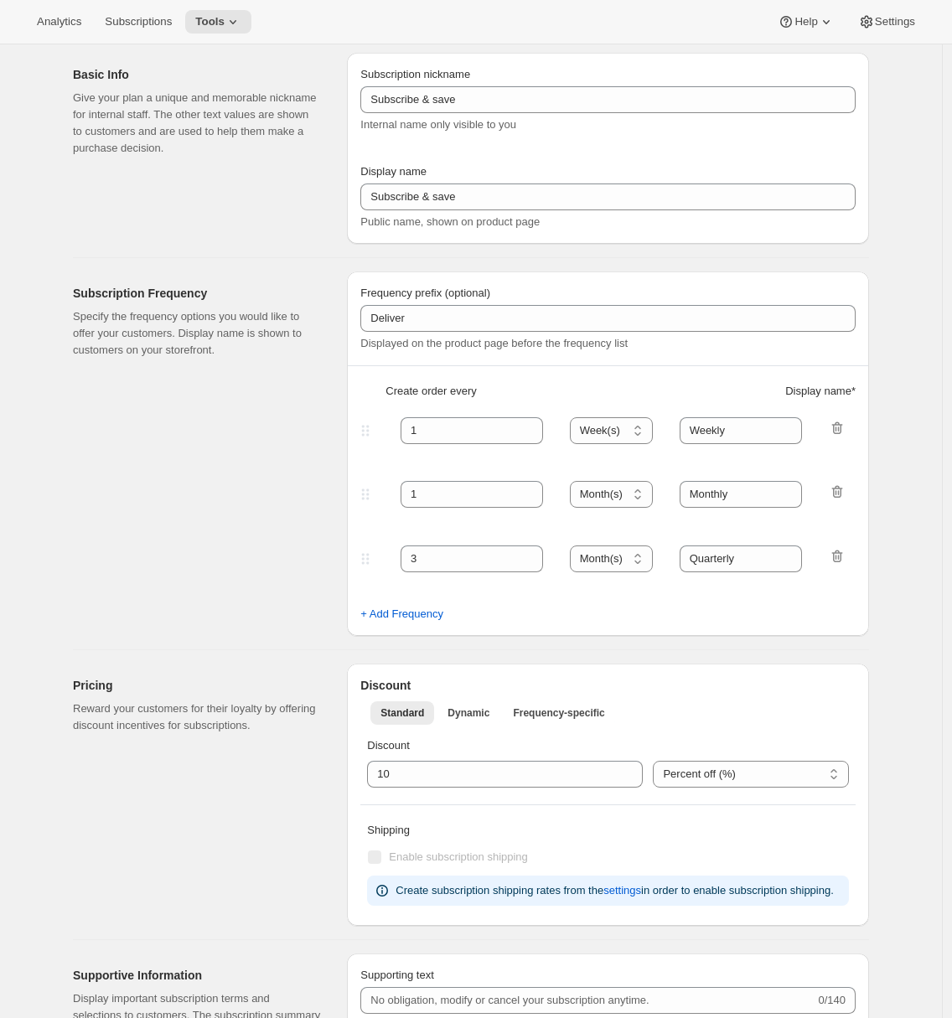
scroll to position [0, 0]
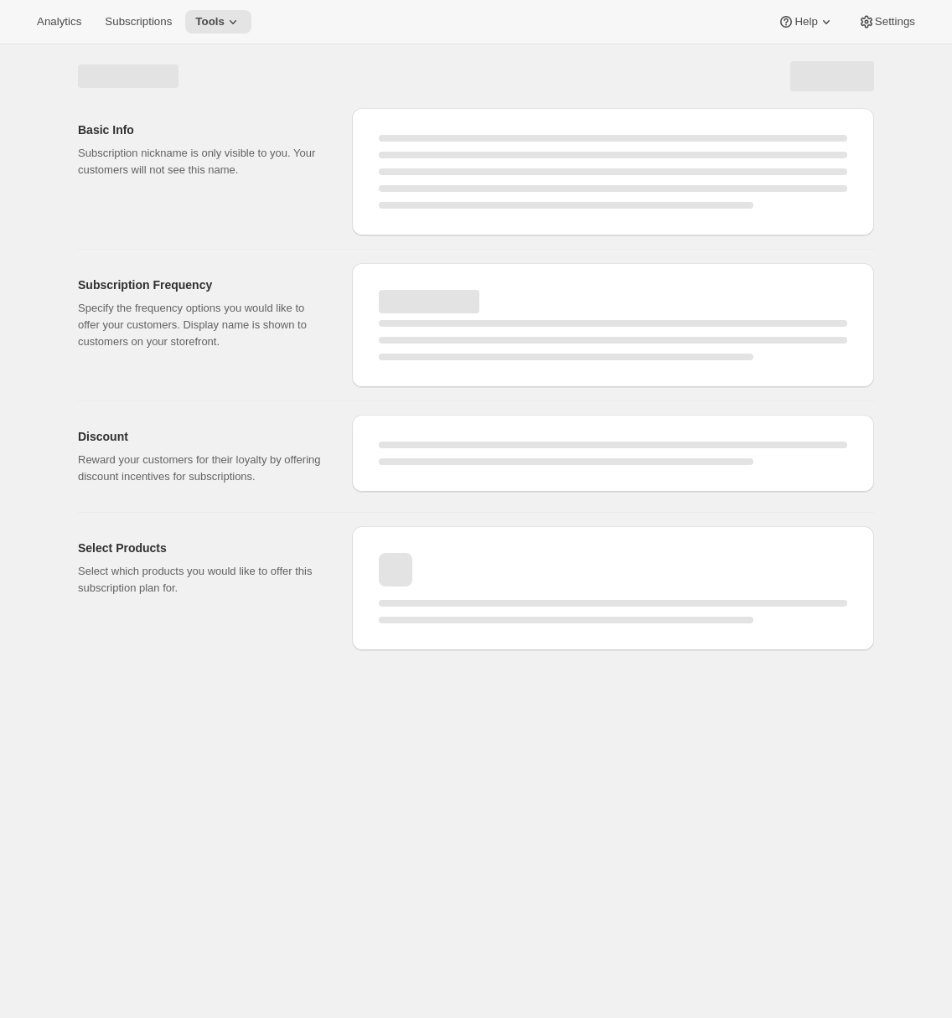
select select "WEEK"
select select "MONTH"
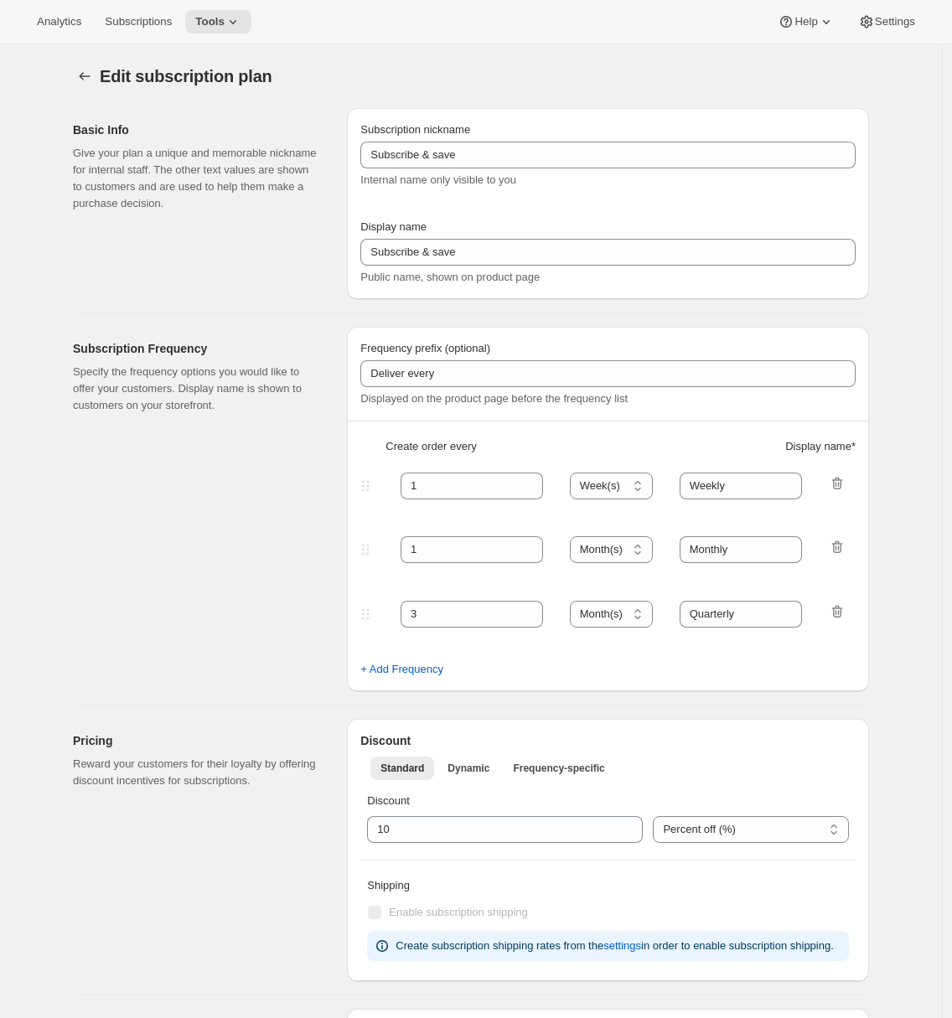
type input "Deliver"
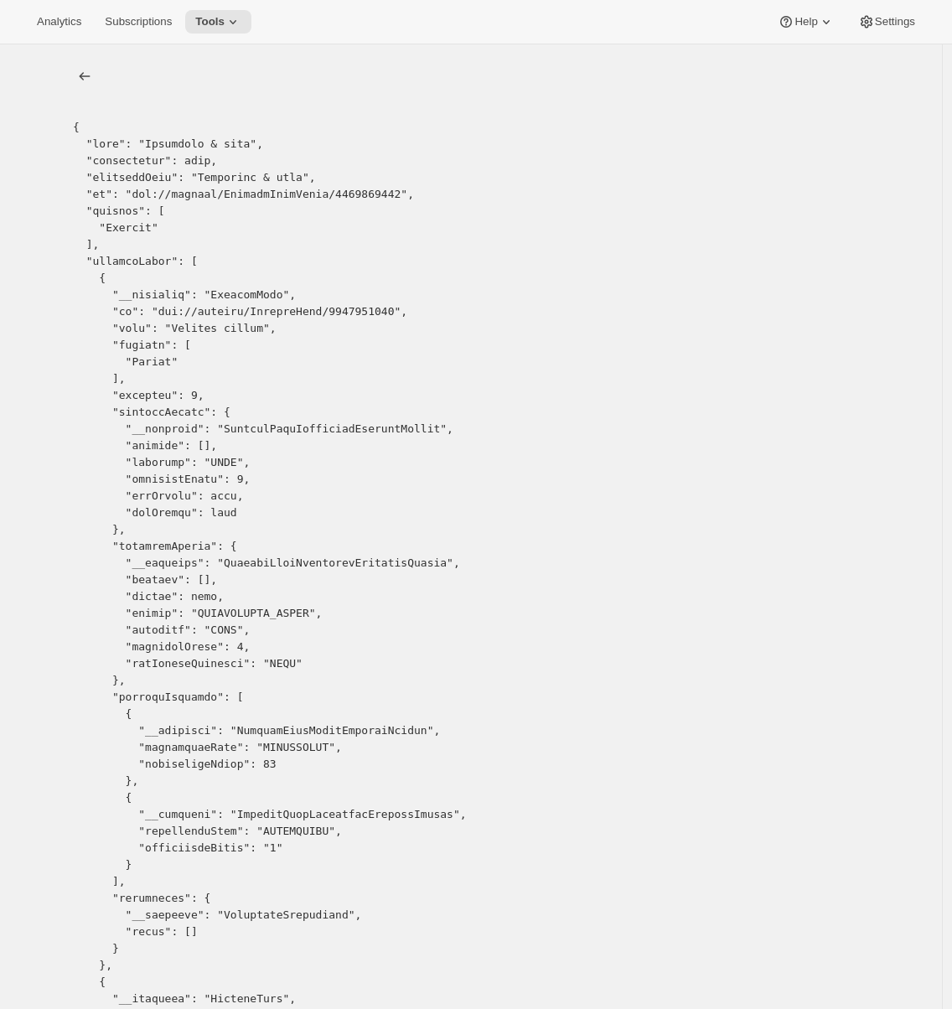
scroll to position [511, 0]
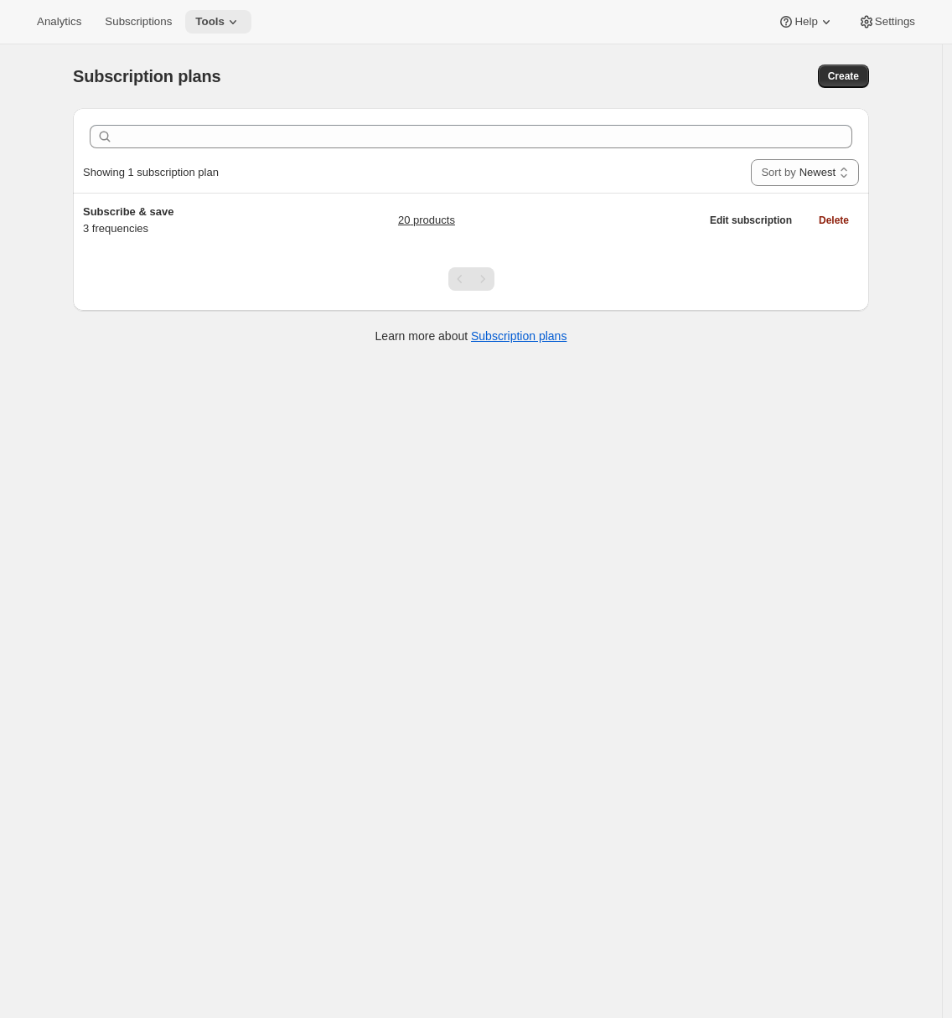
drag, startPoint x: 232, startPoint y: 10, endPoint x: 235, endPoint y: 19, distance: 9.6
click at [233, 12] on button "Tools" at bounding box center [218, 21] width 66 height 23
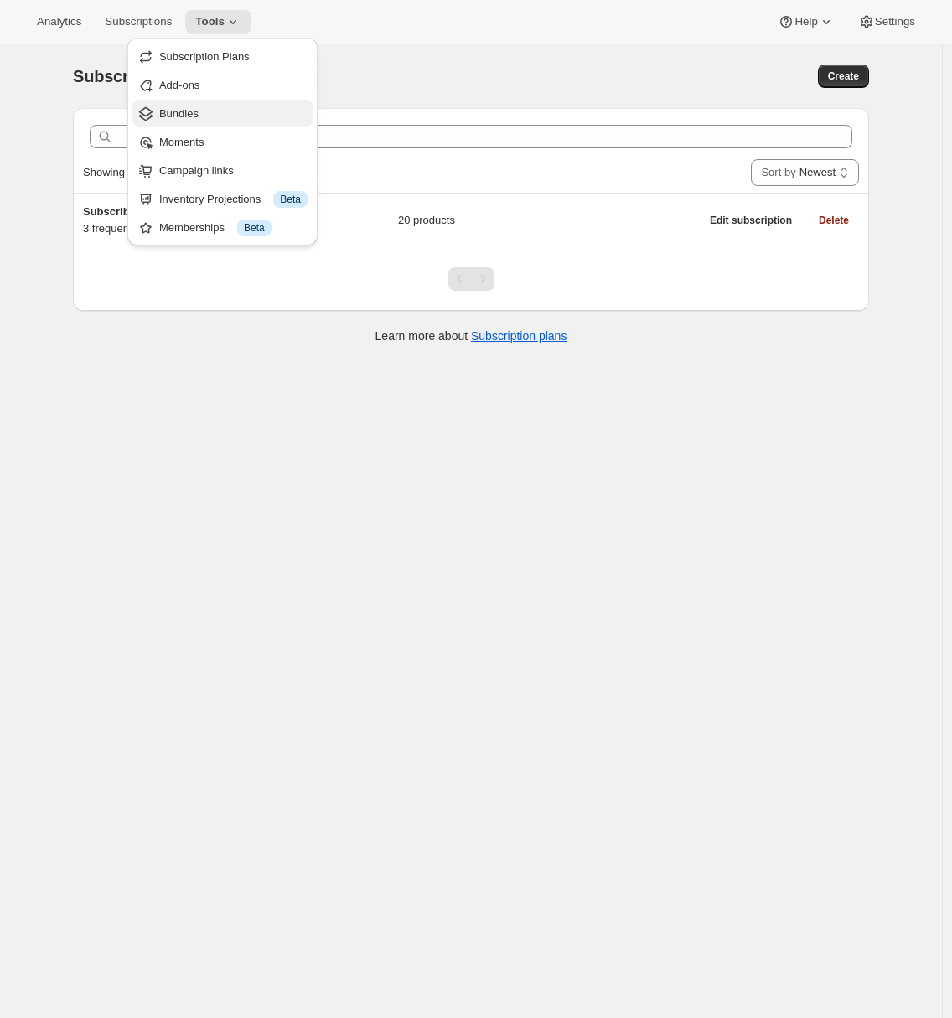
click at [228, 120] on span "Bundles" at bounding box center [233, 114] width 148 height 17
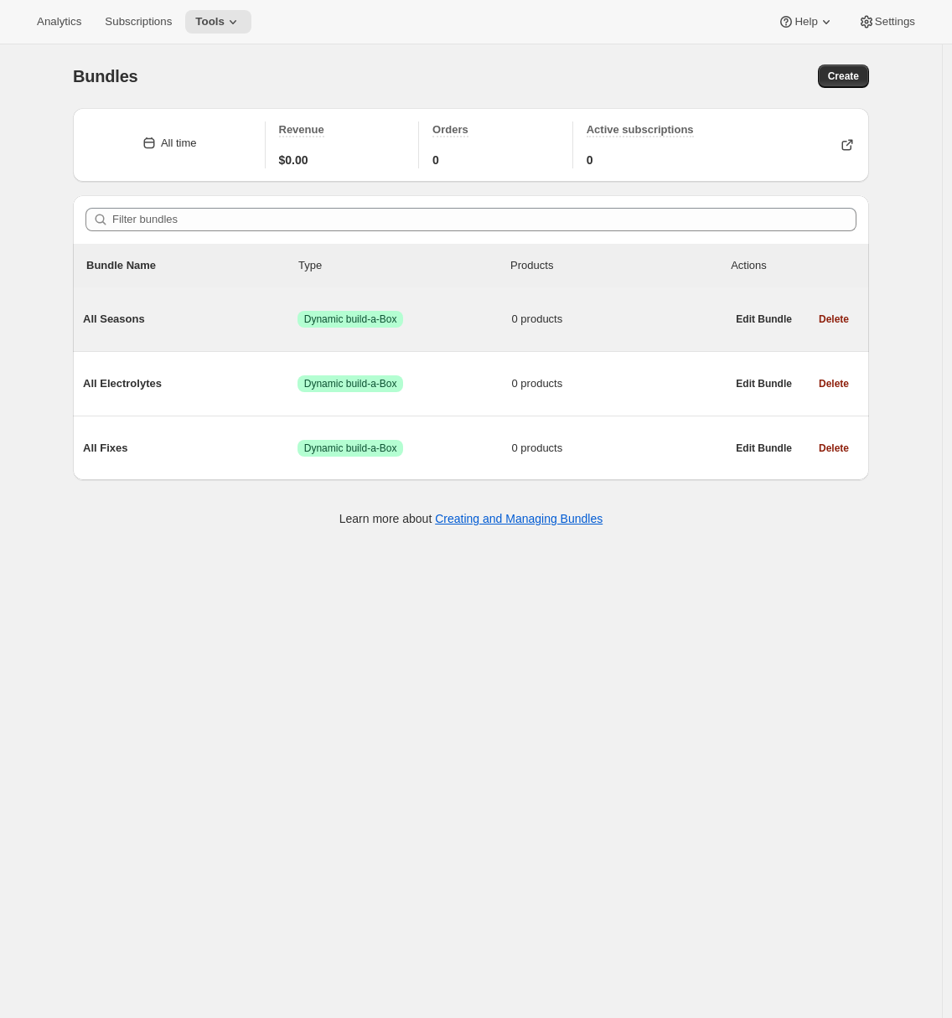
click at [235, 322] on span "All Seasons" at bounding box center [190, 319] width 215 height 17
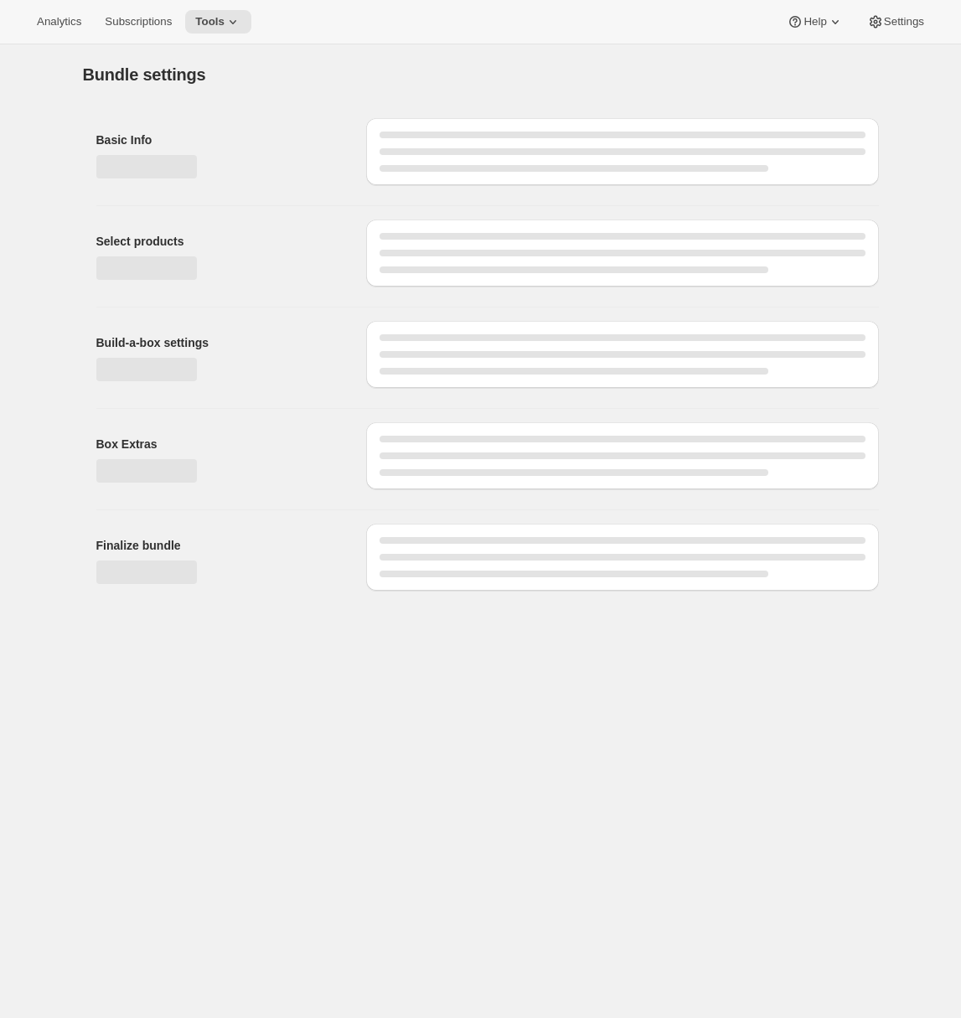
type input "All Seasons"
radio input "true"
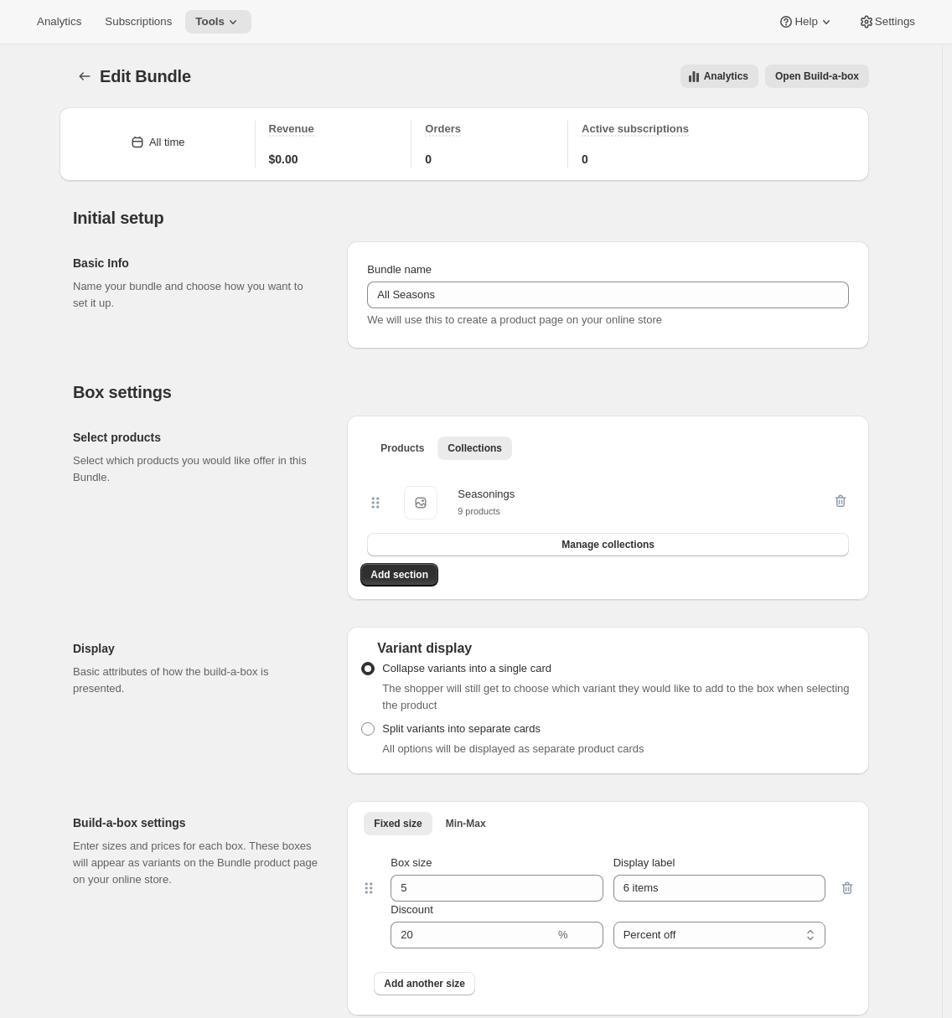
click at [796, 77] on span "Open Build-a-box" at bounding box center [817, 76] width 84 height 13
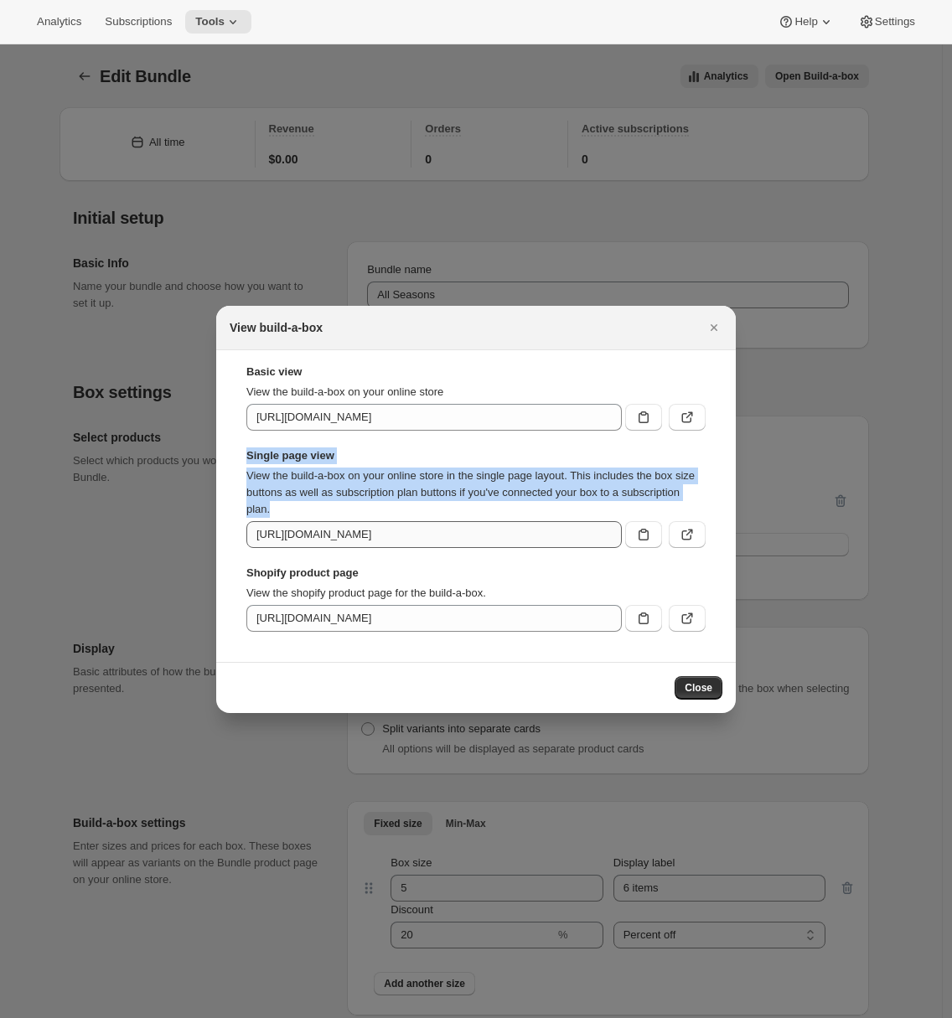
drag, startPoint x: 251, startPoint y: 446, endPoint x: 597, endPoint y: 526, distance: 355.3
click at [579, 528] on div "Basic view View the build-a-box on your online store https://gdsytg-gf.myshopif…" at bounding box center [475, 498] width 459 height 268
click at [701, 537] on button ":r35:" at bounding box center [687, 534] width 37 height 27
click at [716, 327] on icon "Close" at bounding box center [714, 327] width 17 height 17
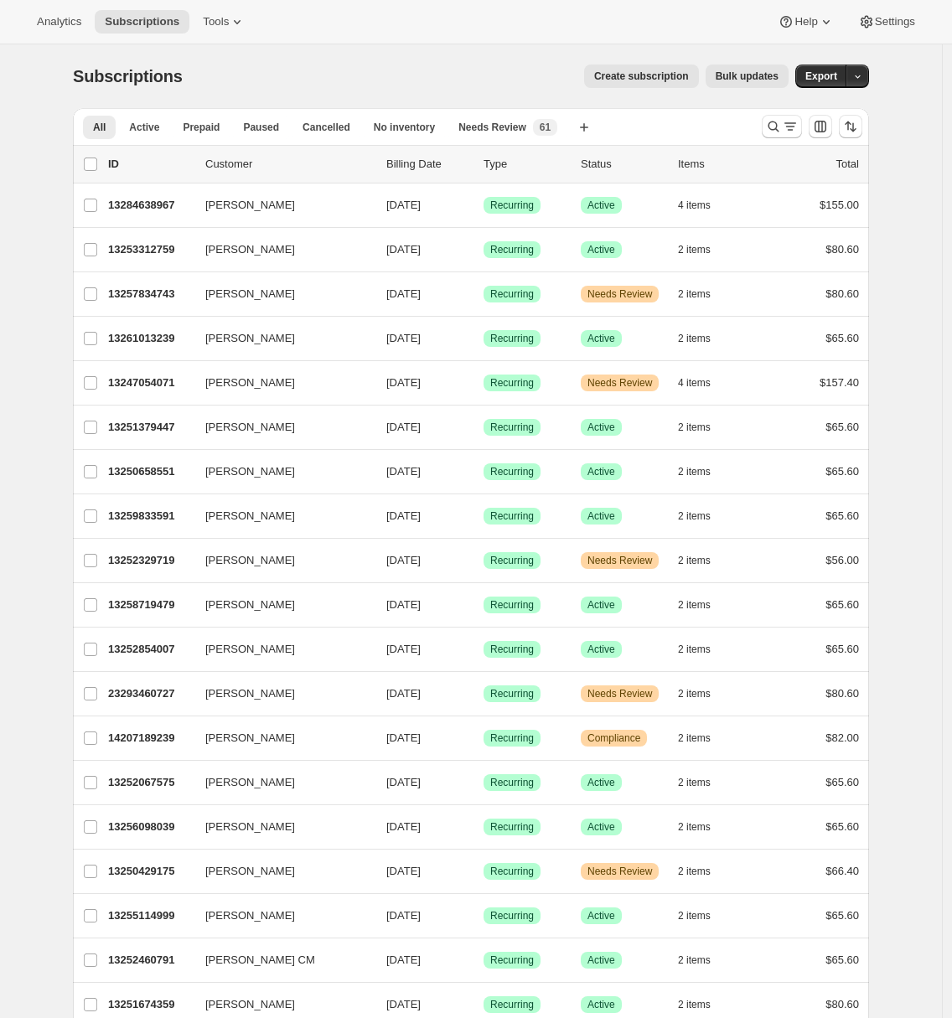
click at [417, 61] on div "Subscriptions. This page is ready Subscriptions Create subscription Bulk update…" at bounding box center [471, 76] width 796 height 64
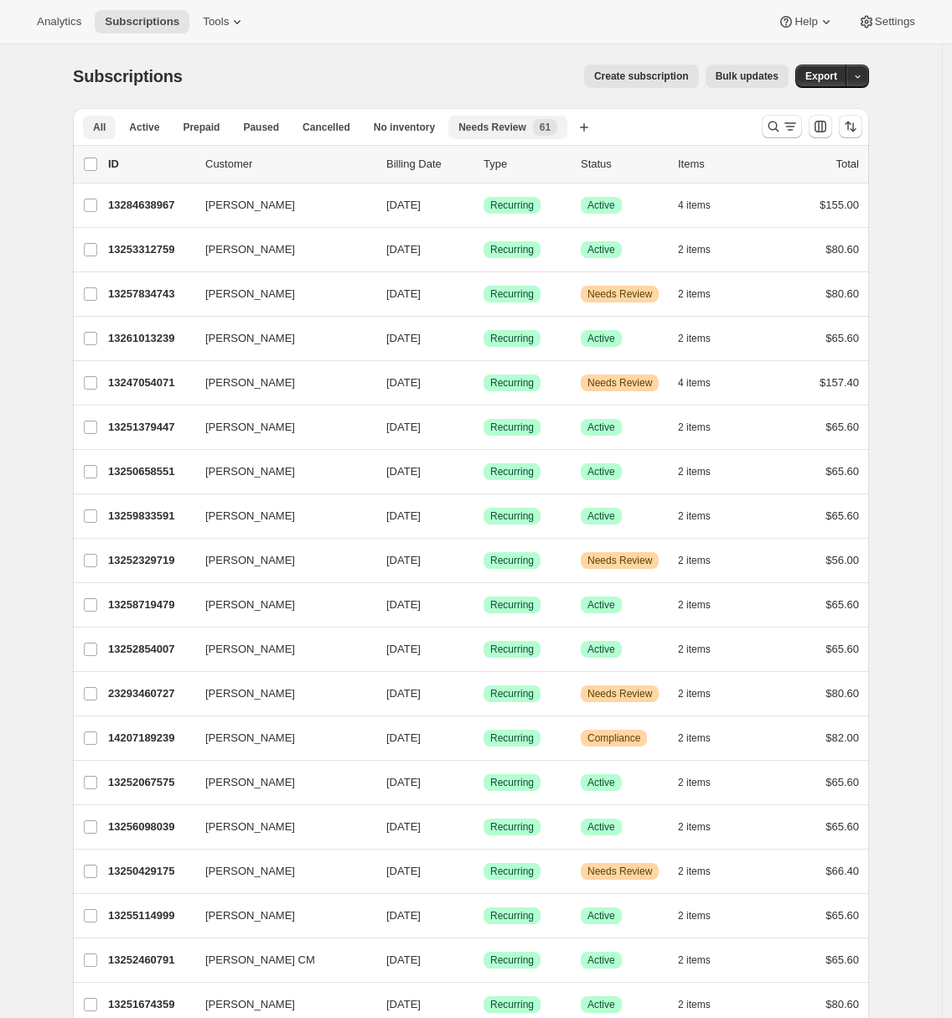
click at [484, 132] on span "Needs Review" at bounding box center [492, 127] width 68 height 13
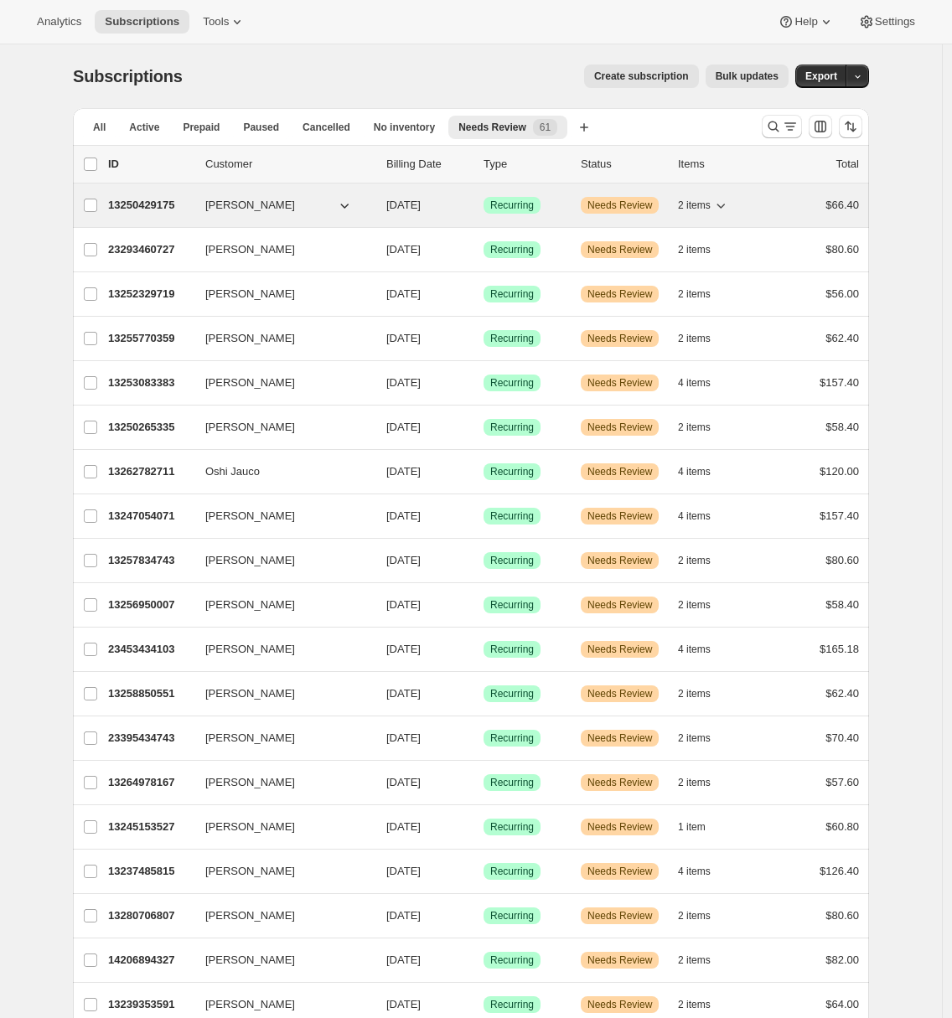
click at [142, 204] on p "13250429175" at bounding box center [150, 205] width 84 height 17
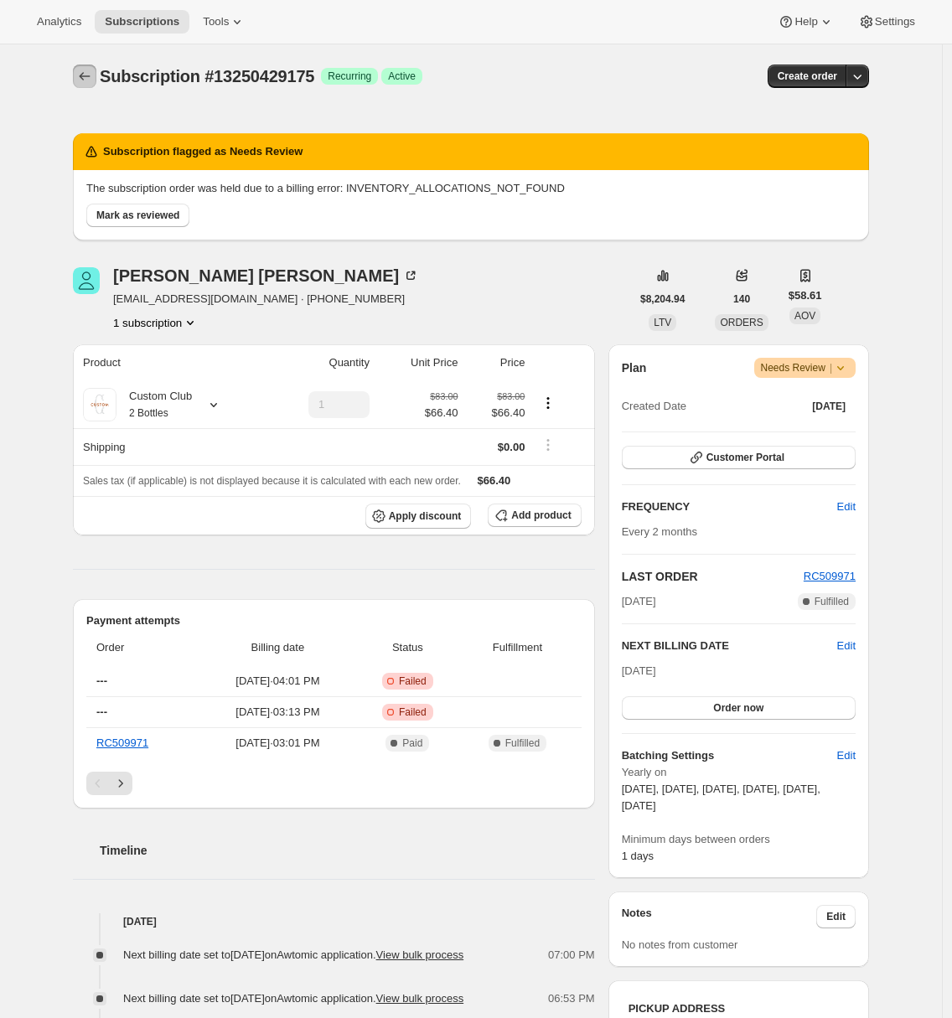
click at [88, 83] on icon "Subscriptions" at bounding box center [84, 76] width 17 height 17
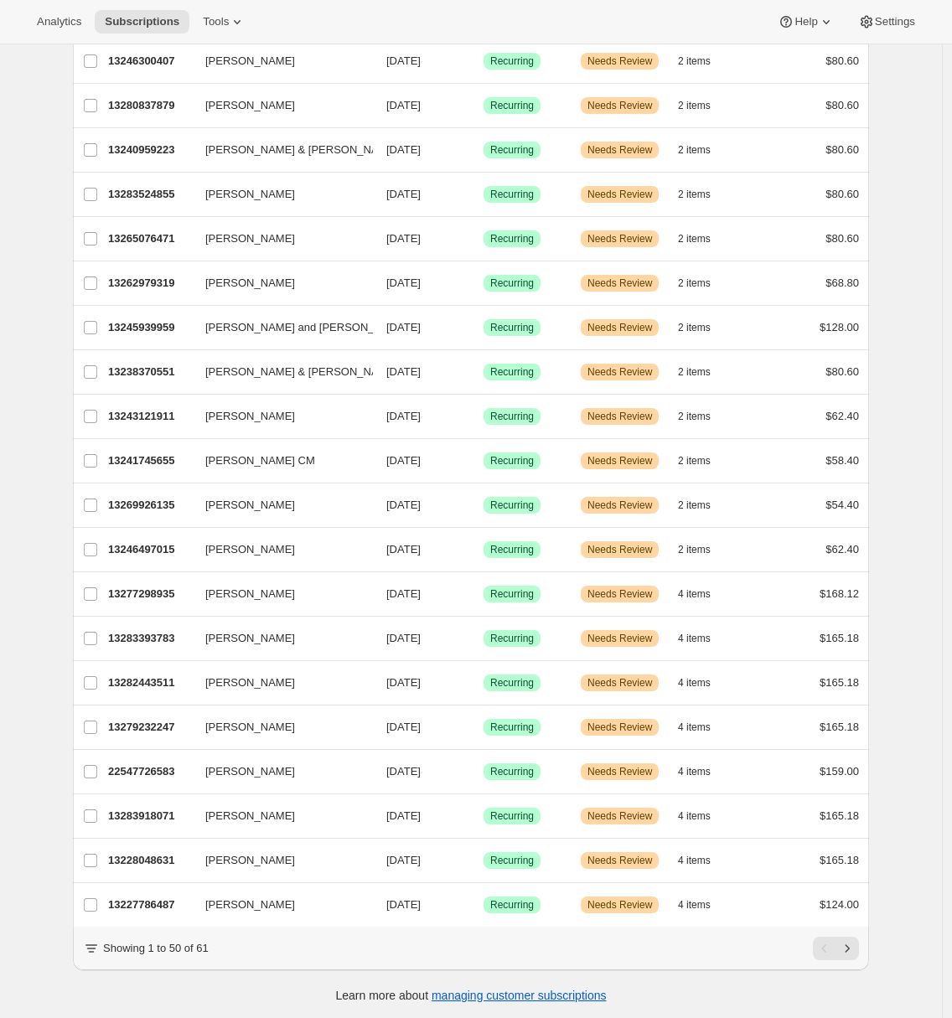
scroll to position [1492, 0]
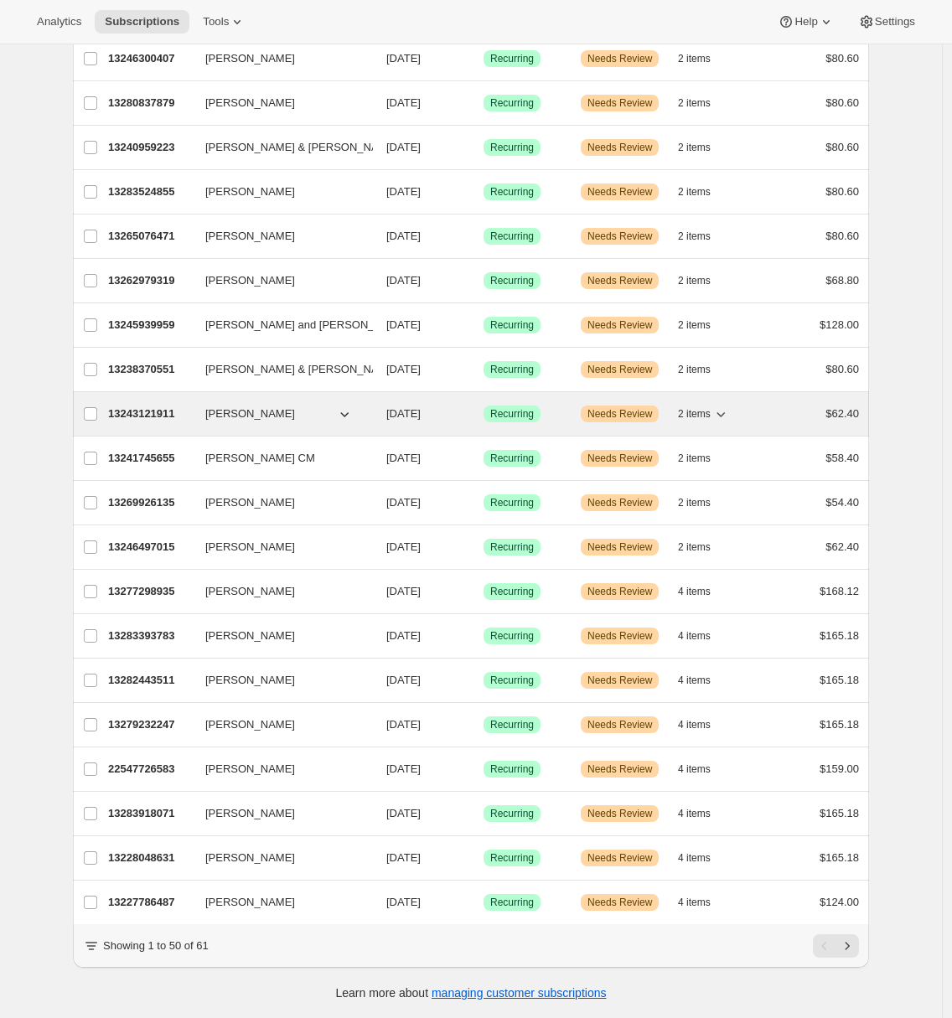
click at [147, 406] on p "13243121911" at bounding box center [150, 414] width 84 height 17
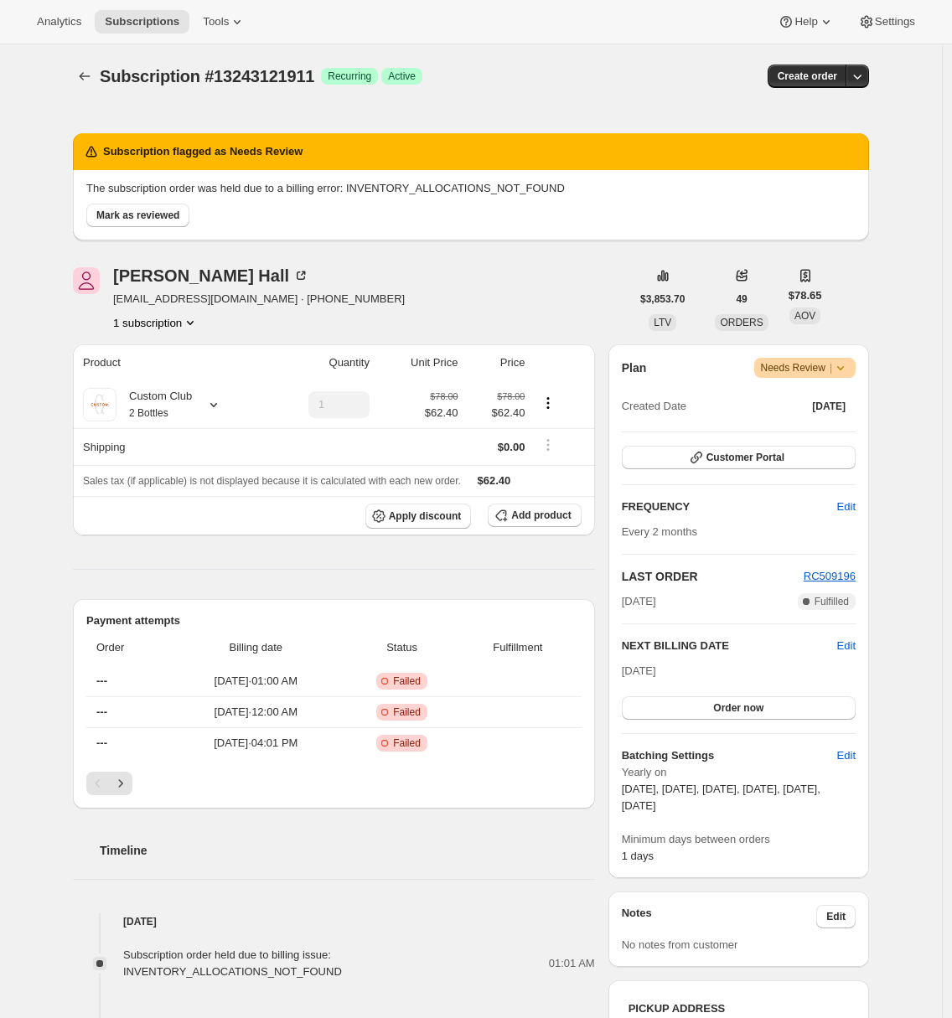
scroll to position [240, 0]
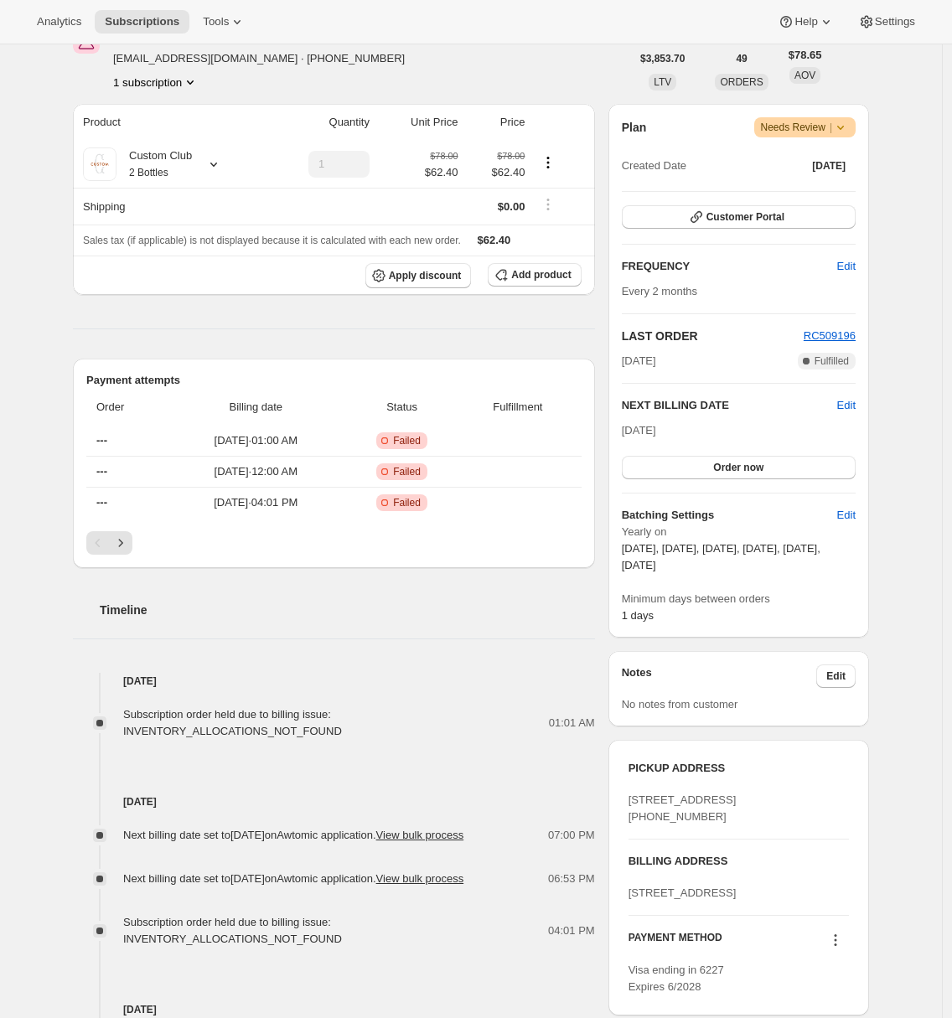
click at [23, 556] on div "Subscription #13243121911. This page is ready Subscription #13243121911 Success…" at bounding box center [471, 583] width 942 height 1558
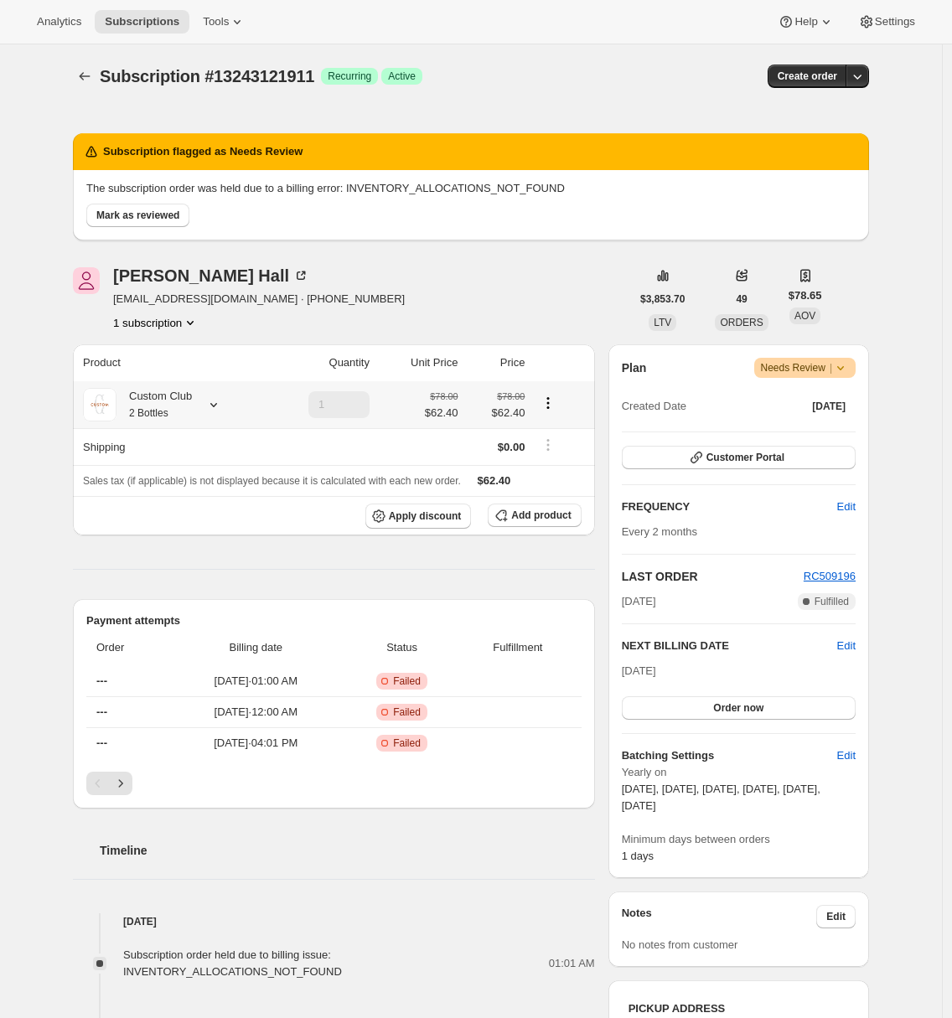
click at [173, 394] on div "Custom Club 2 Bottles" at bounding box center [153, 405] width 75 height 34
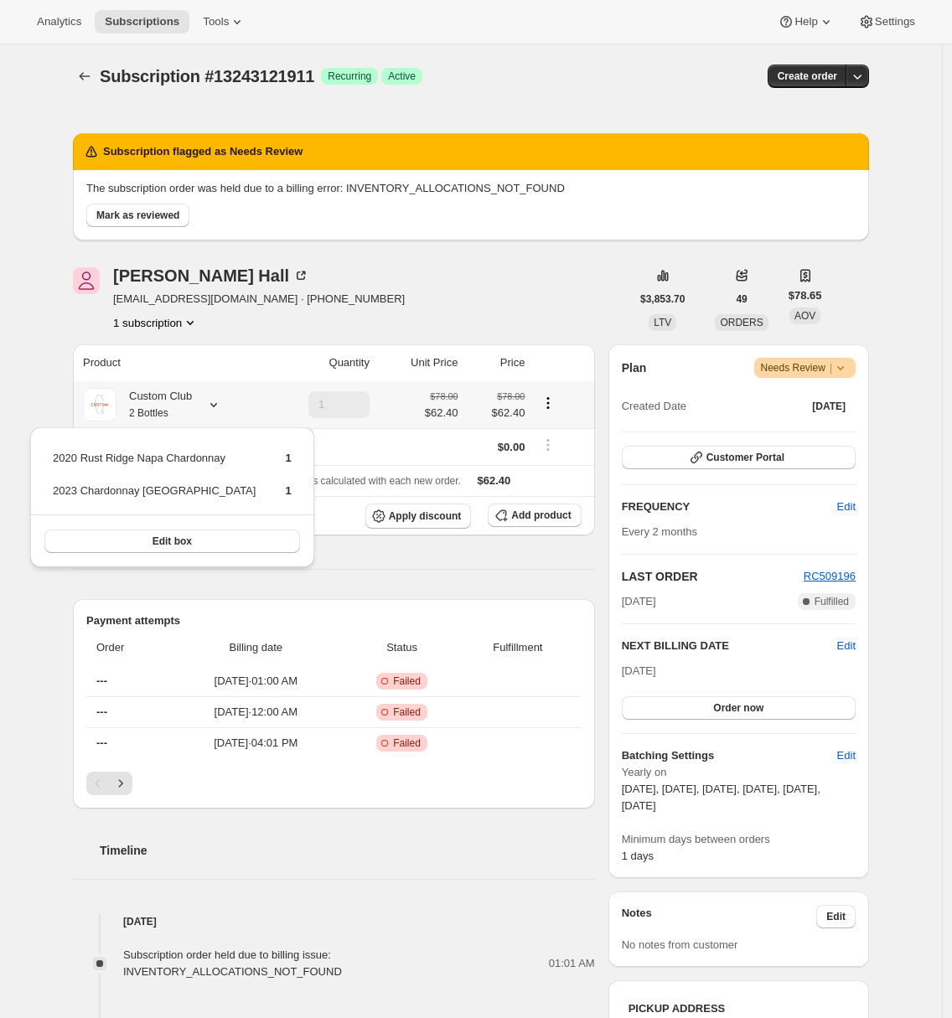
drag, startPoint x: 51, startPoint y: 457, endPoint x: 187, endPoint y: 459, distance: 135.8
click at [187, 459] on table "2020 Rust Ridge Napa Chardonnay 1 2023 Chardonnay Napa Valley 1" at bounding box center [172, 480] width 244 height 67
drag, startPoint x: 237, startPoint y: 458, endPoint x: 49, endPoint y: 454, distance: 188.6
click at [49, 454] on div "2020 Rust Ridge Napa Chardonnay 1 2023 Chardonnay Napa Valley 1 Edit box" at bounding box center [172, 497] width 284 height 140
copy tbody "2020 Rust Ridge Napa Chardonnay"
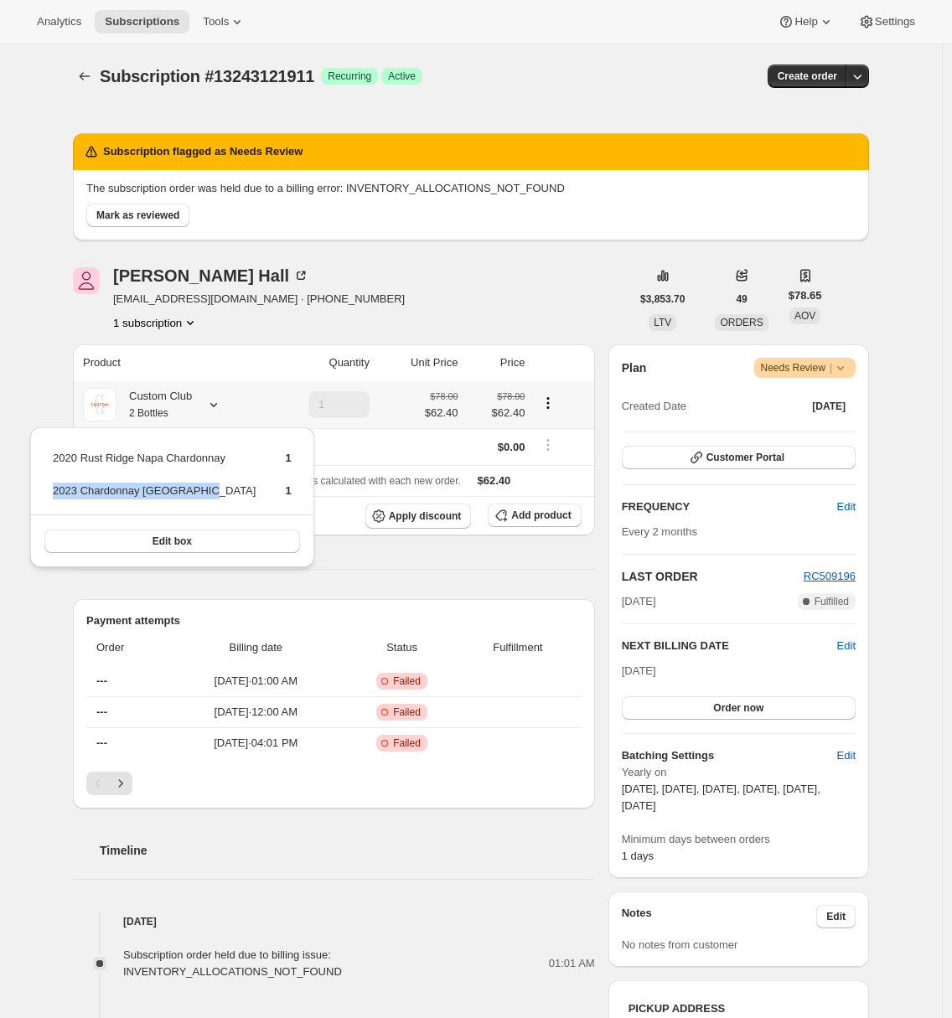
drag, startPoint x: 207, startPoint y: 496, endPoint x: 54, endPoint y: 494, distance: 153.4
click at [54, 494] on td "2023 Chardonnay Napa Valley" at bounding box center [154, 497] width 204 height 31
copy td "2023 Chardonnay Napa Valley"
click at [54, 167] on div "Subscription #13243121911. This page is ready Subscription #13243121911 Success…" at bounding box center [471, 823] width 942 height 1558
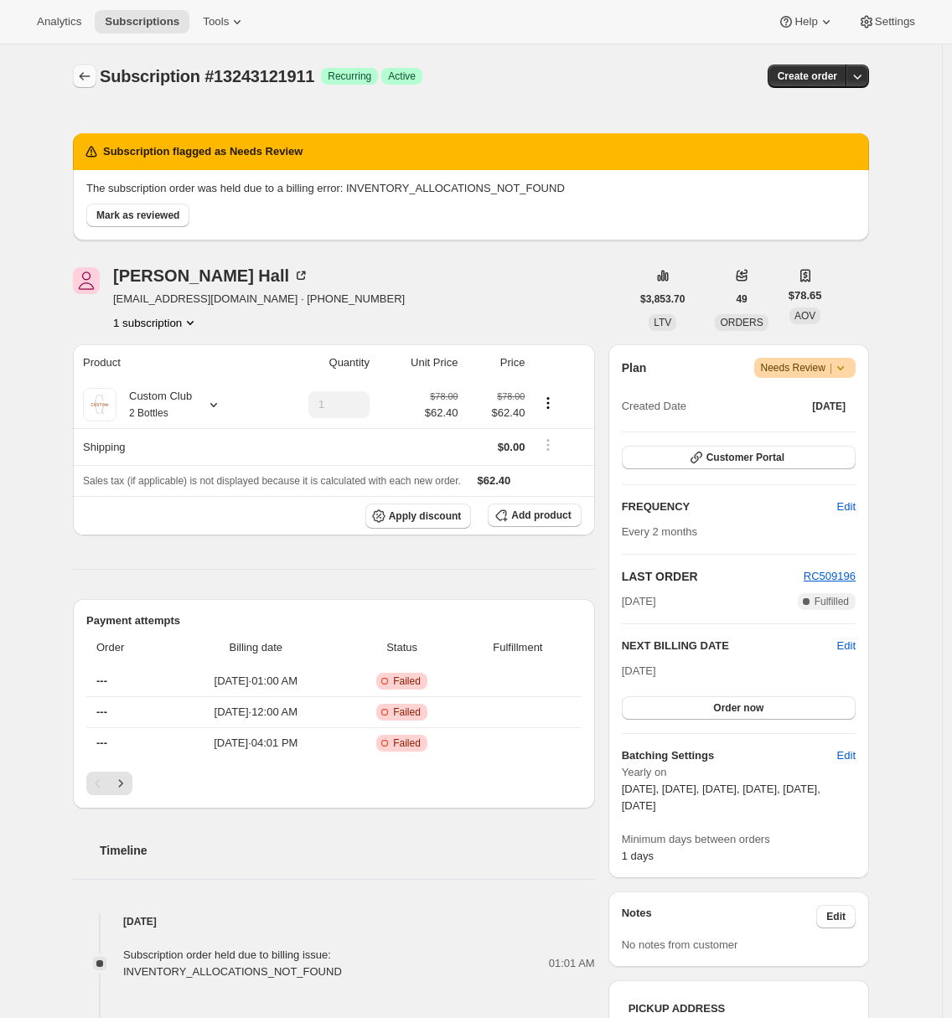
click at [85, 71] on icon "Subscriptions" at bounding box center [84, 76] width 17 height 17
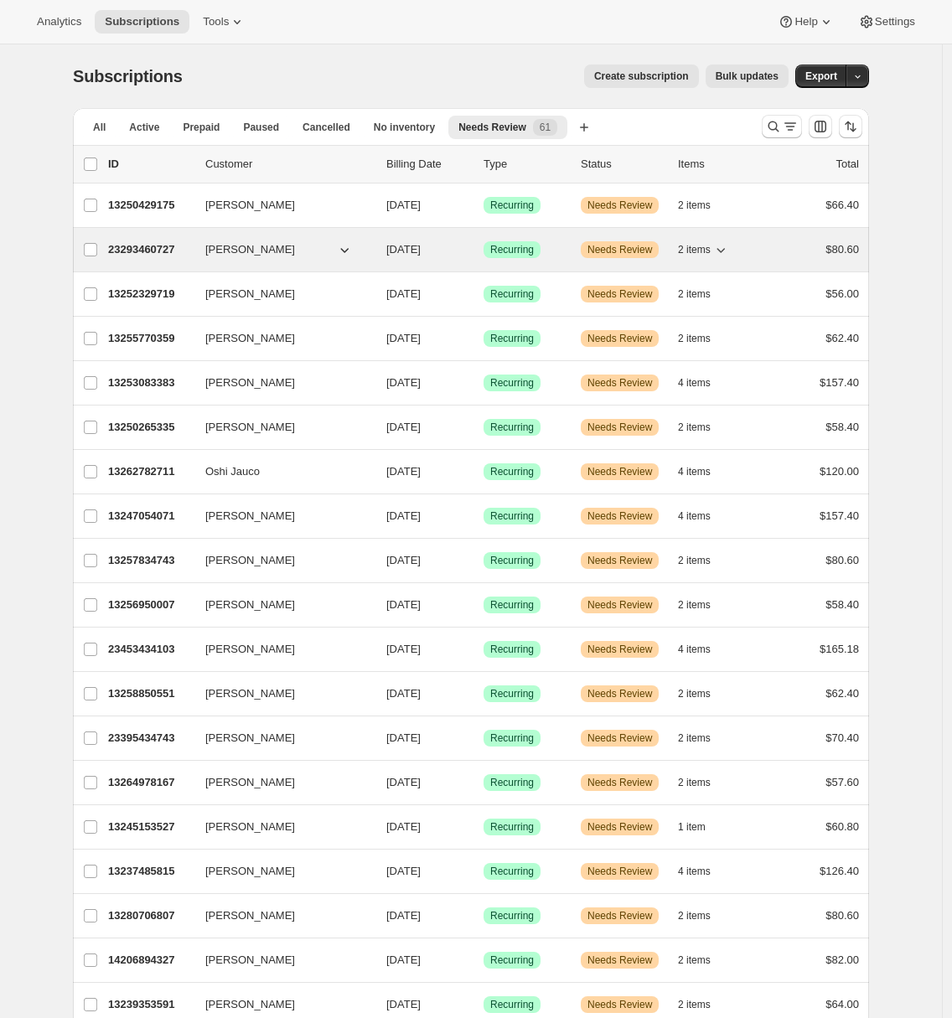
click at [150, 251] on p "23293460727" at bounding box center [150, 249] width 84 height 17
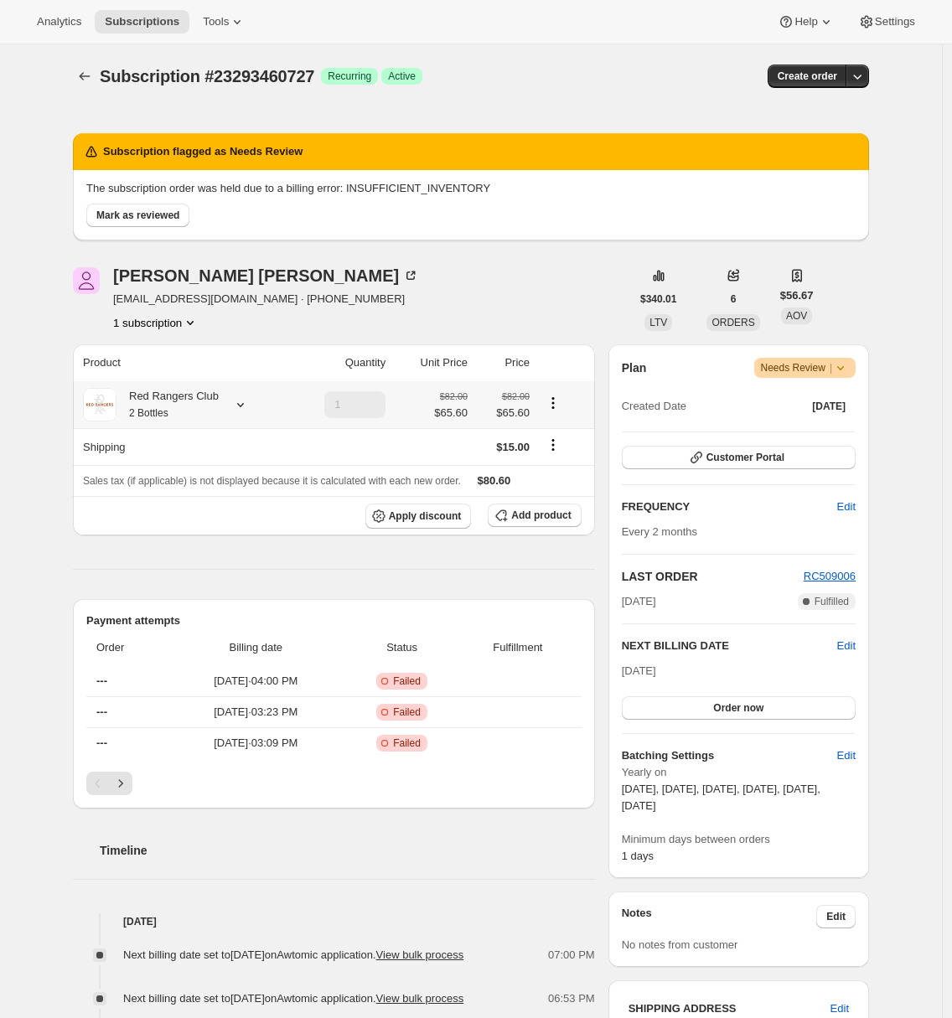
click at [219, 410] on div "Red Rangers Club 2 Bottles" at bounding box center [167, 405] width 102 height 34
drag, startPoint x: 88, startPoint y: 455, endPoint x: 220, endPoint y: 461, distance: 131.7
click at [220, 461] on table "2021 Bella Vista Zinfandel 1 2022 Sofia's Syrah 1" at bounding box center [170, 480] width 167 height 67
drag, startPoint x: 227, startPoint y: 458, endPoint x: 86, endPoint y: 456, distance: 140.8
click at [87, 456] on table "2021 Bella Vista Zinfandel 1 2022 Sofia's Syrah 1" at bounding box center [170, 480] width 167 height 67
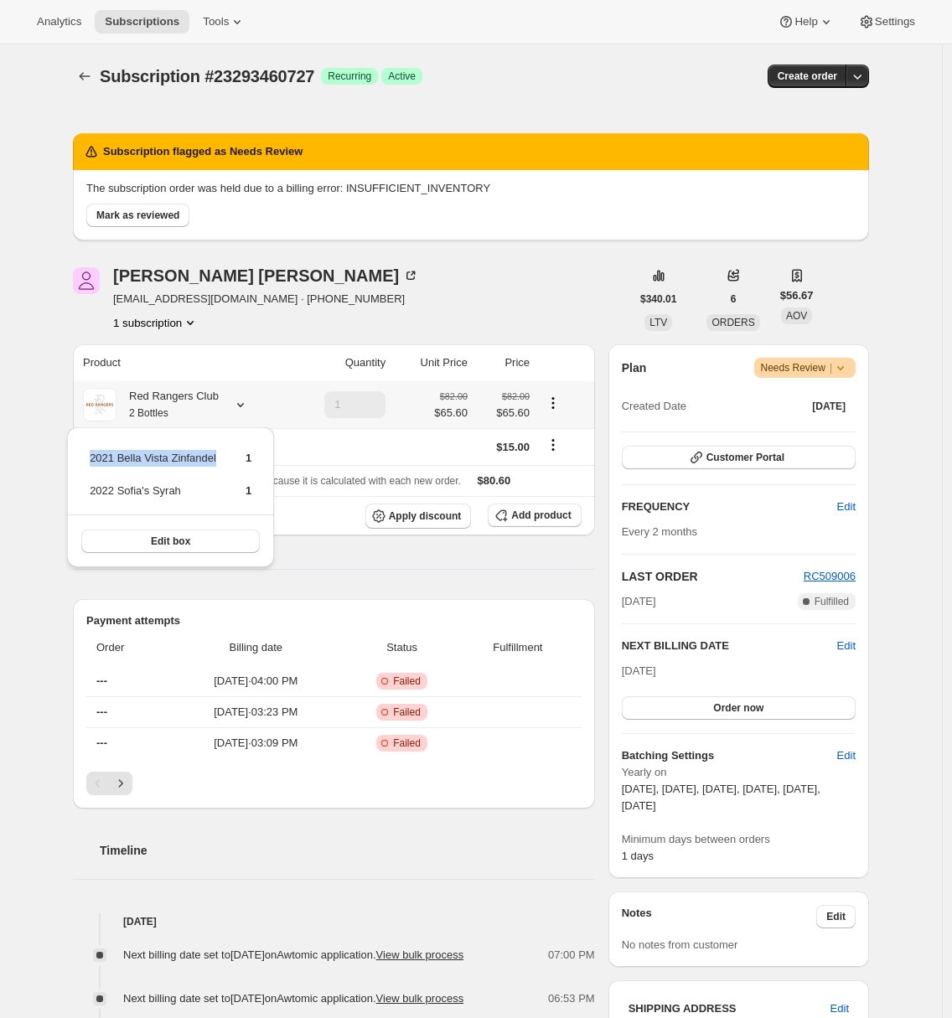
copy tbody "2021 Bella Vista Zinfandel"
drag, startPoint x: 186, startPoint y: 494, endPoint x: 90, endPoint y: 495, distance: 96.4
click at [90, 495] on td "2022 Sofia's Syrah" at bounding box center [153, 497] width 128 height 31
copy td "2022 Sofia's Syrah"
click at [31, 292] on div "Subscription #23293460727. This page is ready Subscription #23293460727 Success…" at bounding box center [471, 830] width 942 height 1572
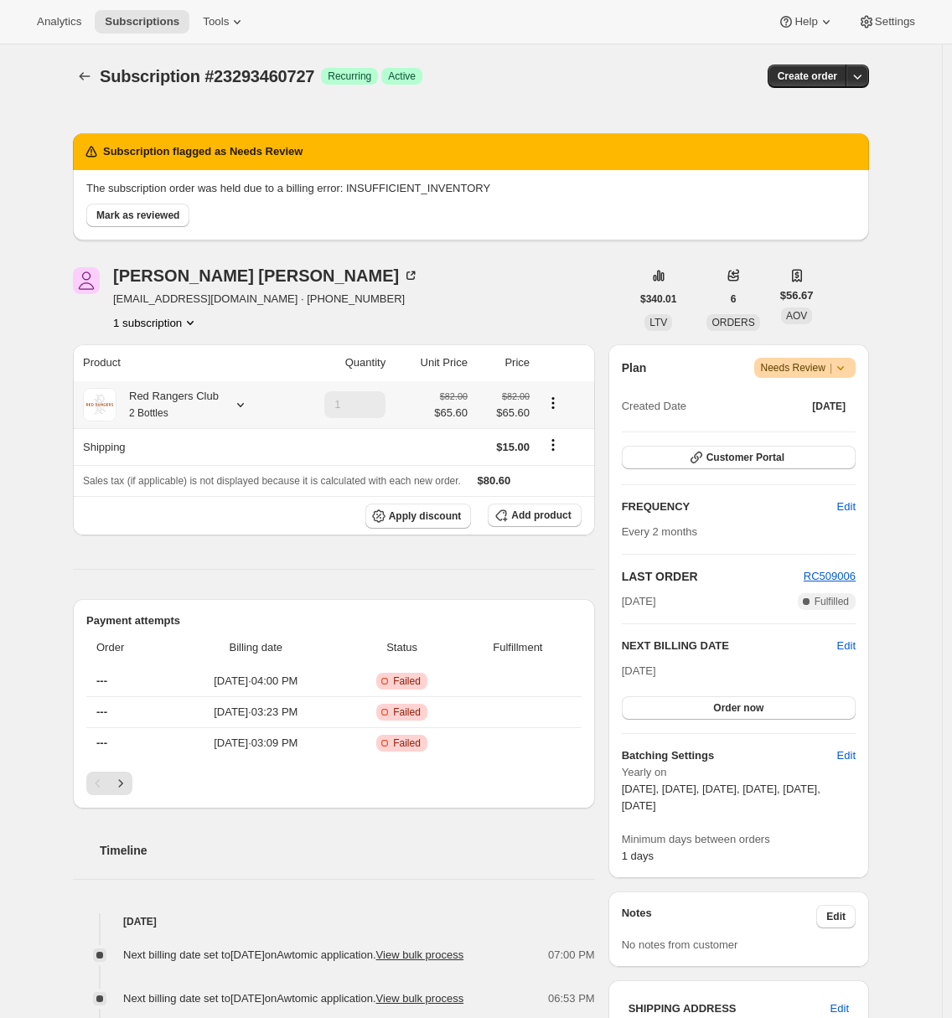
click at [219, 408] on div "Red Rangers Club 2 Bottles" at bounding box center [167, 405] width 102 height 34
click at [34, 147] on div "Subscription #23293460727. This page is ready Subscription #23293460727 Success…" at bounding box center [471, 830] width 942 height 1572
click at [33, 135] on div "Subscription #23293460727. This page is ready Subscription #23293460727 Success…" at bounding box center [471, 830] width 942 height 1572
click at [93, 79] on icon "Subscriptions" at bounding box center [84, 76] width 17 height 17
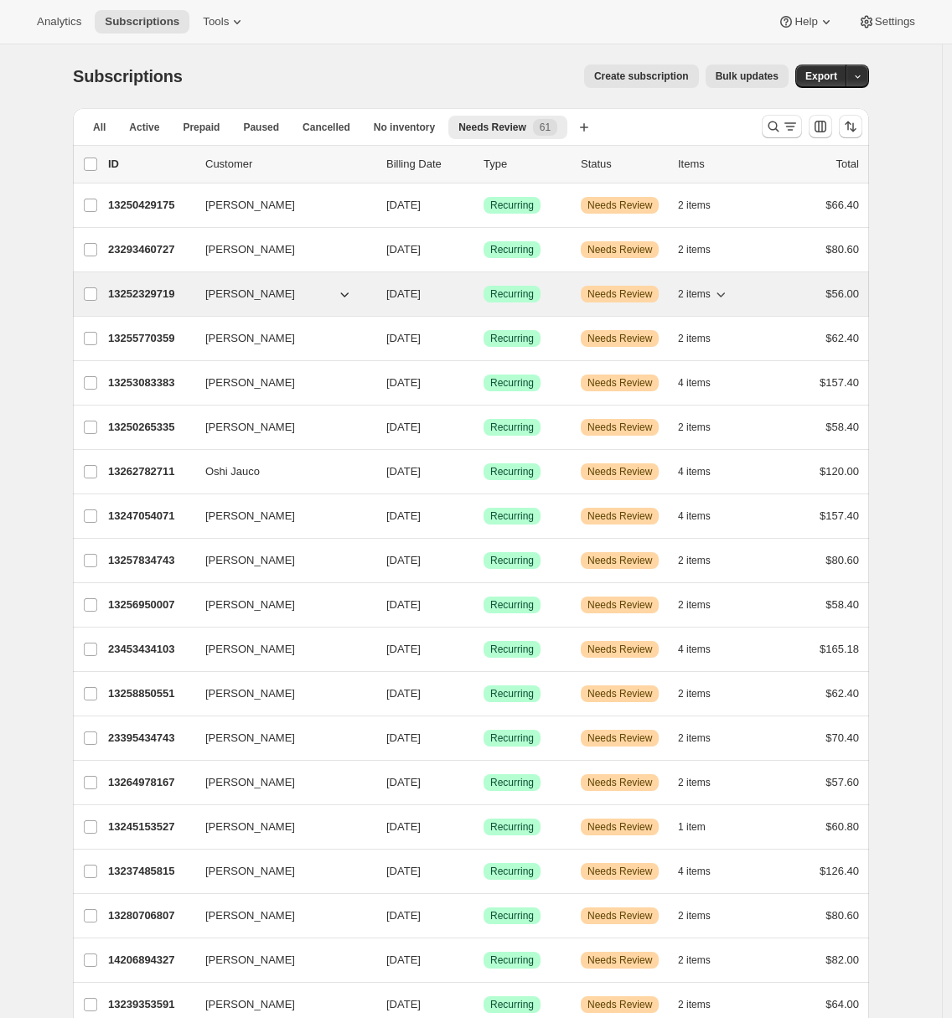
click at [152, 287] on p "13252329719" at bounding box center [150, 294] width 84 height 17
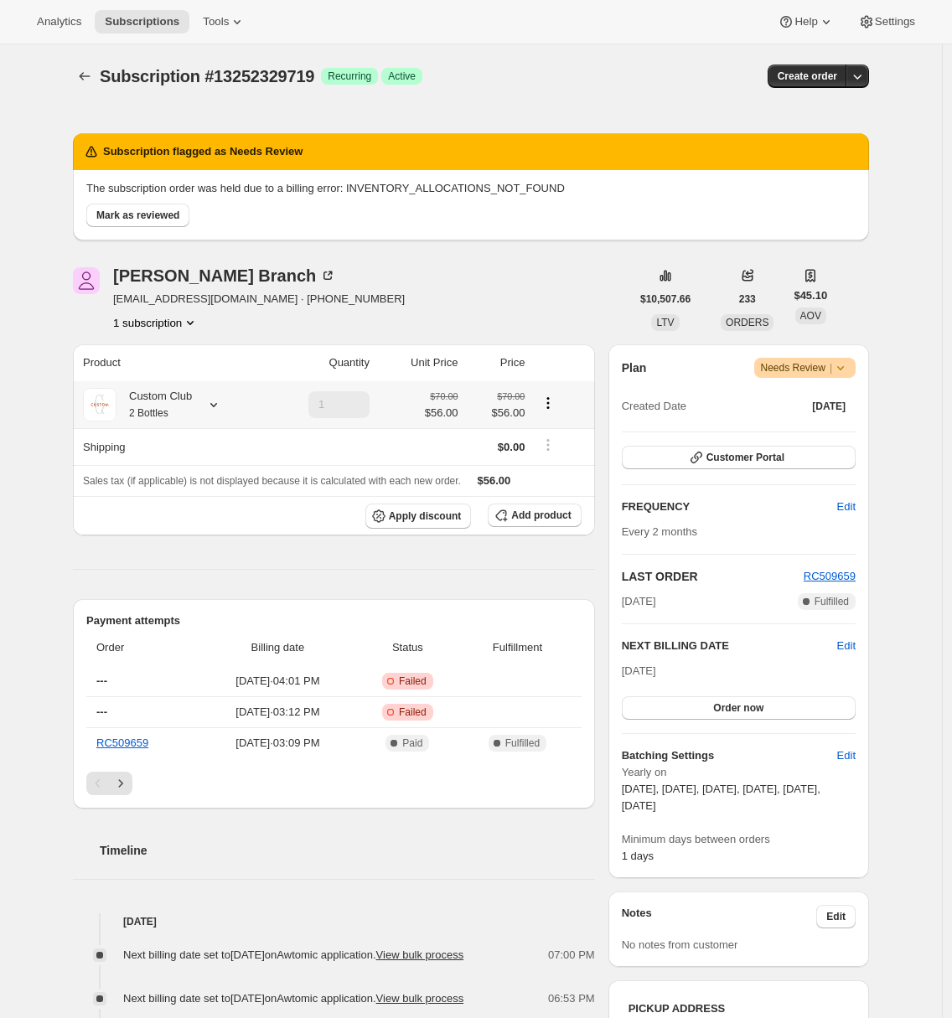
click at [209, 409] on div at bounding box center [210, 404] width 23 height 17
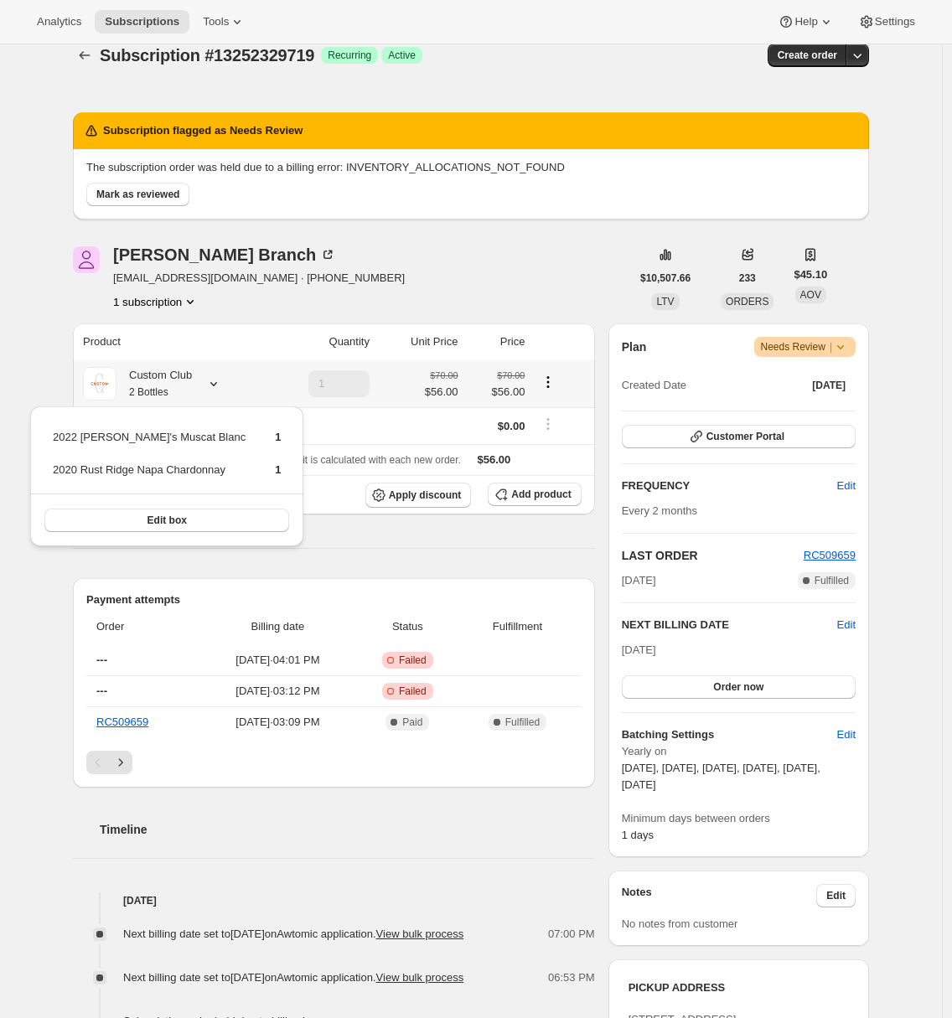
scroll to position [194, 0]
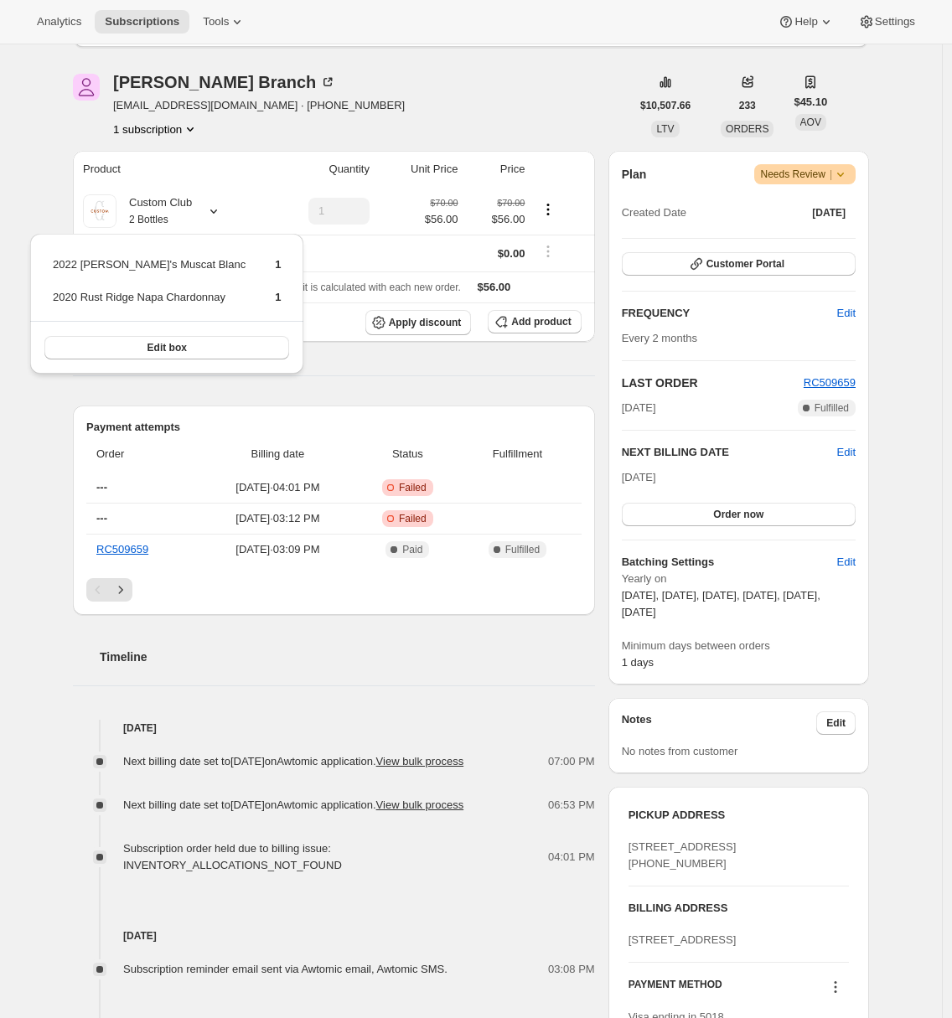
click at [63, 493] on div "Subscription #13252329719. This page is ready Subscription #13252329719 Success…" at bounding box center [471, 628] width 836 height 1555
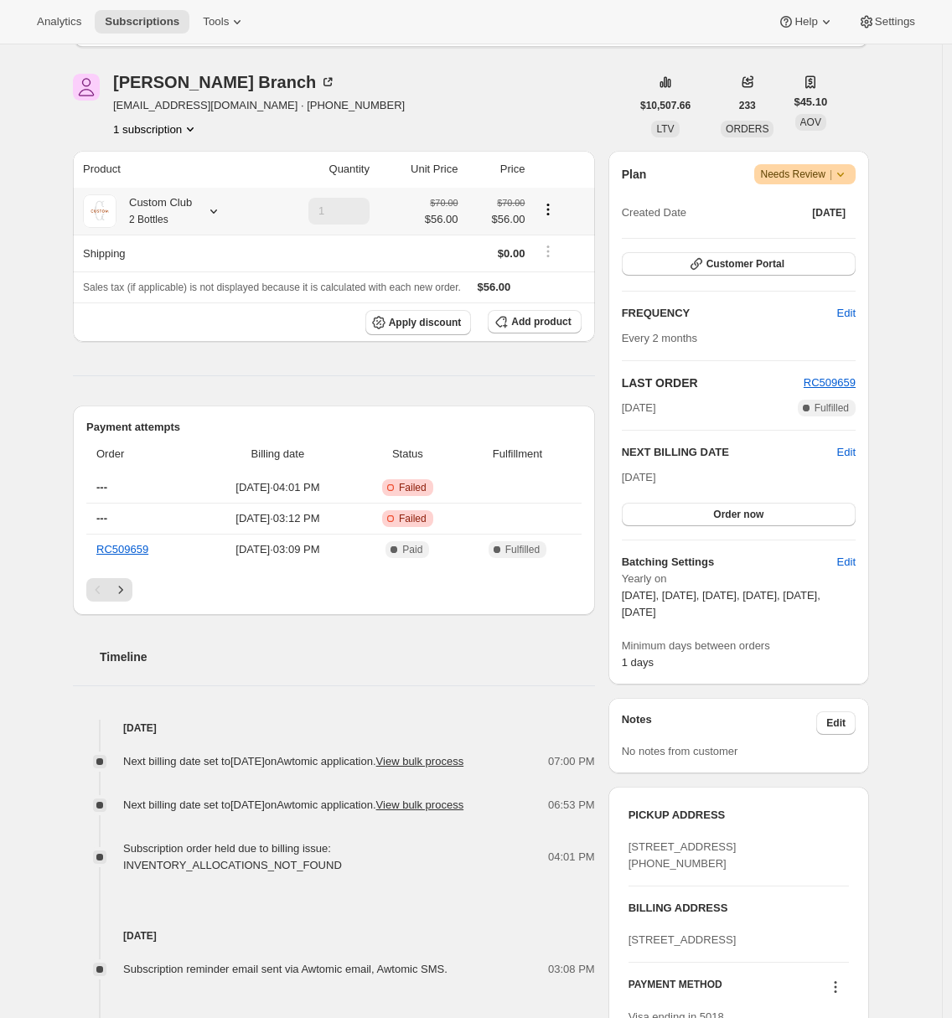
click at [168, 215] on small "2 Bottles" at bounding box center [148, 220] width 39 height 12
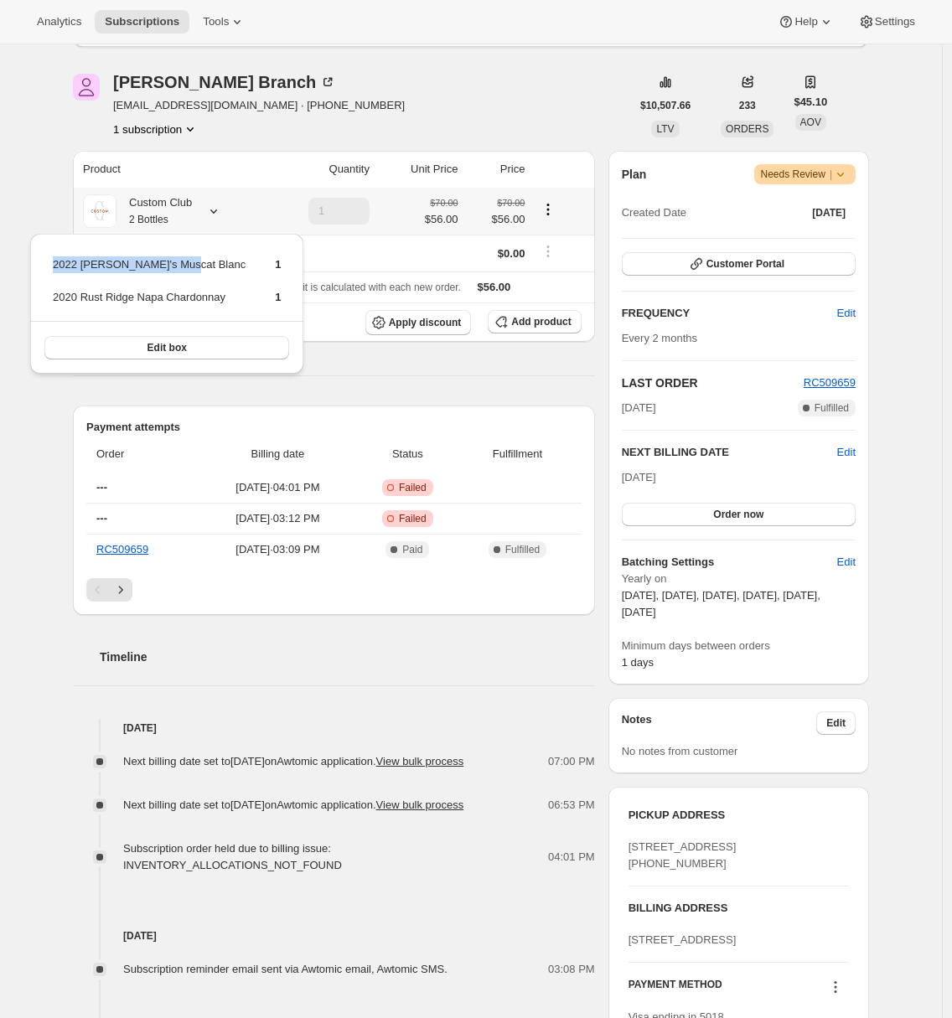
drag, startPoint x: 54, startPoint y: 267, endPoint x: 193, endPoint y: 267, distance: 139.1
click at [193, 267] on td "2022 Mimi's Muscat Blanc" at bounding box center [149, 271] width 194 height 31
copy td "2022 Mimi's Muscat Blanc"
click at [74, 169] on div "Subscription flagged as Needs Review The subscription order was held due to a b…" at bounding box center [463, 628] width 809 height 1455
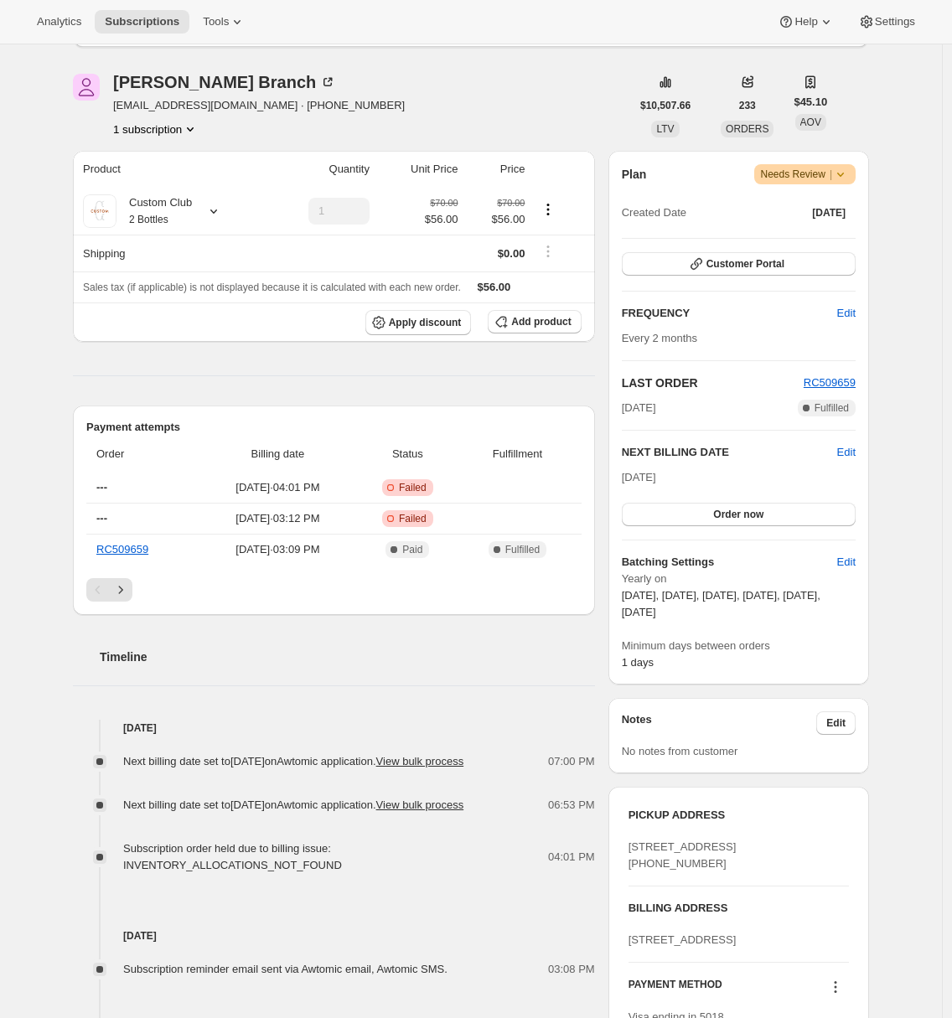
scroll to position [0, 0]
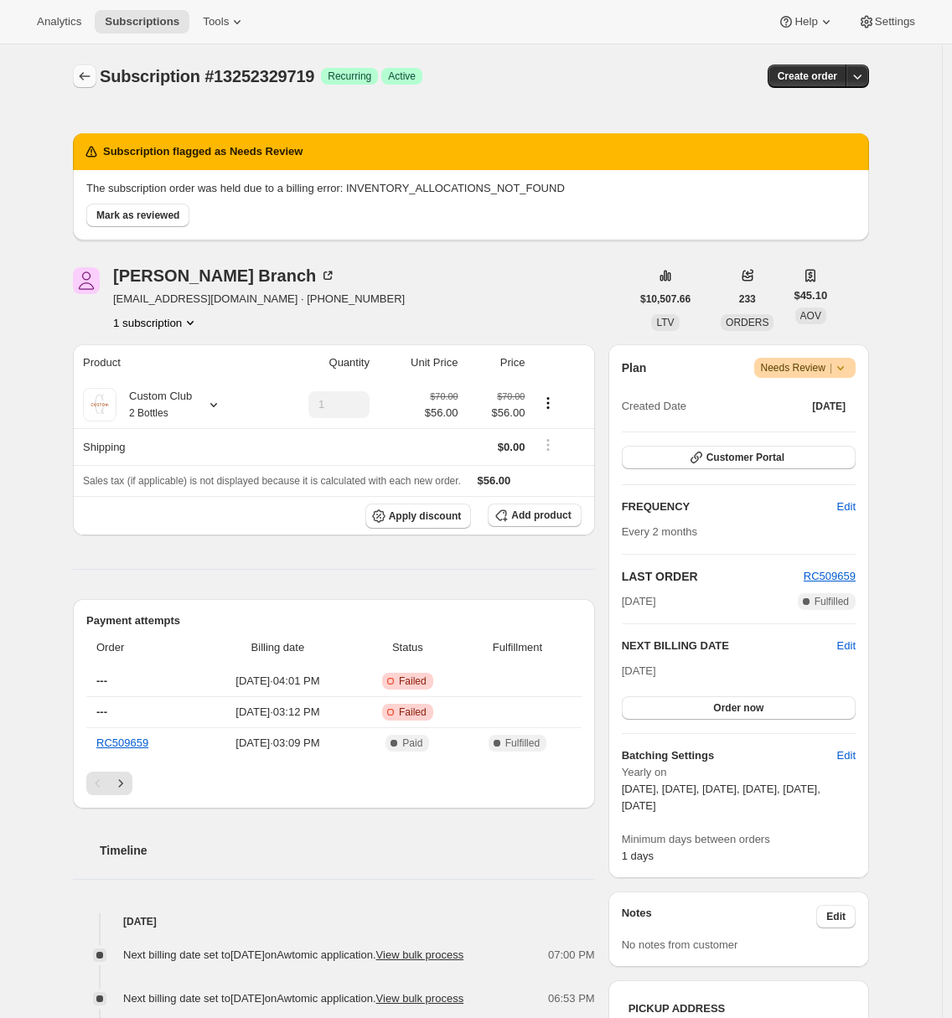
click at [93, 74] on icon "Subscriptions" at bounding box center [84, 76] width 17 height 17
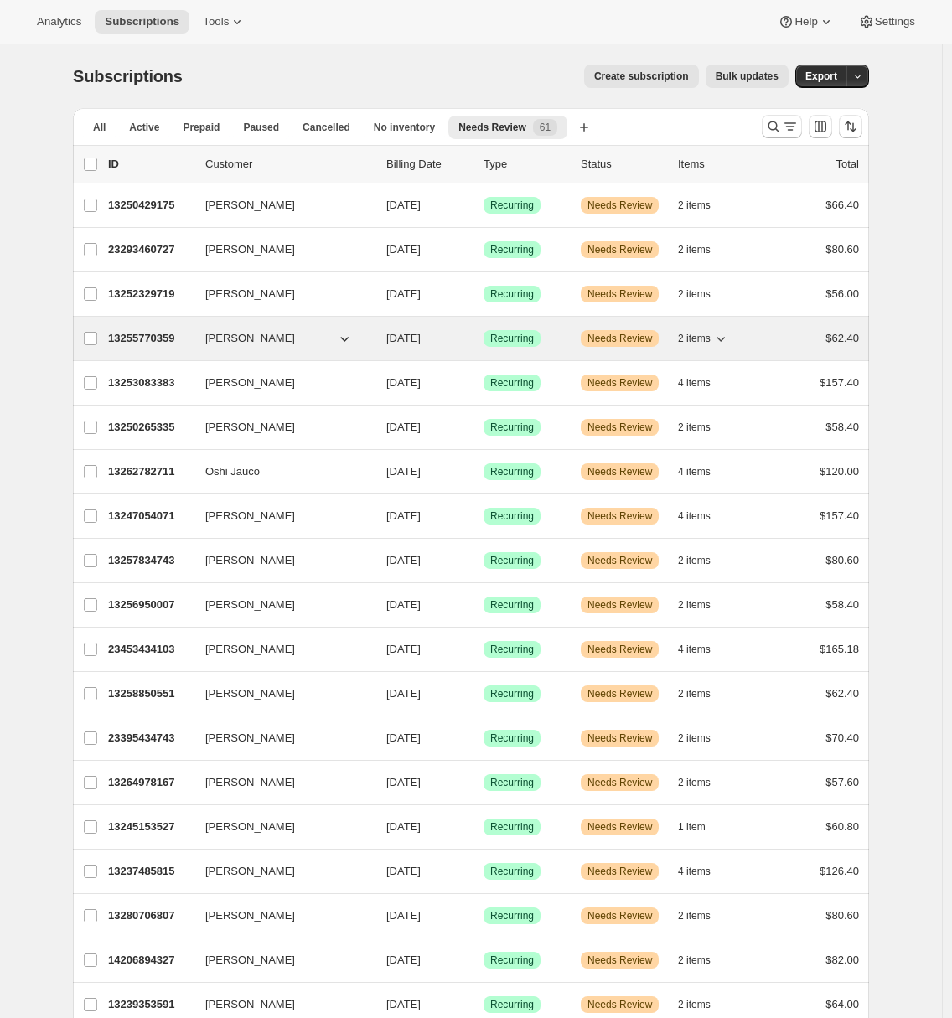
click at [141, 331] on p "13255770359" at bounding box center [150, 338] width 84 height 17
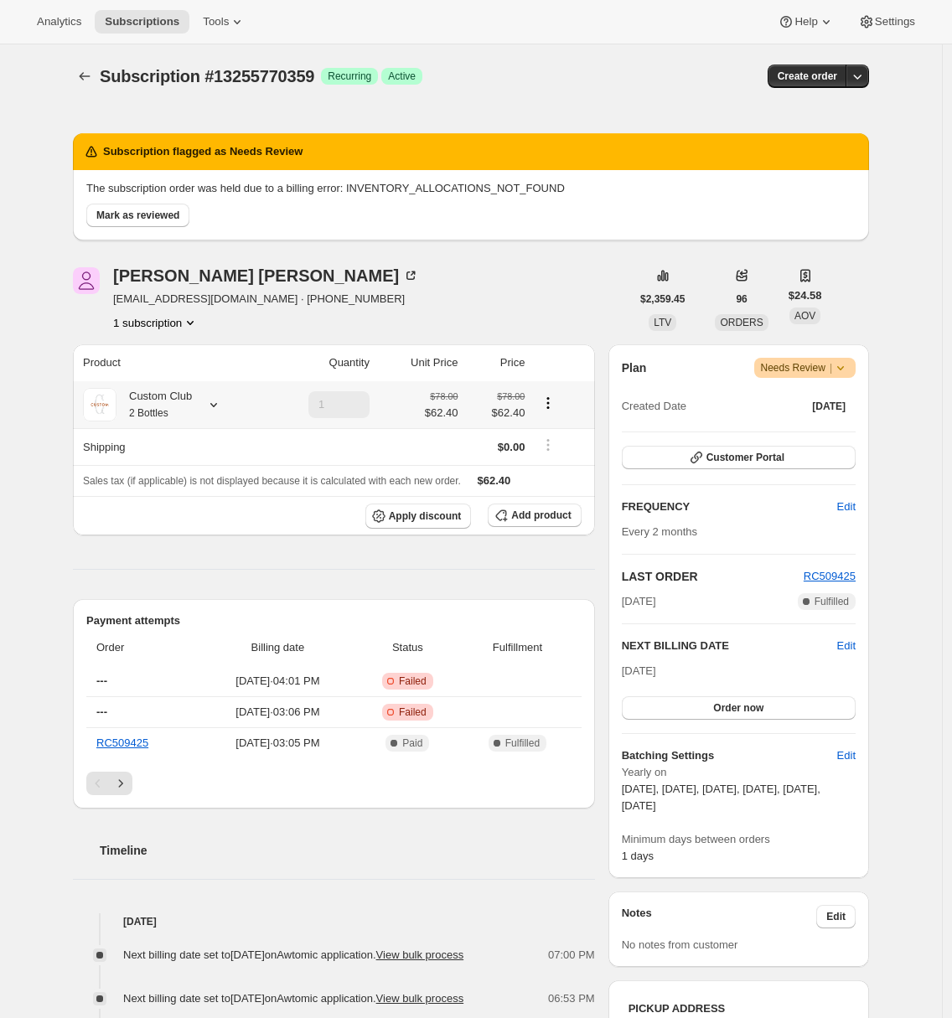
click at [201, 403] on div "Custom Club 2 Bottles" at bounding box center [171, 405] width 177 height 34
click at [217, 406] on icon at bounding box center [213, 405] width 7 height 4
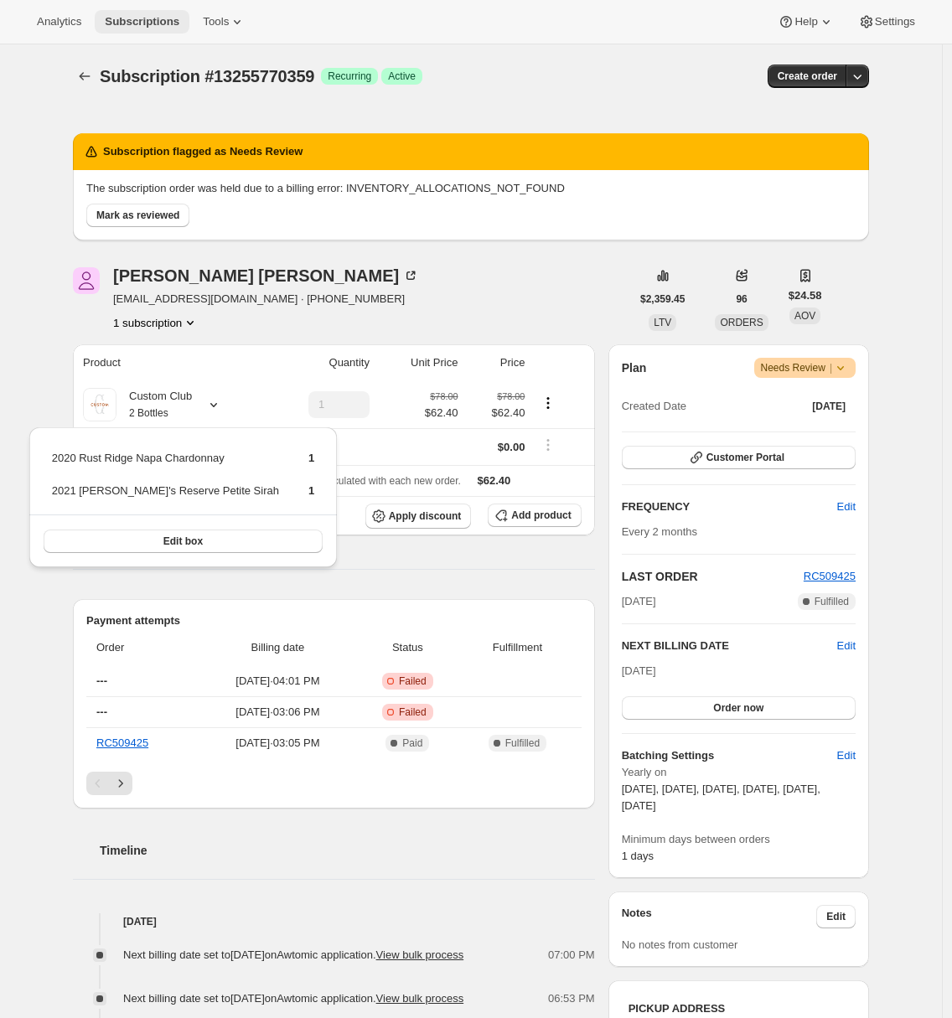
click at [165, 18] on span "Subscriptions" at bounding box center [142, 21] width 75 height 13
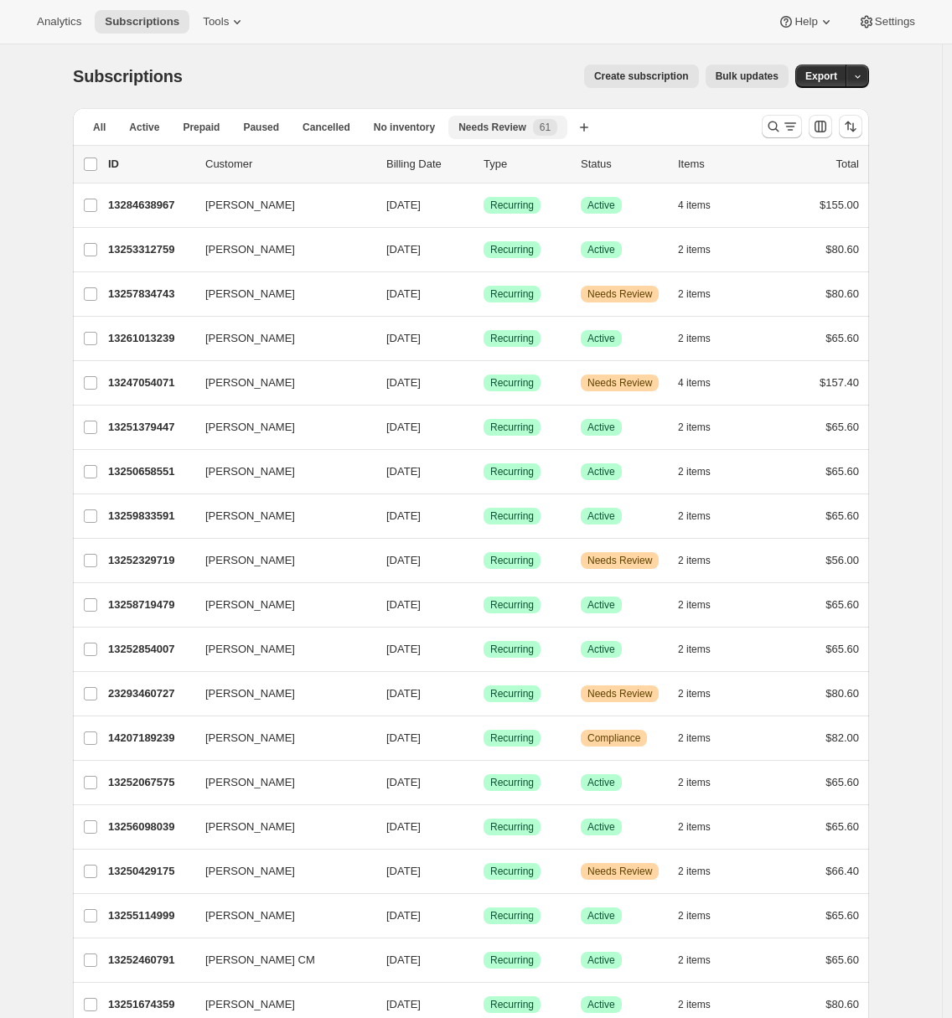
click at [525, 123] on span "Needs Review" at bounding box center [492, 127] width 68 height 13
click at [116, 123] on button "All" at bounding box center [99, 127] width 33 height 23
click at [520, 122] on span "Needs Review" at bounding box center [492, 127] width 68 height 13
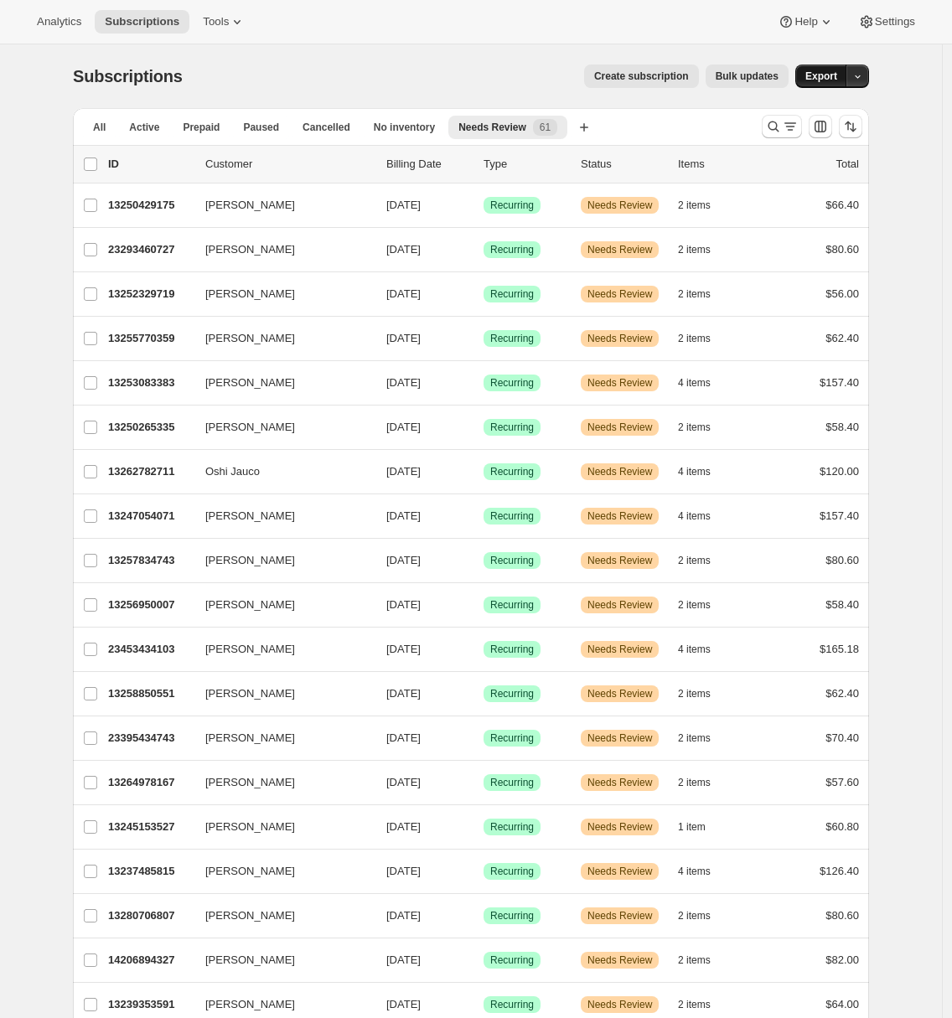
click at [830, 74] on span "Export" at bounding box center [821, 76] width 32 height 13
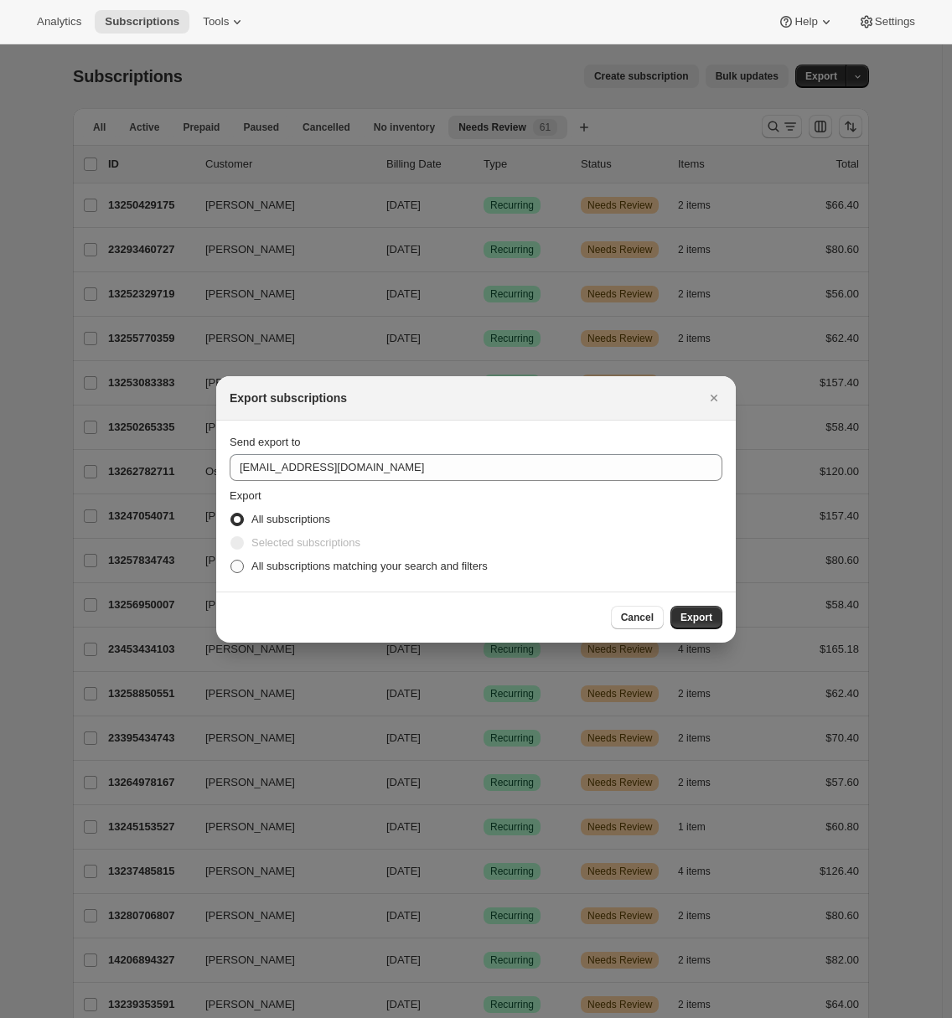
click at [257, 558] on span "All subscriptions matching your search and filters" at bounding box center [369, 566] width 236 height 17
click at [231, 560] on input "All subscriptions matching your search and filters" at bounding box center [230, 560] width 1 height 1
radio input "true"
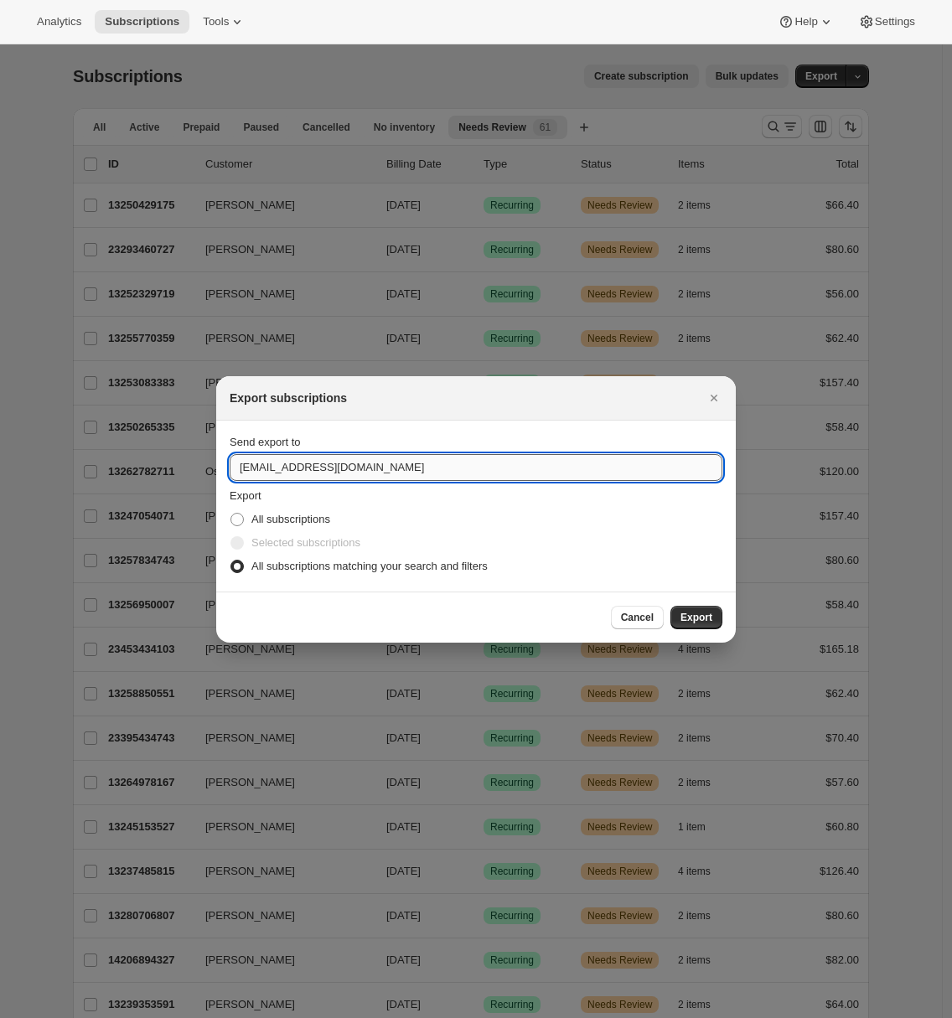
click at [303, 464] on input "cheers@rosenblumcellars.com" at bounding box center [476, 467] width 493 height 27
type input "adrian@awtomic.com"
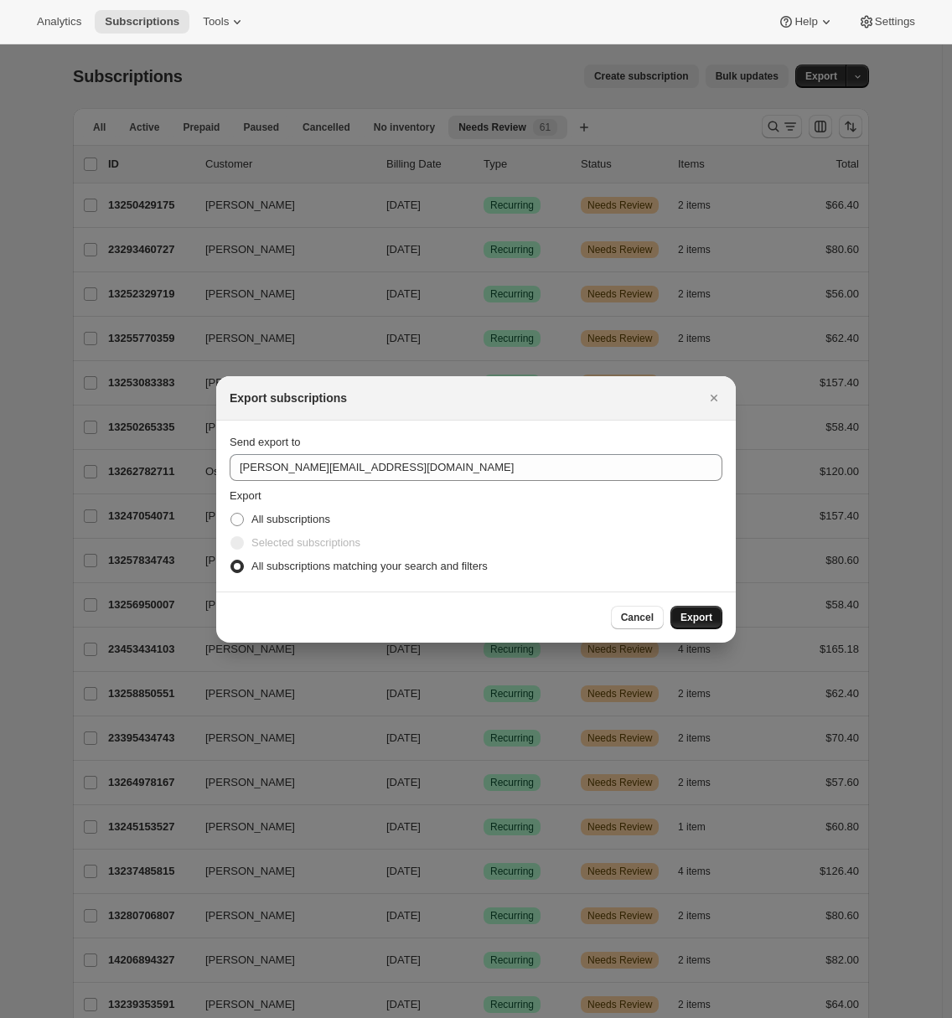
click at [707, 614] on span "Export" at bounding box center [696, 617] width 32 height 13
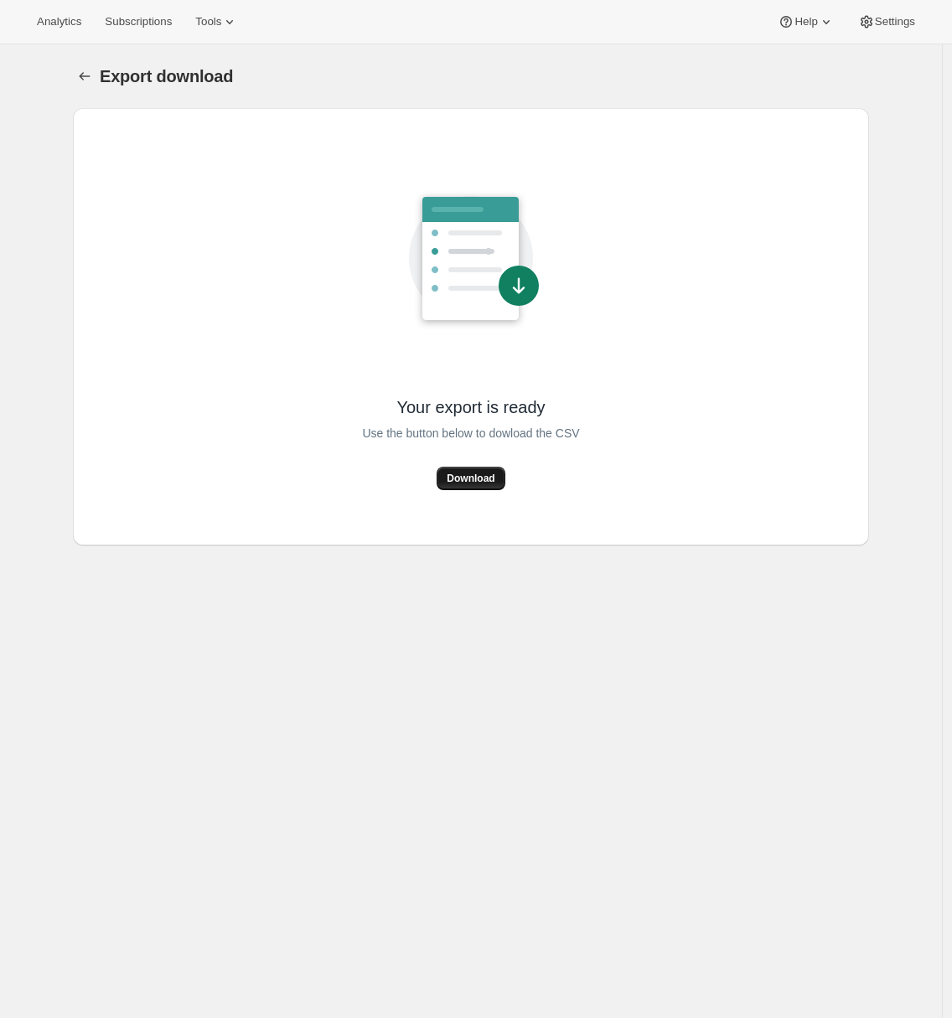
click at [498, 485] on button "Download" at bounding box center [471, 478] width 68 height 23
